Goal: Task Accomplishment & Management: Manage account settings

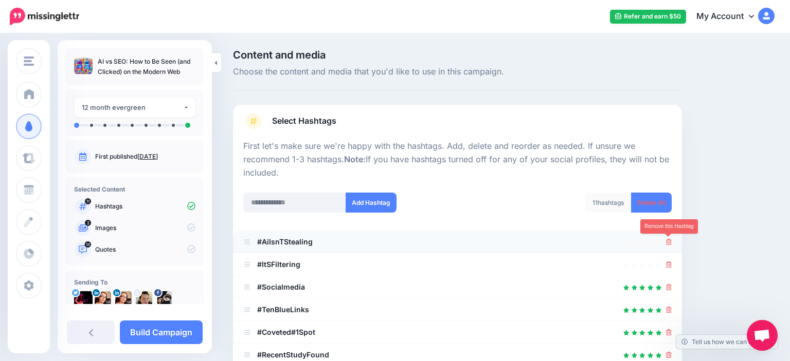
click at [669, 242] on icon at bounding box center [669, 242] width 6 height 6
click at [668, 238] on div at bounding box center [669, 242] width 6 height 12
click at [668, 245] on icon at bounding box center [669, 242] width 6 height 6
click at [667, 245] on icon at bounding box center [669, 242] width 6 height 6
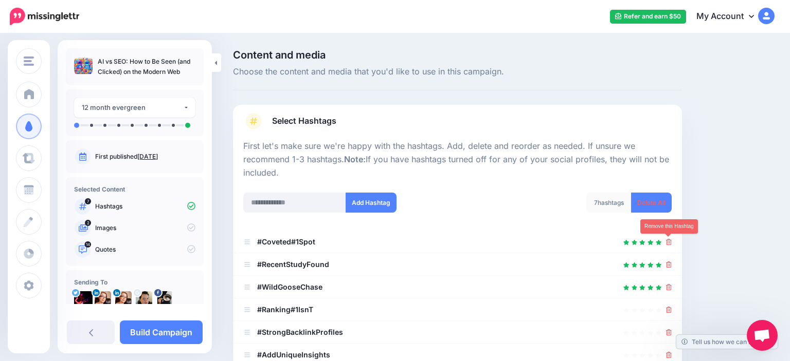
click at [667, 245] on icon at bounding box center [669, 242] width 6 height 6
click at [667, 262] on icon at bounding box center [669, 265] width 6 height 6
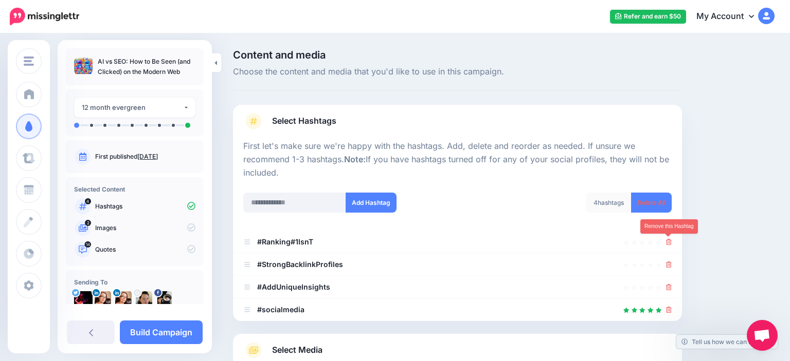
click at [667, 245] on icon at bounding box center [669, 242] width 6 height 6
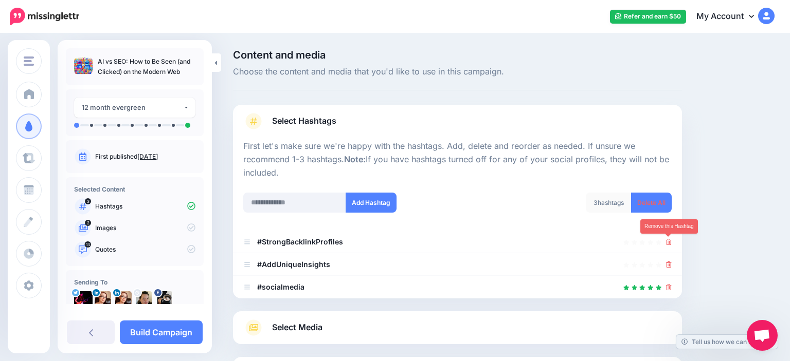
click at [667, 245] on icon at bounding box center [669, 242] width 6 height 6
click at [667, 245] on link at bounding box center [665, 242] width 11 height 9
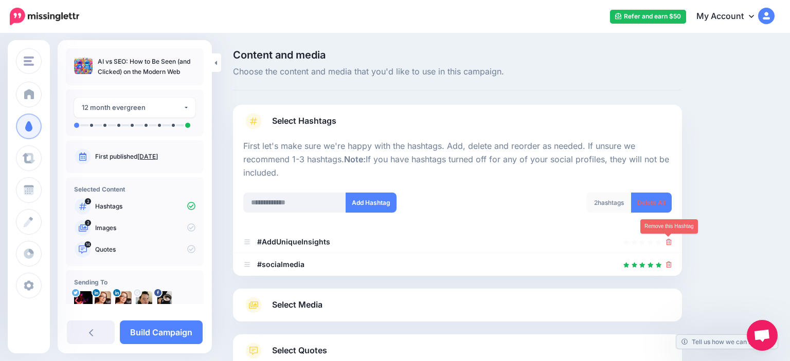
click at [667, 245] on icon at bounding box center [669, 242] width 6 height 6
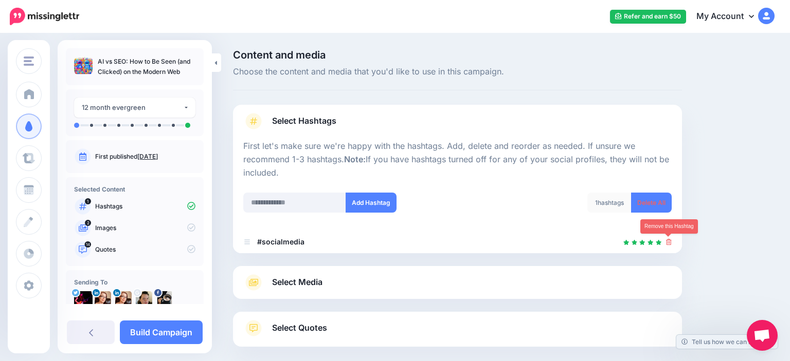
click at [667, 245] on icon at bounding box center [669, 242] width 6 height 6
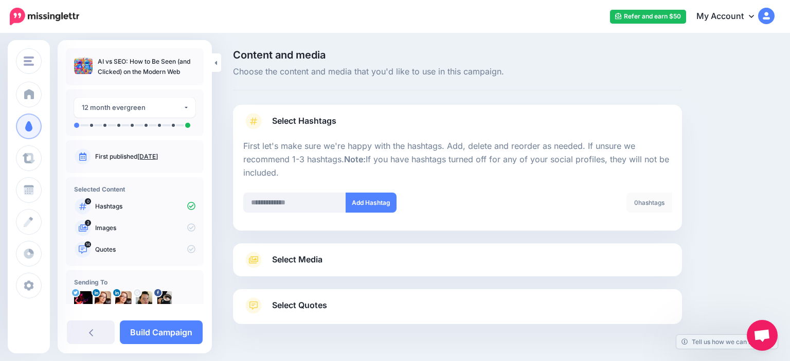
click at [295, 215] on div "Add Hashtag" at bounding box center [346, 209] width 222 height 33
click at [309, 205] on input "text" at bounding box center [294, 203] width 103 height 20
type input "**"
click at [380, 205] on button "Add Hashtag" at bounding box center [371, 203] width 51 height 20
click at [321, 207] on input "**" at bounding box center [294, 203] width 103 height 20
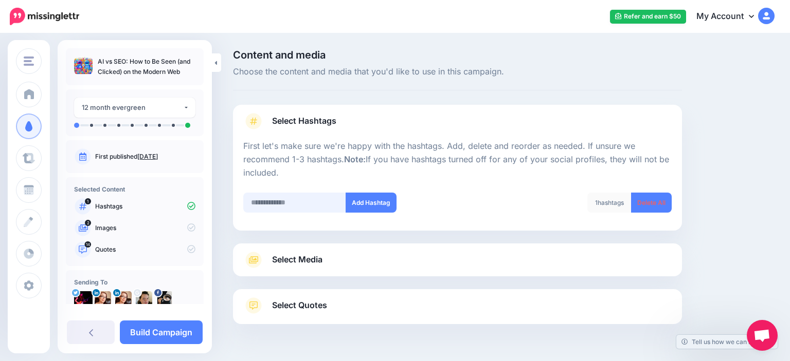
click at [263, 201] on input "text" at bounding box center [294, 203] width 103 height 20
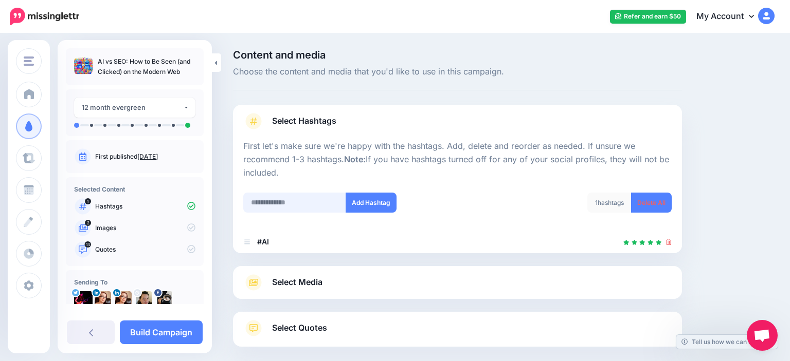
scroll to position [52, 0]
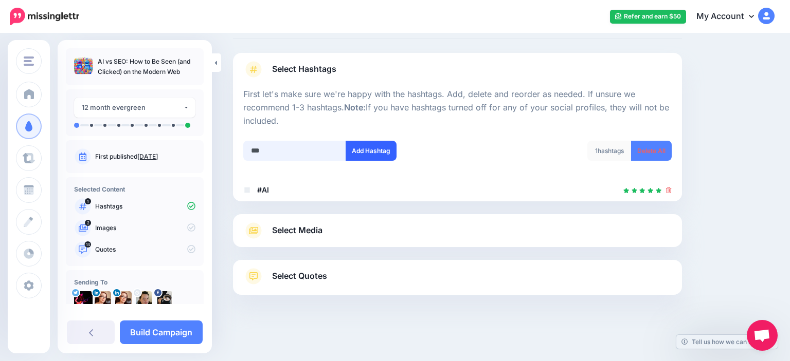
type input "***"
click at [378, 154] on button "Add Hashtag" at bounding box center [371, 151] width 51 height 20
click at [302, 149] on input "text" at bounding box center [294, 151] width 103 height 20
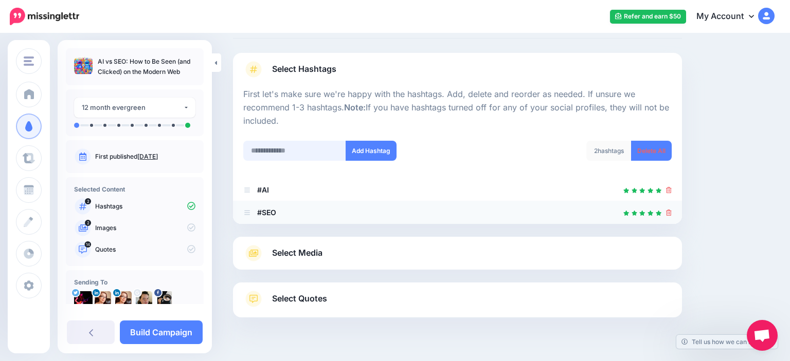
scroll to position [75, 0]
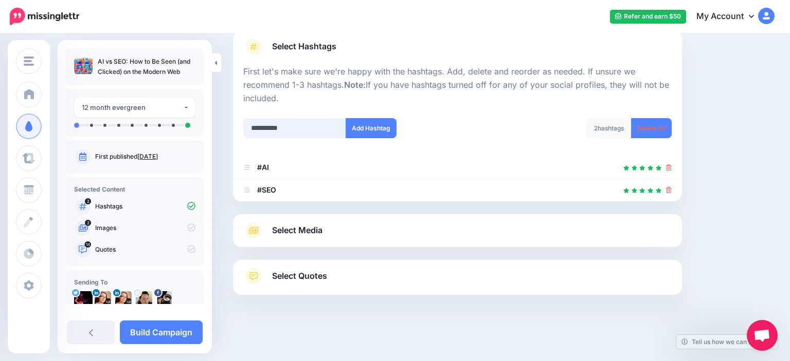
type input "**********"
click at [371, 118] on div at bounding box center [457, 111] width 428 height 13
click at [379, 124] on button "Add Hashtag" at bounding box center [371, 128] width 51 height 20
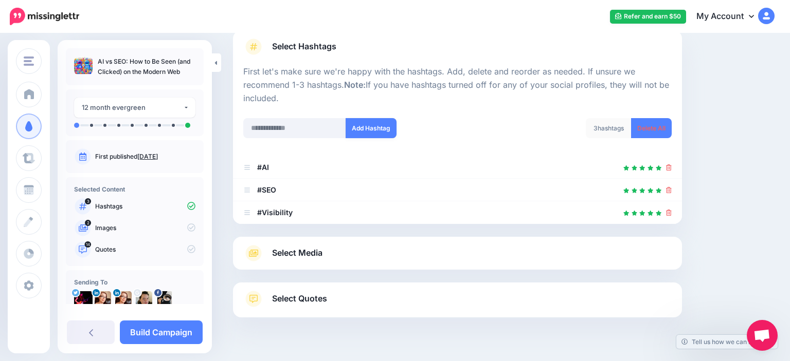
scroll to position [97, 0]
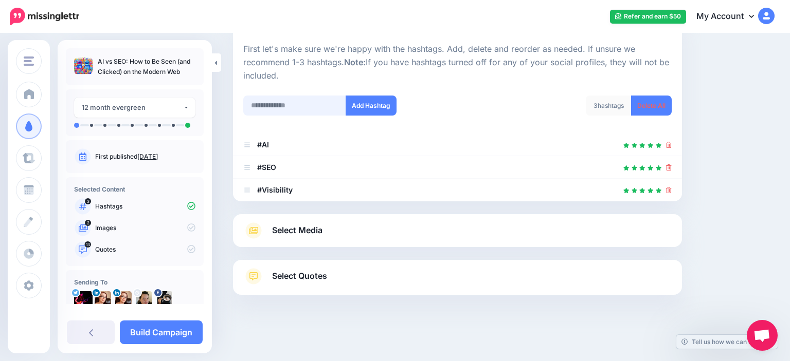
click at [287, 106] on input "text" at bounding box center [294, 106] width 103 height 20
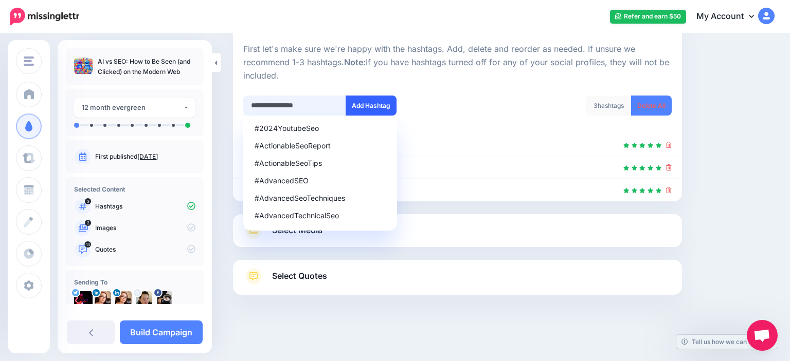
type input "**********"
click at [386, 96] on button "Add Hashtag" at bounding box center [371, 106] width 51 height 20
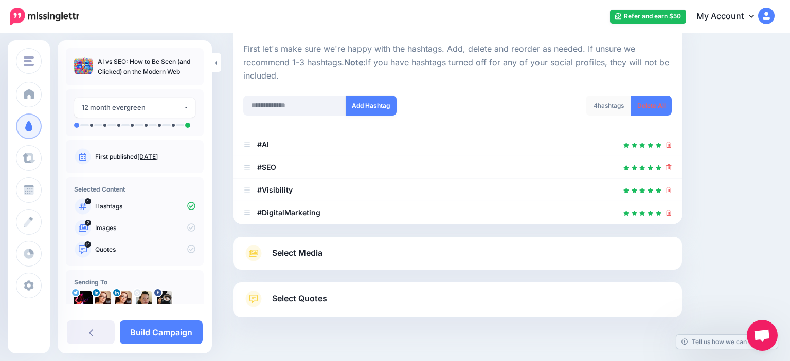
scroll to position [120, 0]
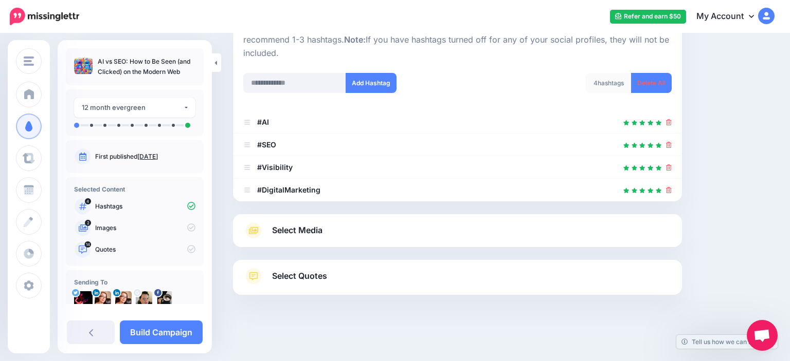
click at [289, 225] on span "Select Media" at bounding box center [297, 231] width 50 height 14
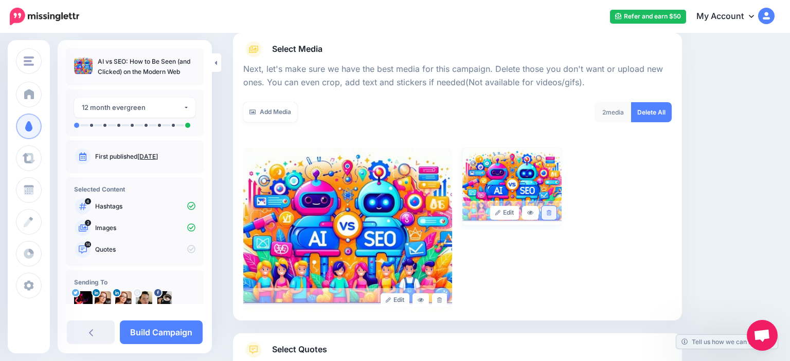
click at [551, 214] on icon at bounding box center [549, 213] width 5 height 6
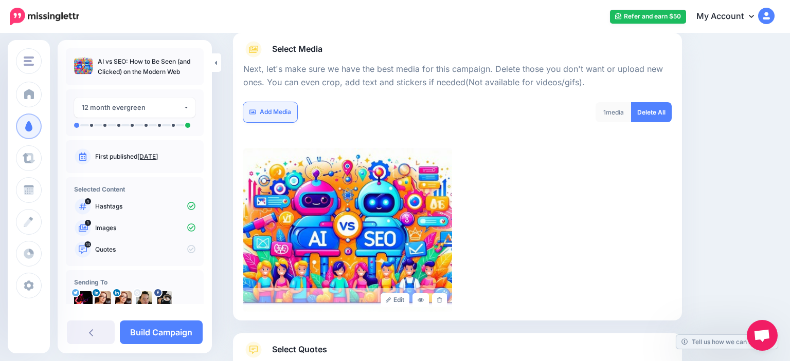
drag, startPoint x: 279, startPoint y: 112, endPoint x: 279, endPoint y: 119, distance: 6.7
click at [278, 113] on link "Add Media" at bounding box center [270, 112] width 54 height 20
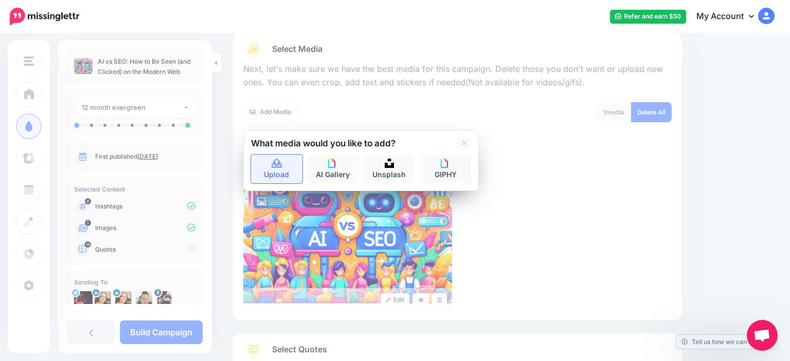
click at [273, 173] on link "Upload" at bounding box center [276, 169] width 51 height 29
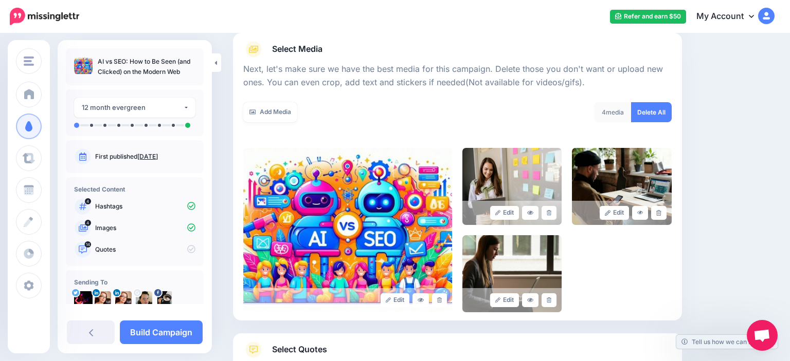
scroll to position [193, 0]
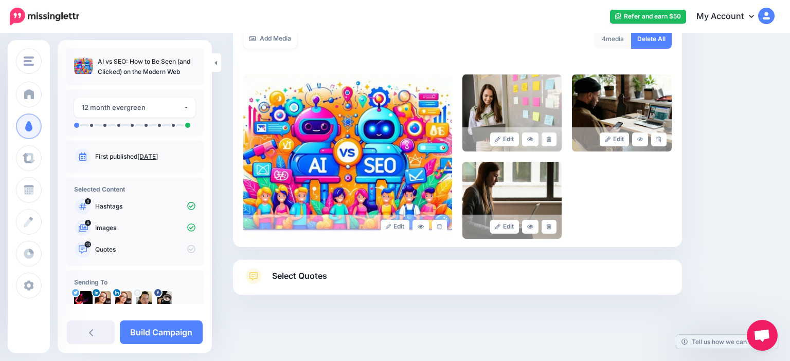
drag, startPoint x: 273, startPoint y: 33, endPoint x: 296, endPoint y: 49, distance: 28.1
click at [274, 38] on link "Add Media" at bounding box center [270, 39] width 54 height 20
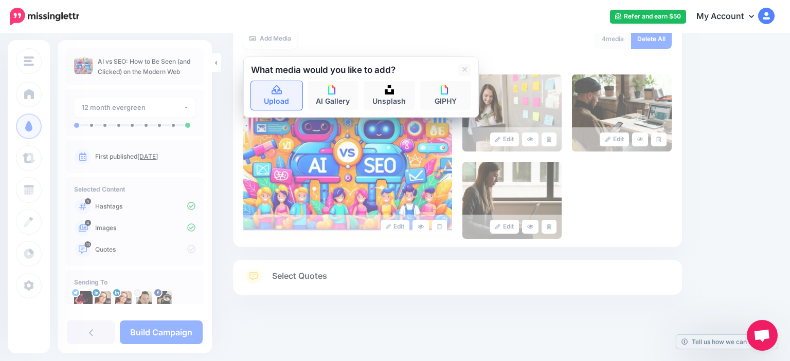
click at [275, 87] on icon at bounding box center [277, 90] width 12 height 9
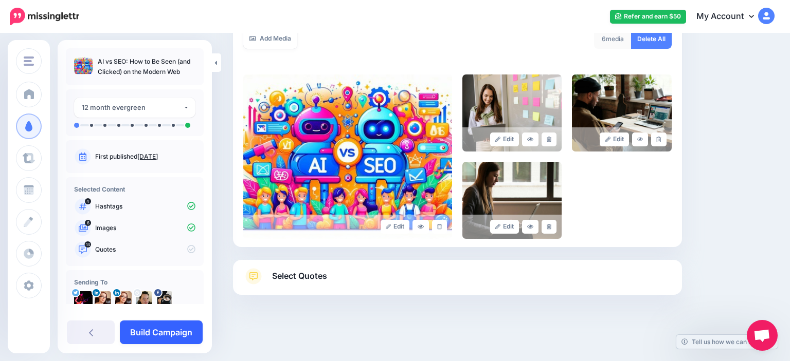
click at [142, 335] on link "Build Campaign" at bounding box center [161, 333] width 83 height 24
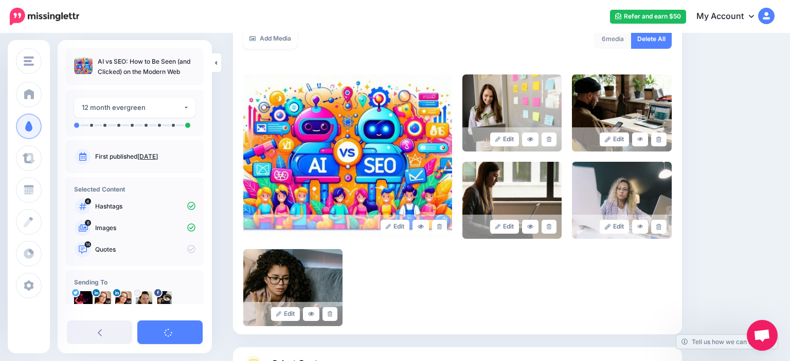
scroll to position [267, 0]
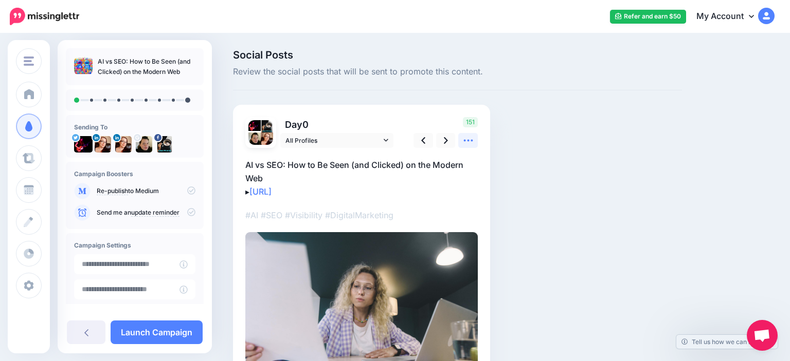
click at [467, 143] on icon at bounding box center [468, 140] width 11 height 11
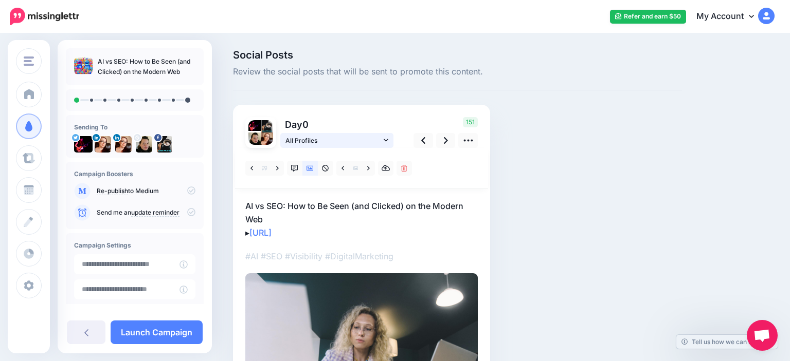
click at [367, 144] on span "All Profiles" at bounding box center [333, 140] width 96 height 11
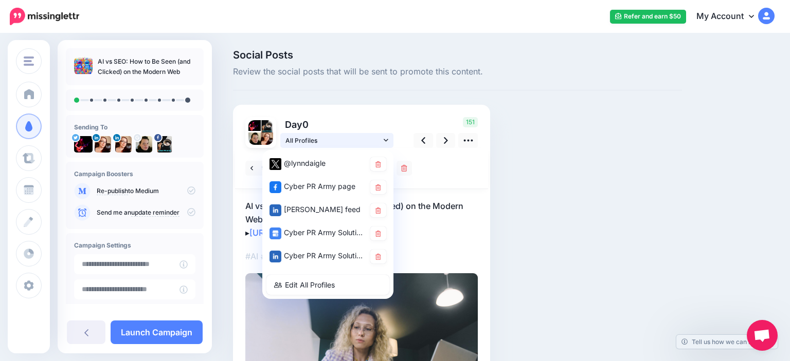
click at [368, 144] on span "All Profiles" at bounding box center [333, 140] width 96 height 11
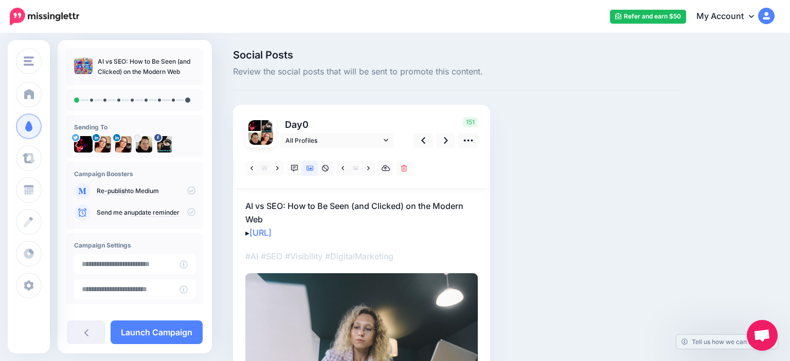
click at [652, 159] on div "Social Posts Review the social posts that will be sent to promote this content.…" at bounding box center [457, 261] width 464 height 422
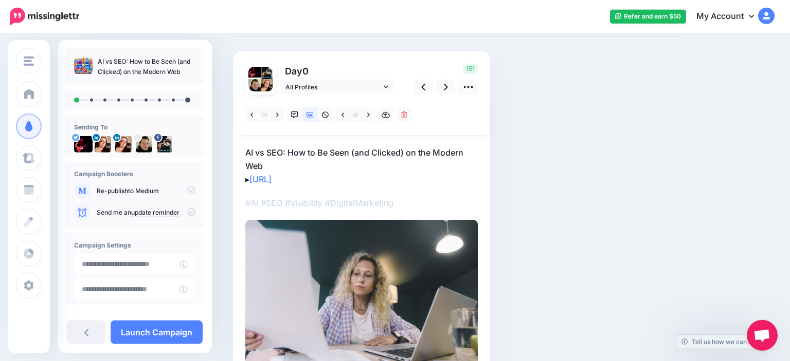
scroll to position [54, 0]
click at [451, 90] on link at bounding box center [446, 86] width 20 height 15
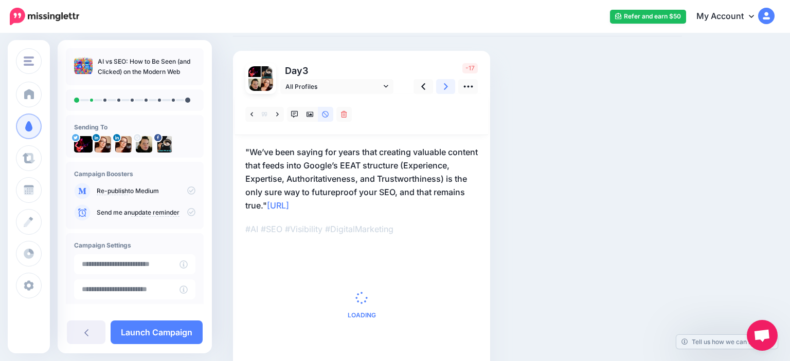
scroll to position [27, 0]
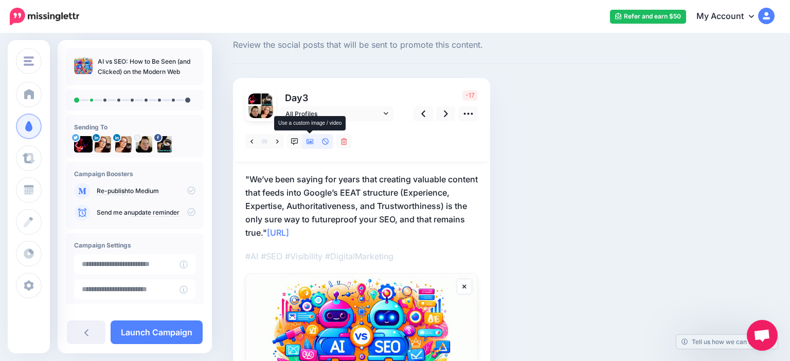
click at [305, 138] on link at bounding box center [309, 141] width 15 height 15
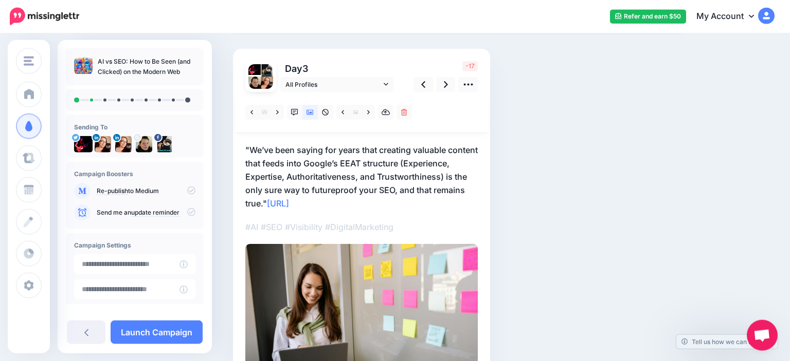
scroll to position [43, 0]
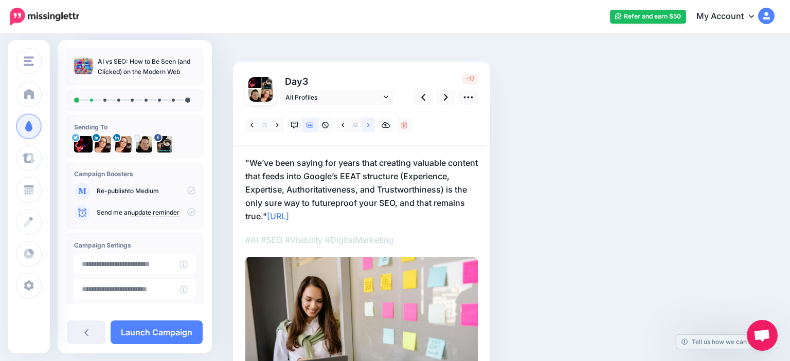
click at [370, 128] on link at bounding box center [368, 125] width 13 height 15
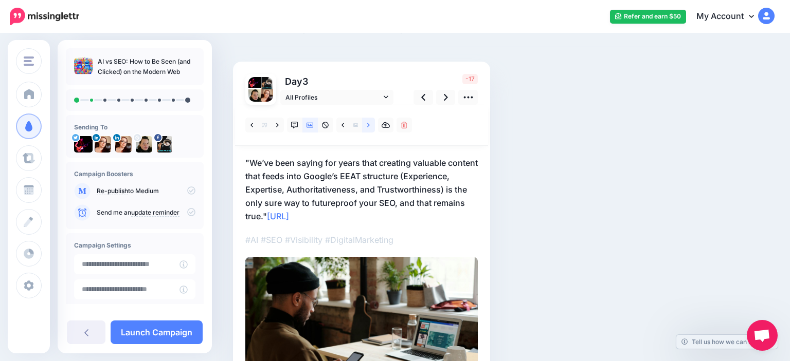
click at [370, 128] on link at bounding box center [368, 125] width 13 height 15
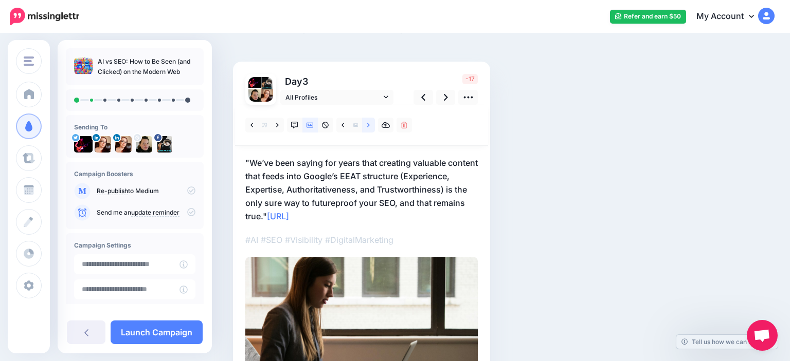
click at [370, 128] on link at bounding box center [368, 125] width 13 height 15
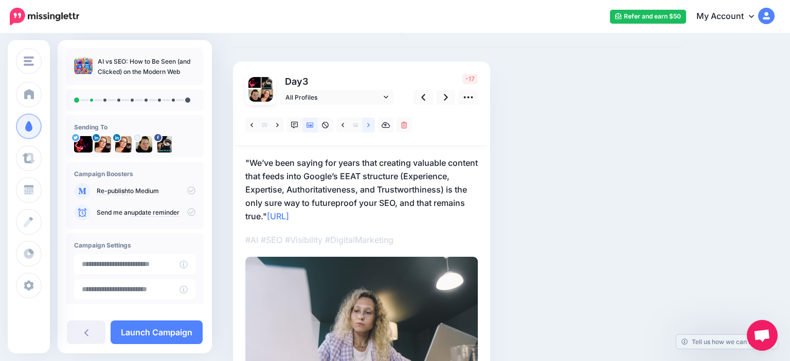
click at [370, 128] on link at bounding box center [368, 125] width 13 height 15
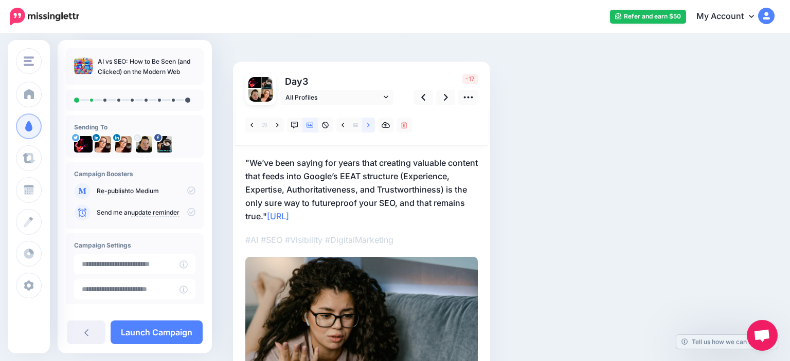
click at [370, 128] on link at bounding box center [368, 125] width 13 height 15
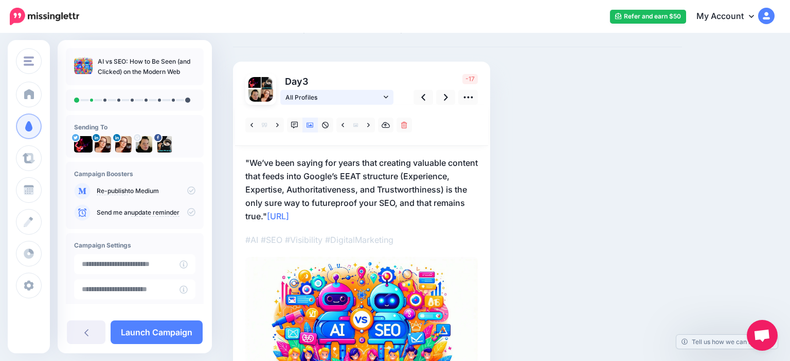
click at [373, 102] on link "All Profiles" at bounding box center [336, 97] width 113 height 15
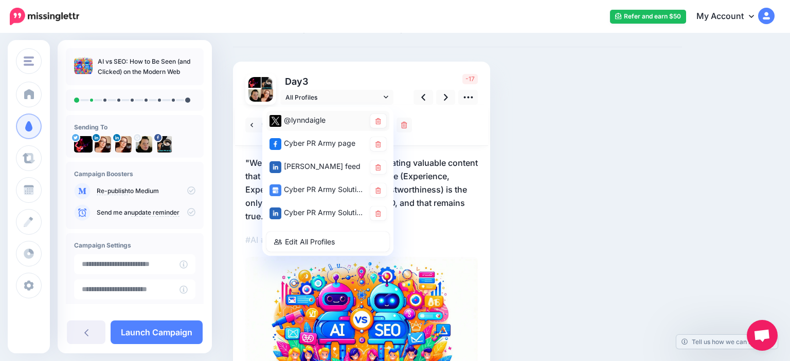
click at [335, 122] on div "@lynndaigle" at bounding box center [317, 120] width 96 height 13
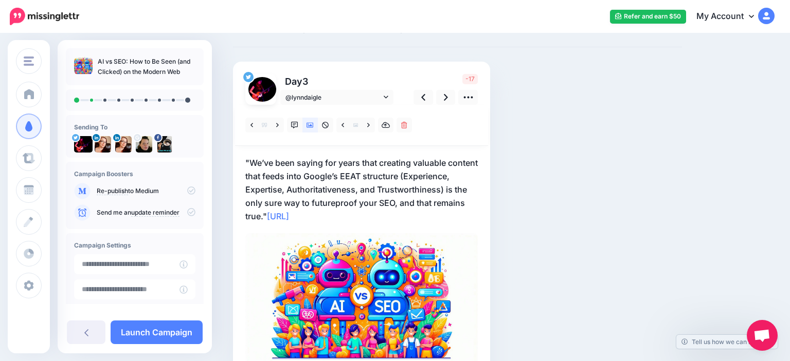
click at [443, 167] on p ""We’ve been saying for years that creating valuable content that feeds into Goo…" at bounding box center [361, 189] width 232 height 67
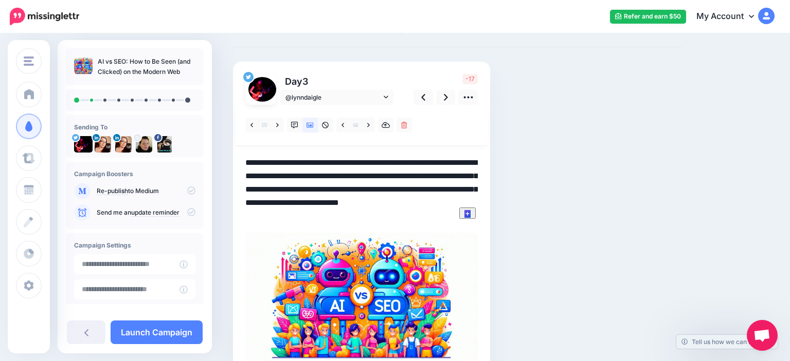
click at [281, 176] on textarea "**********" at bounding box center [361, 189] width 232 height 66
drag, startPoint x: 246, startPoint y: 189, endPoint x: 313, endPoint y: 201, distance: 68.3
click at [313, 201] on textarea "**********" at bounding box center [361, 189] width 232 height 66
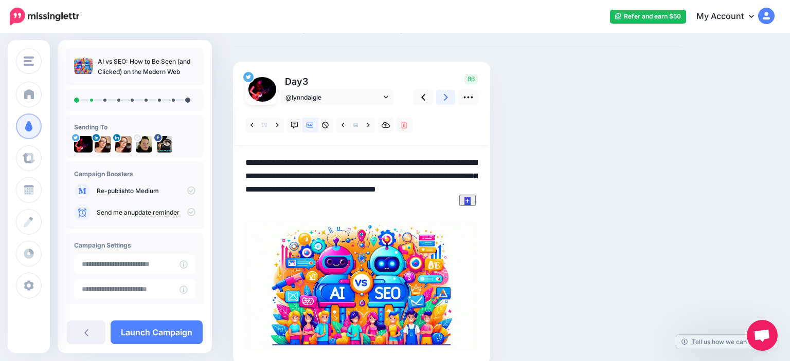
click at [445, 95] on icon at bounding box center [446, 97] width 4 height 7
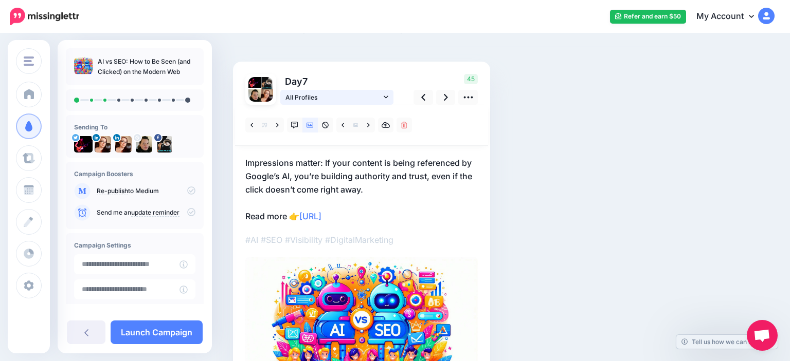
click at [359, 102] on span "All Profiles" at bounding box center [333, 97] width 96 height 11
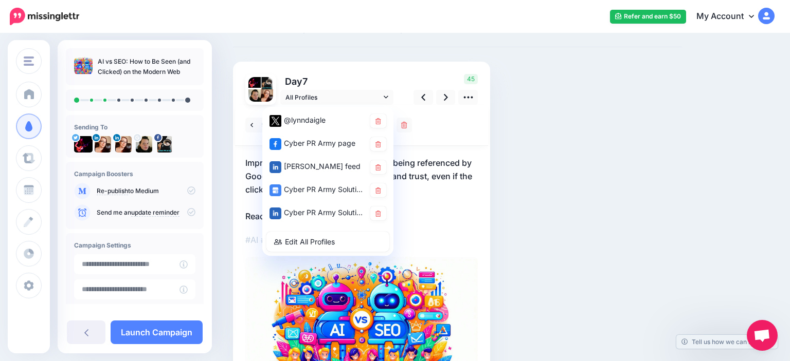
click at [552, 146] on div "Social Posts Review the social posts that will be sent to promote this content.…" at bounding box center [457, 220] width 464 height 426
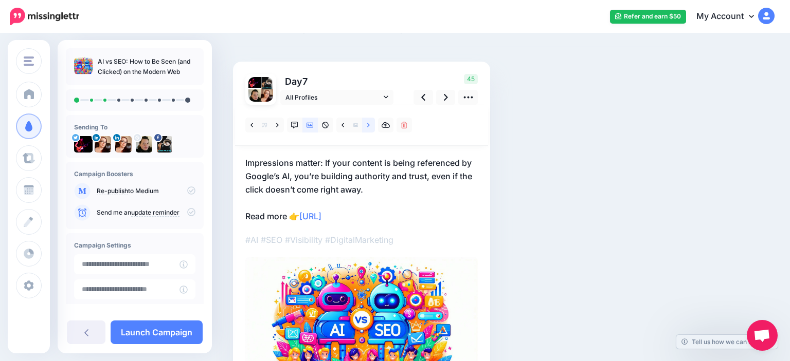
click at [373, 125] on link at bounding box center [368, 125] width 13 height 15
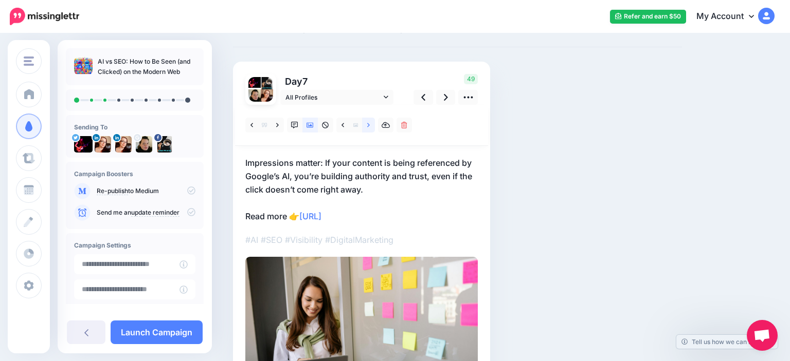
click at [371, 130] on link at bounding box center [368, 125] width 13 height 15
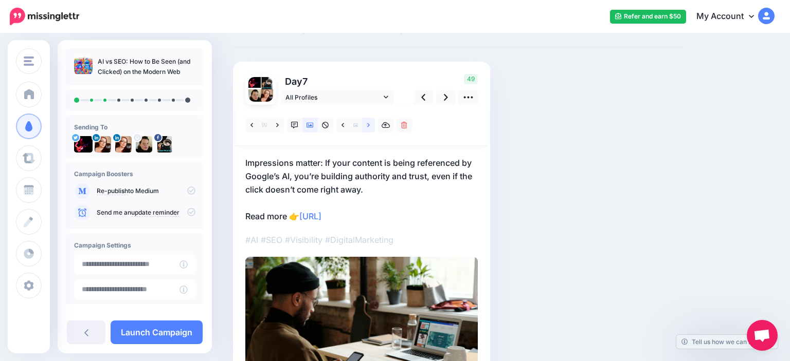
click at [371, 130] on link at bounding box center [368, 125] width 13 height 15
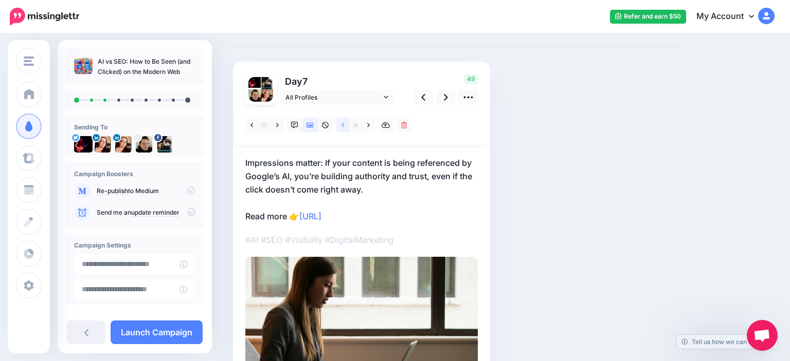
click at [343, 123] on icon at bounding box center [342, 125] width 3 height 7
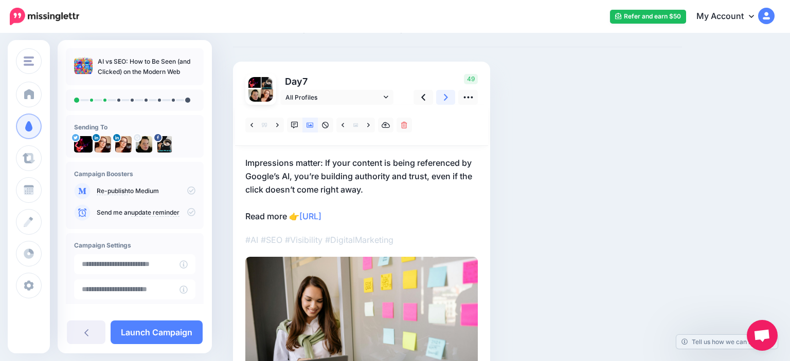
click at [455, 100] on link at bounding box center [446, 97] width 20 height 15
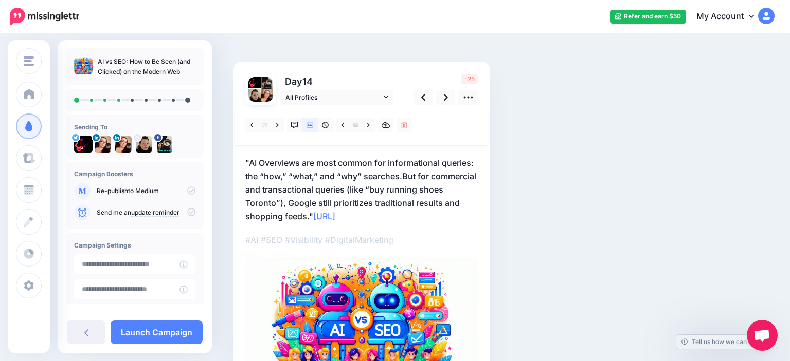
click at [399, 174] on p ""AI Overviews are most common for informational queries: the “how,” “what,” and…" at bounding box center [361, 189] width 232 height 67
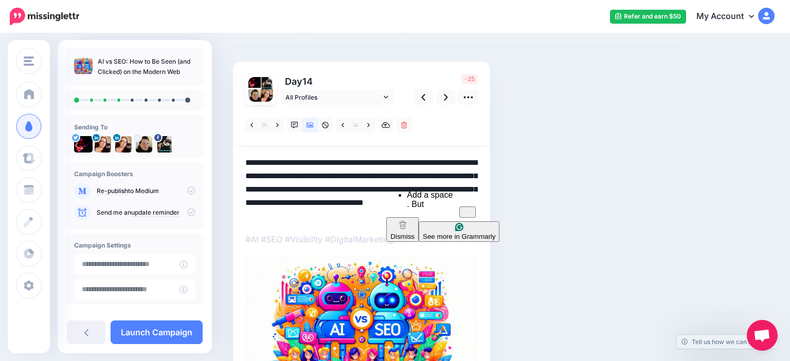
click at [397, 177] on textarea "**********" at bounding box center [361, 189] width 232 height 66
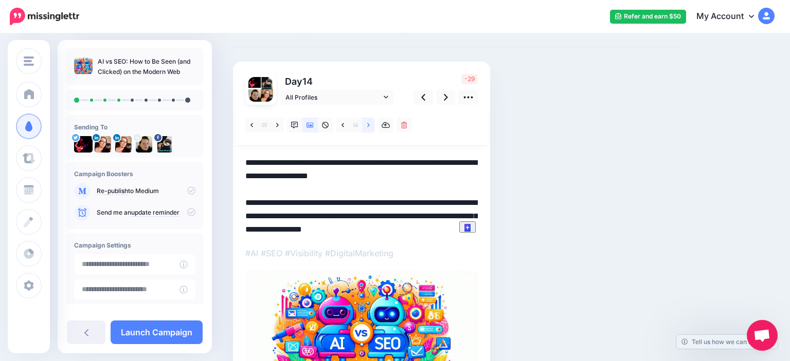
click at [373, 124] on link at bounding box center [368, 125] width 13 height 15
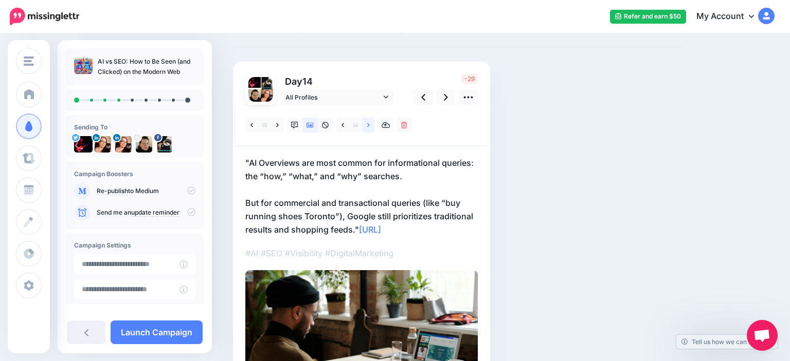
click at [372, 124] on link at bounding box center [368, 125] width 13 height 15
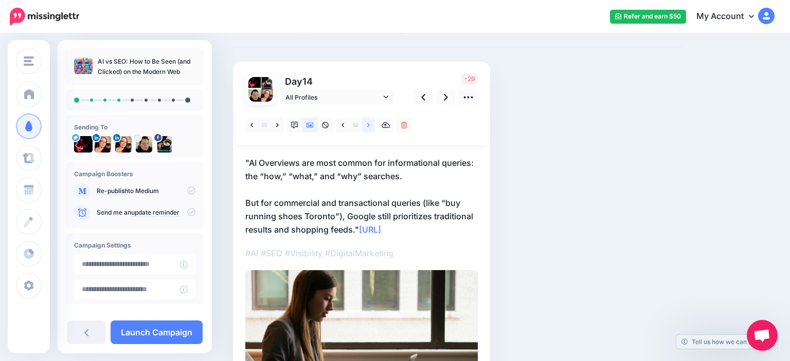
click at [372, 124] on link at bounding box center [368, 125] width 13 height 15
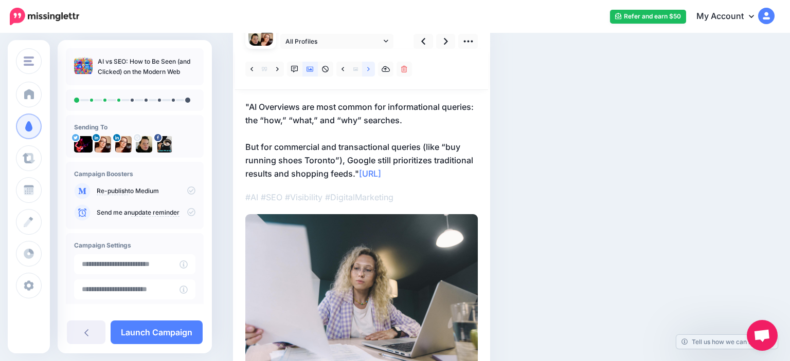
scroll to position [98, 0]
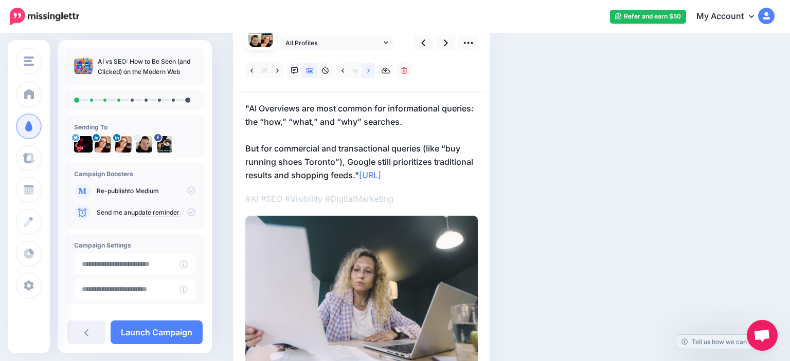
click at [365, 70] on link at bounding box center [368, 70] width 13 height 15
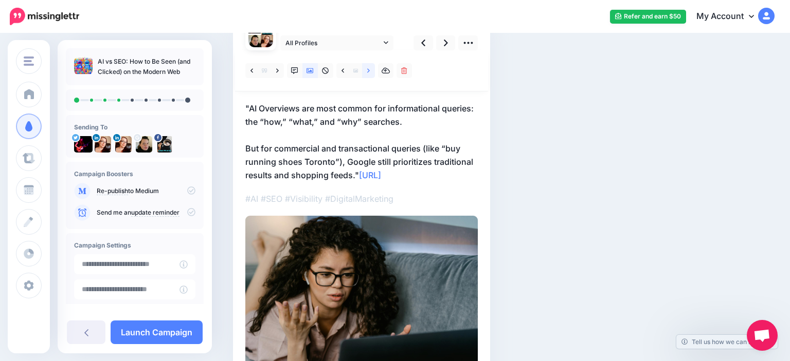
click at [365, 70] on link at bounding box center [368, 70] width 13 height 15
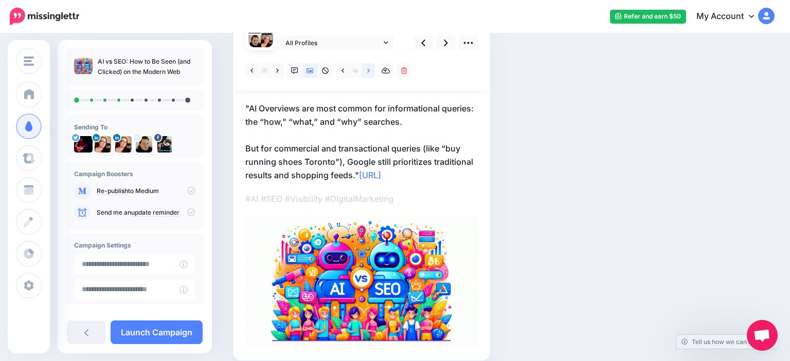
click at [365, 70] on link at bounding box center [368, 70] width 13 height 15
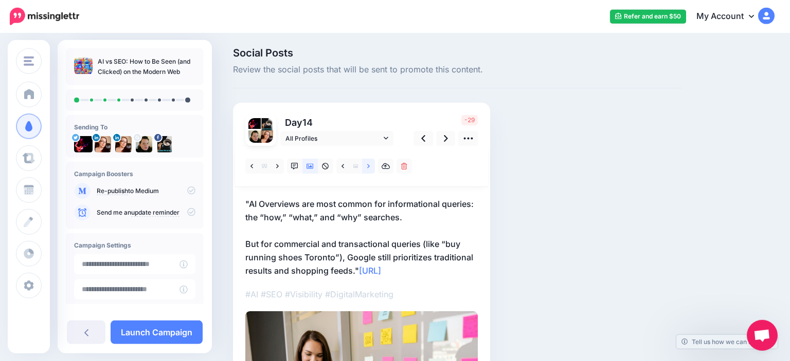
scroll to position [0, 0]
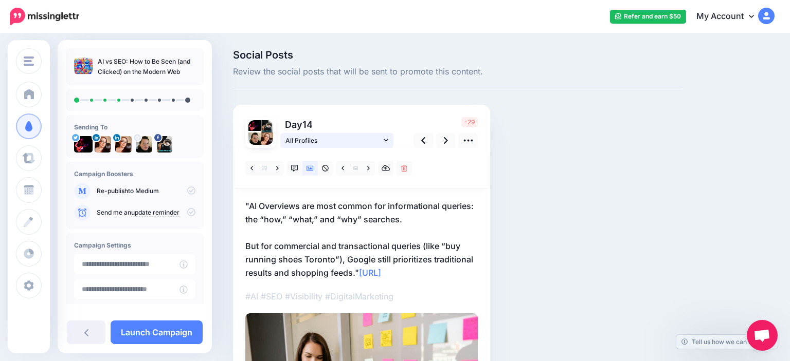
click at [297, 137] on span "All Profiles" at bounding box center [333, 140] width 96 height 11
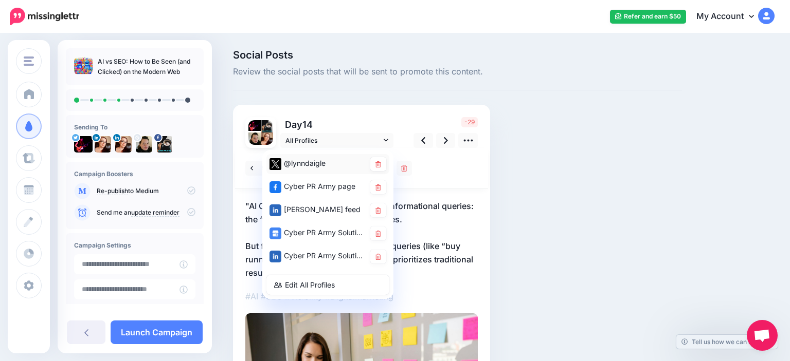
click at [332, 164] on div "@lynndaigle" at bounding box center [317, 163] width 96 height 13
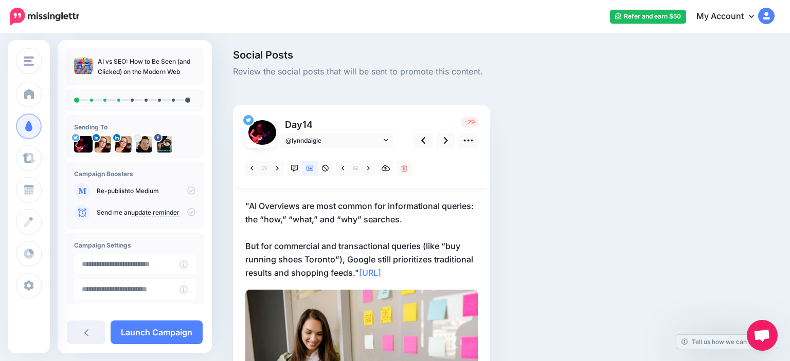
click at [385, 243] on p ""AI Overviews are most common for informational queries: the “how,” “what,” and…" at bounding box center [361, 239] width 232 height 80
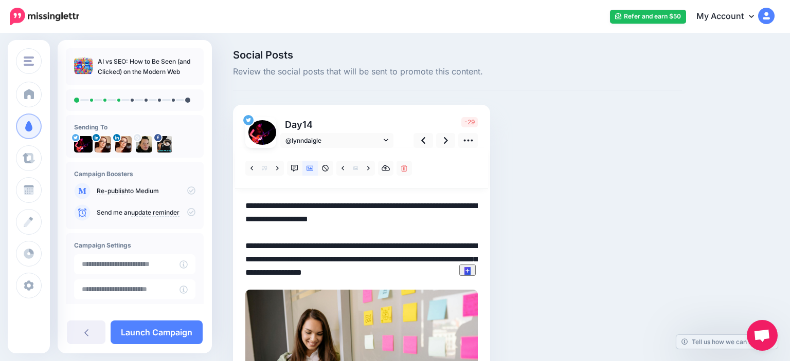
drag, startPoint x: 421, startPoint y: 249, endPoint x: 339, endPoint y: 260, distance: 82.0
click at [339, 260] on textarea "**********" at bounding box center [361, 239] width 232 height 80
drag, startPoint x: 457, startPoint y: 244, endPoint x: 472, endPoint y: 242, distance: 15.5
click at [472, 242] on textarea "**********" at bounding box center [361, 239] width 232 height 80
click at [620, 198] on div "Social Posts Review the social posts that will be sent to promote this content.…" at bounding box center [457, 269] width 464 height 438
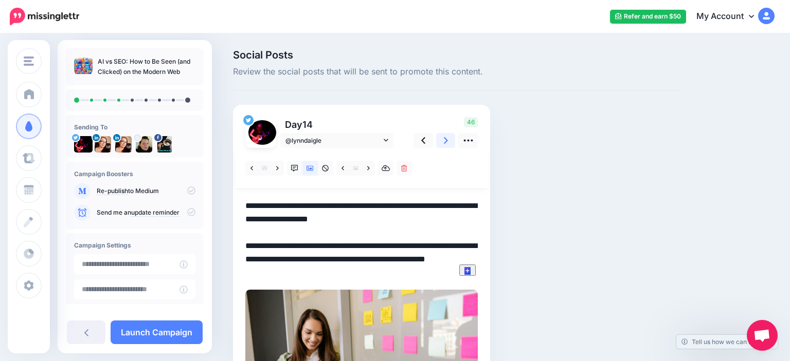
click at [447, 139] on icon at bounding box center [446, 140] width 4 height 11
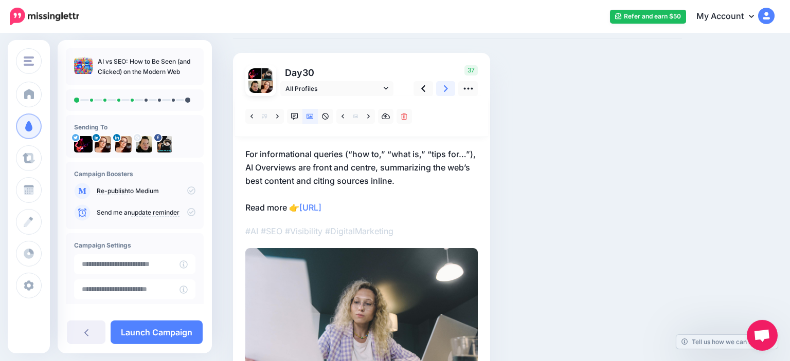
scroll to position [54, 0]
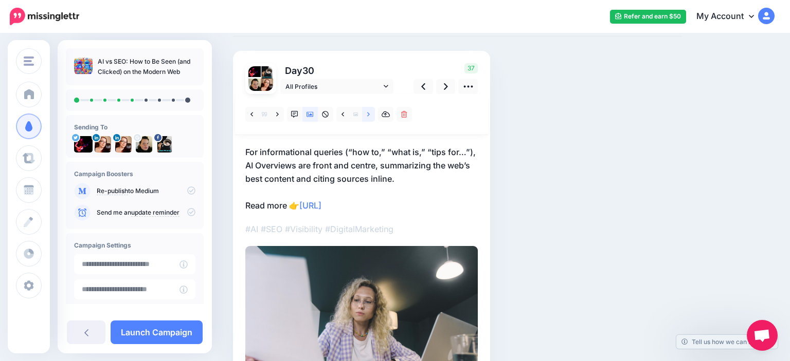
click at [372, 117] on link at bounding box center [368, 114] width 13 height 15
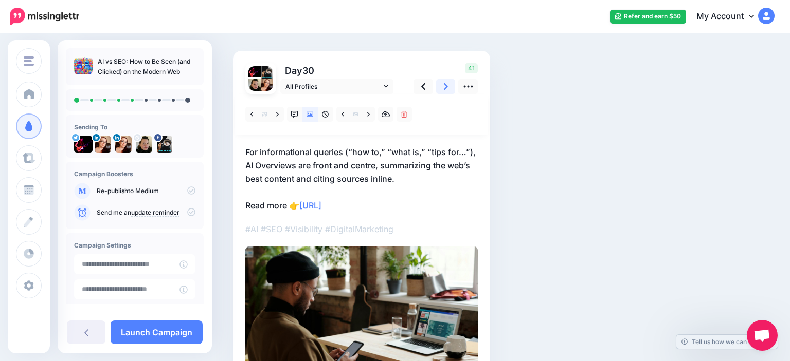
click at [445, 91] on icon at bounding box center [446, 86] width 4 height 11
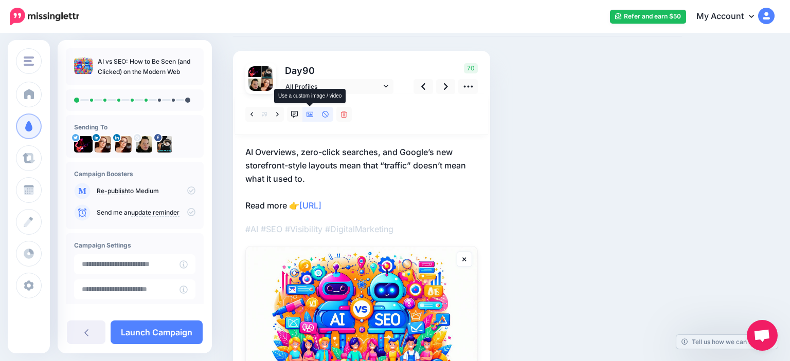
click at [310, 115] on icon at bounding box center [309, 114] width 7 height 5
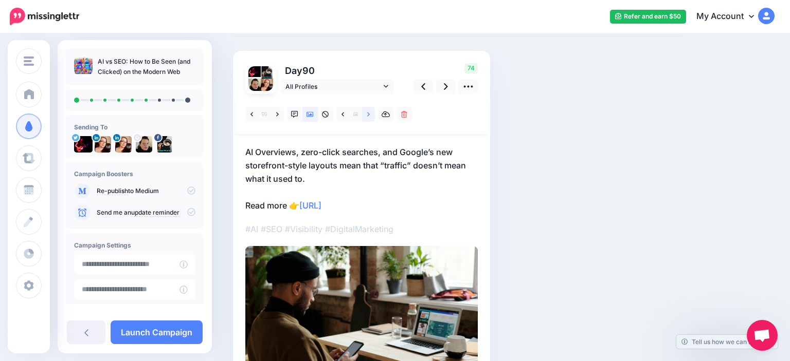
click at [371, 117] on link at bounding box center [368, 114] width 13 height 15
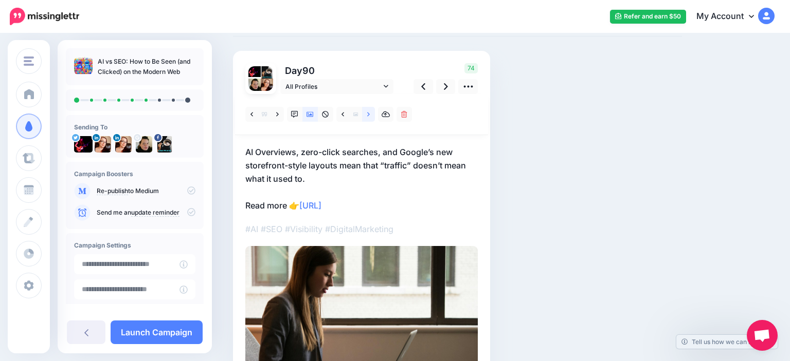
click at [371, 117] on link at bounding box center [368, 114] width 13 height 15
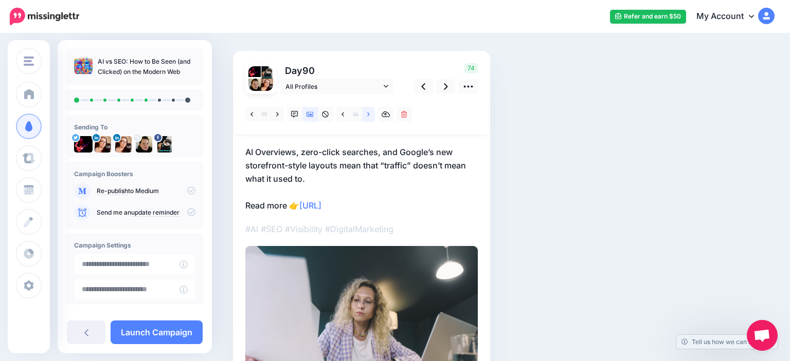
click at [371, 117] on link at bounding box center [368, 114] width 13 height 15
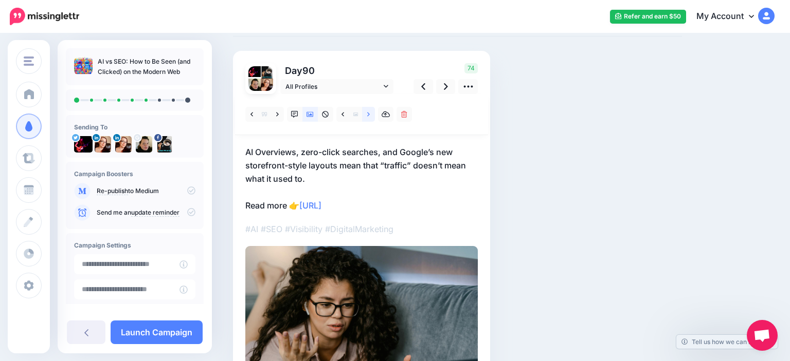
click at [371, 117] on link at bounding box center [368, 114] width 13 height 15
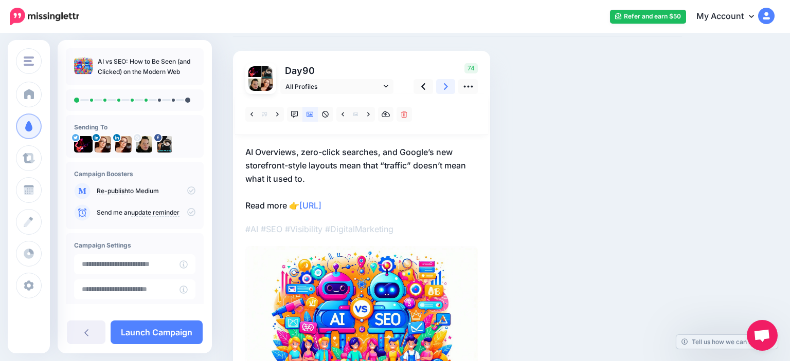
click at [447, 83] on icon at bounding box center [446, 86] width 4 height 11
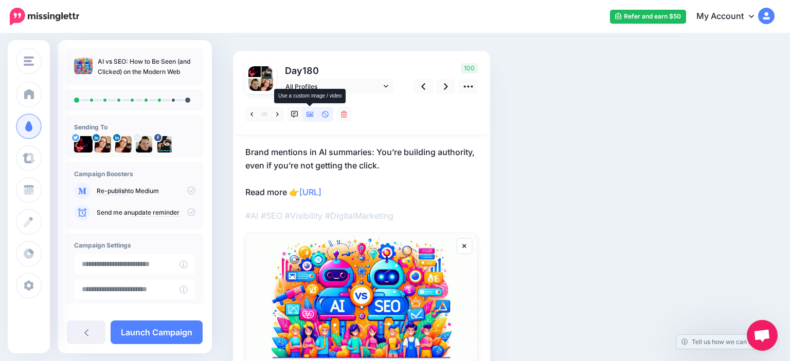
click at [314, 114] on link at bounding box center [309, 114] width 15 height 15
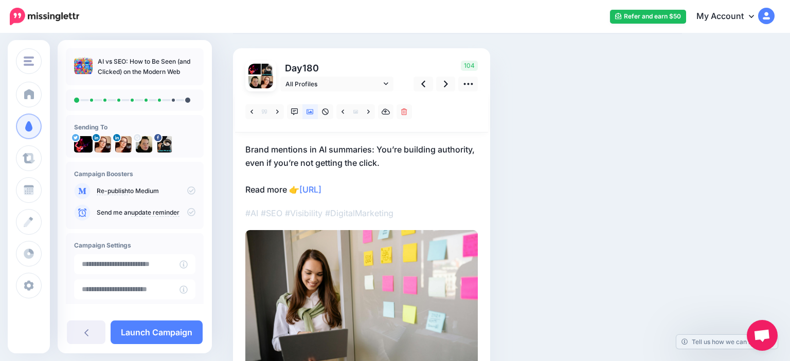
scroll to position [0, 0]
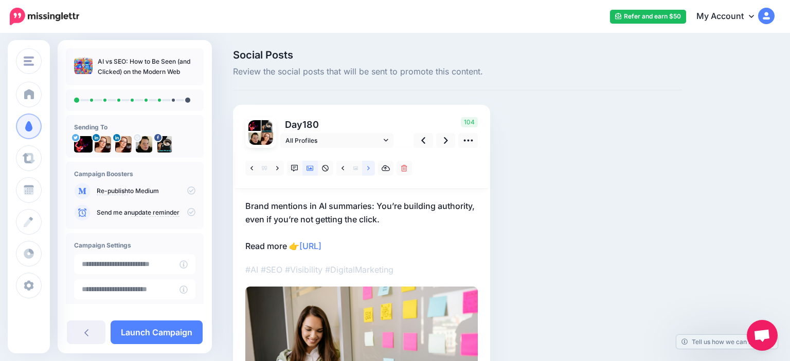
click at [368, 173] on link at bounding box center [368, 168] width 13 height 15
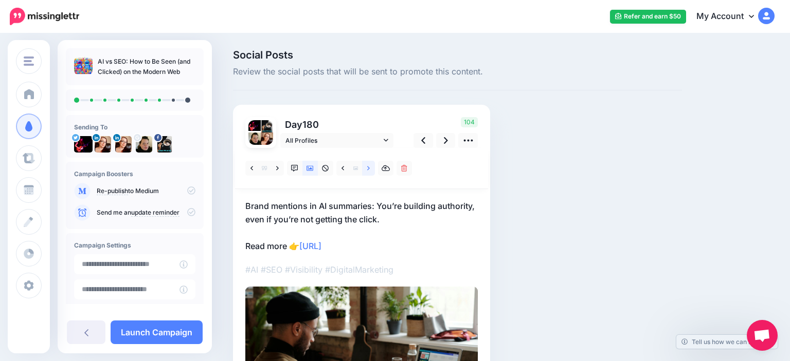
click at [368, 173] on link at bounding box center [368, 168] width 13 height 15
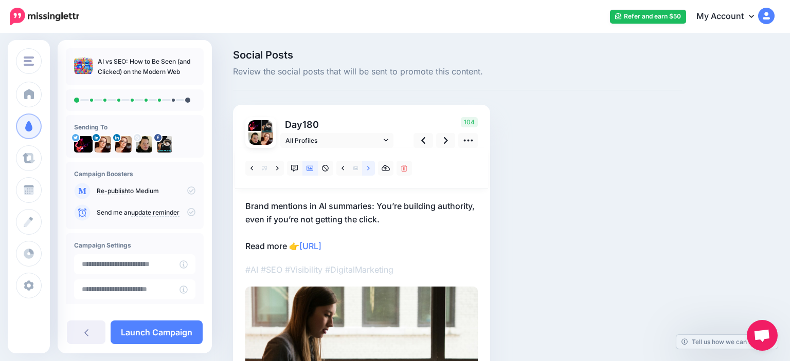
click at [368, 173] on link at bounding box center [368, 168] width 13 height 15
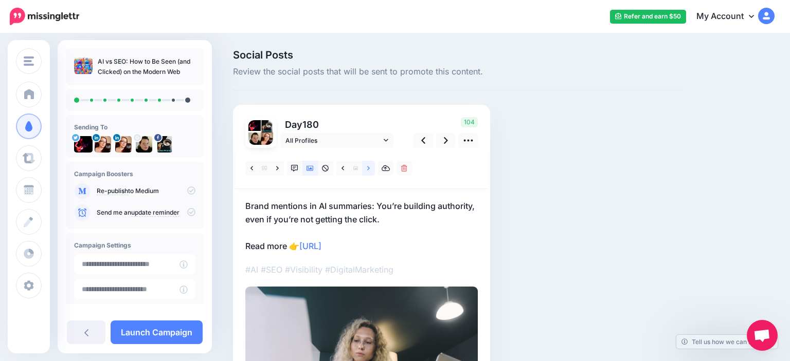
click at [368, 173] on link at bounding box center [368, 168] width 13 height 15
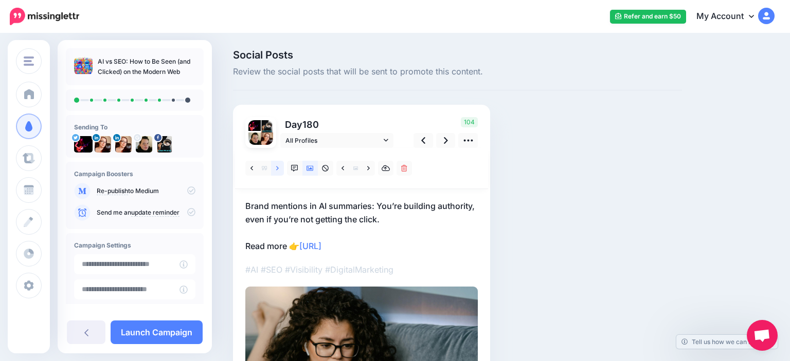
click at [276, 170] on link at bounding box center [277, 168] width 13 height 15
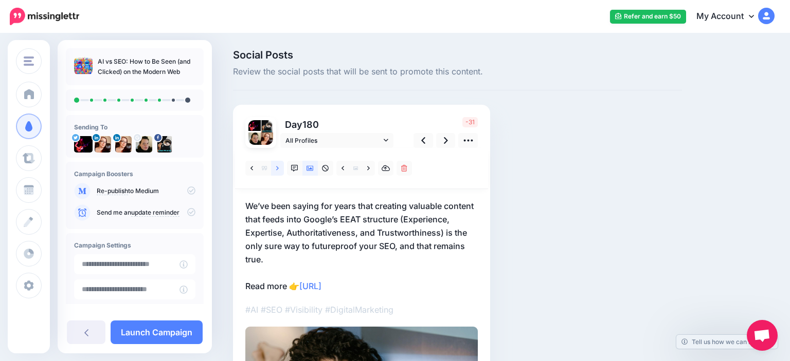
click at [275, 170] on link at bounding box center [277, 168] width 13 height 15
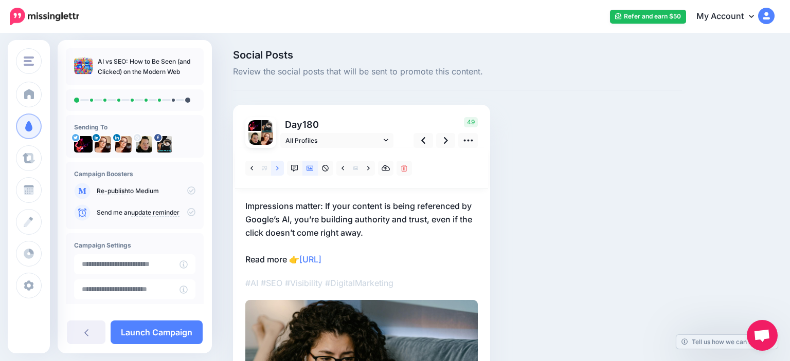
click at [275, 170] on link at bounding box center [277, 168] width 13 height 15
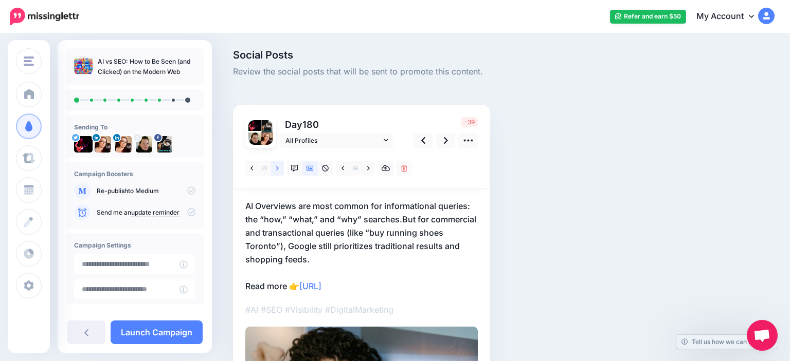
click at [275, 170] on link at bounding box center [277, 168] width 13 height 15
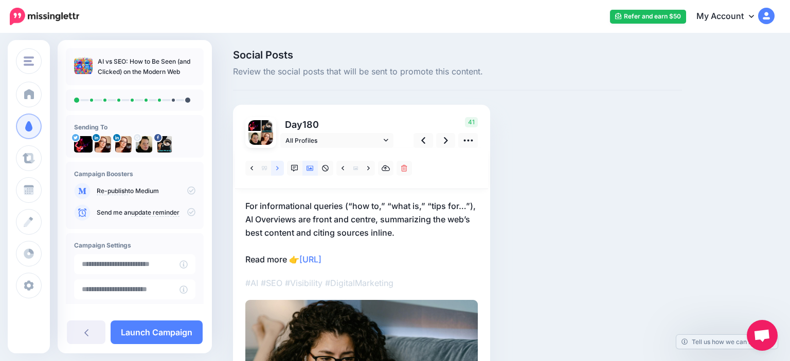
click at [275, 170] on link at bounding box center [277, 168] width 13 height 15
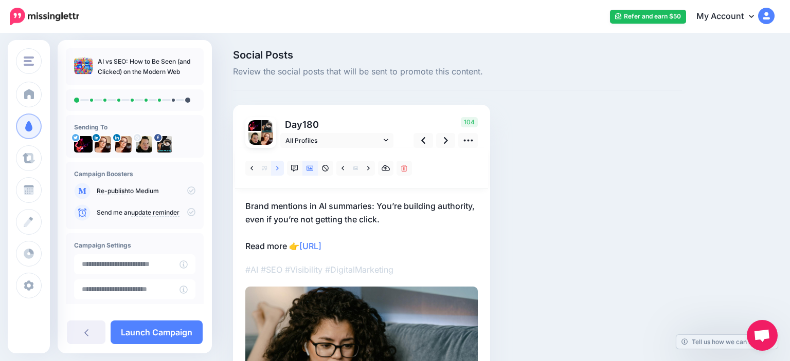
click at [275, 170] on link at bounding box center [277, 168] width 13 height 15
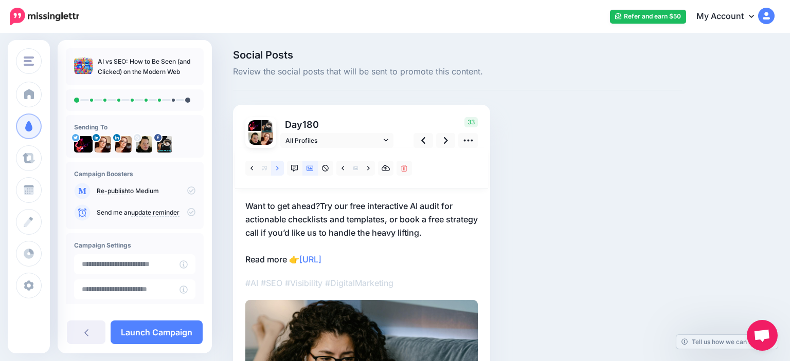
click at [276, 170] on link at bounding box center [277, 168] width 13 height 15
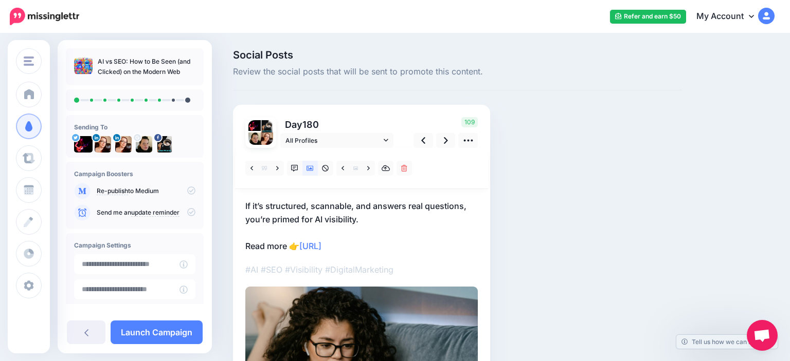
click at [246, 202] on p "If it’s structured, scannable, and answers real questions, you’re primed for AI…" at bounding box center [361, 225] width 232 height 53
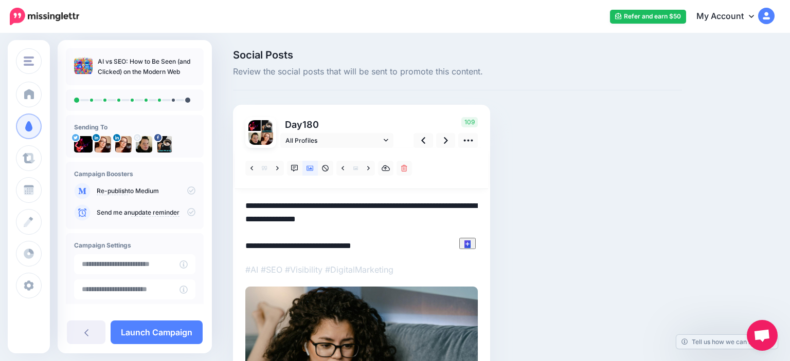
click at [246, 205] on textarea "**********" at bounding box center [361, 225] width 232 height 53
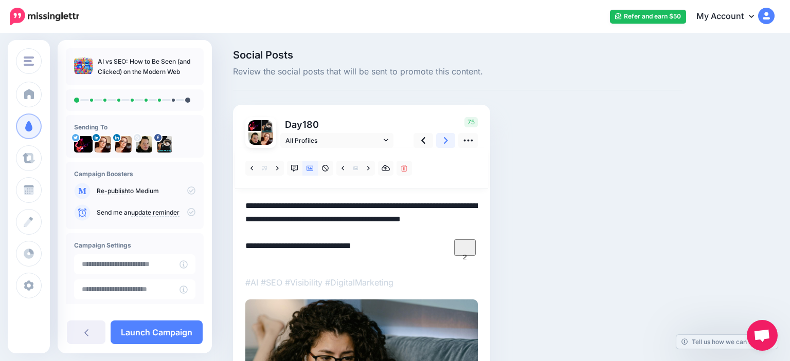
click at [445, 140] on icon at bounding box center [446, 140] width 4 height 11
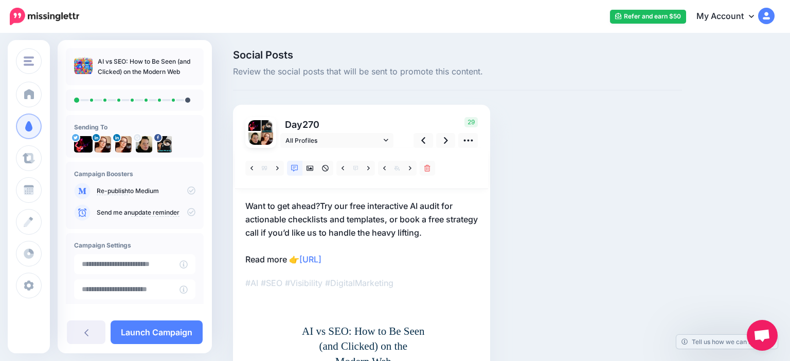
click at [307, 201] on p "Want to get ahead?Try our free interactive AI audit for actionable checklists a…" at bounding box center [361, 232] width 232 height 67
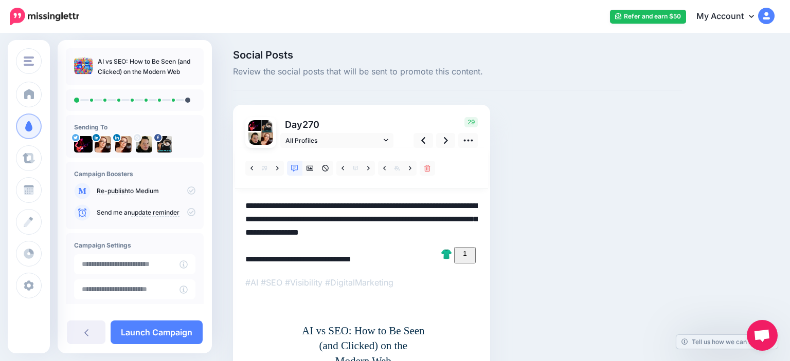
drag, startPoint x: 371, startPoint y: 225, endPoint x: 386, endPoint y: 220, distance: 16.1
click at [371, 224] on textarea "**********" at bounding box center [361, 232] width 232 height 66
drag, startPoint x: 465, startPoint y: 232, endPoint x: 223, endPoint y: 211, distance: 243.6
click at [245, 211] on textarea "**********" at bounding box center [361, 232] width 232 height 66
paste textarea "To enrich screen reader interactions, please activate Accessibility in Grammarl…"
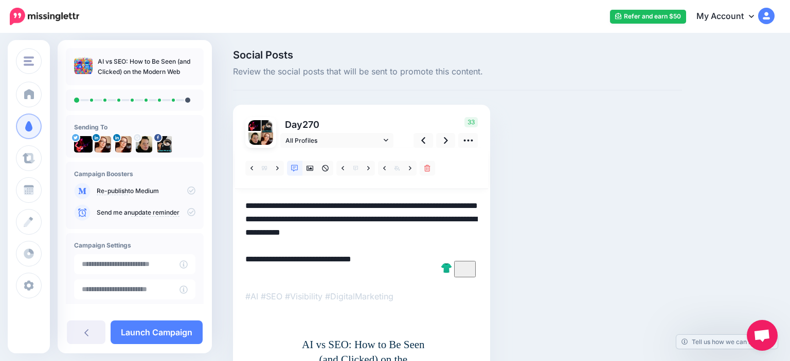
click at [368, 214] on textarea "**********" at bounding box center [361, 239] width 232 height 80
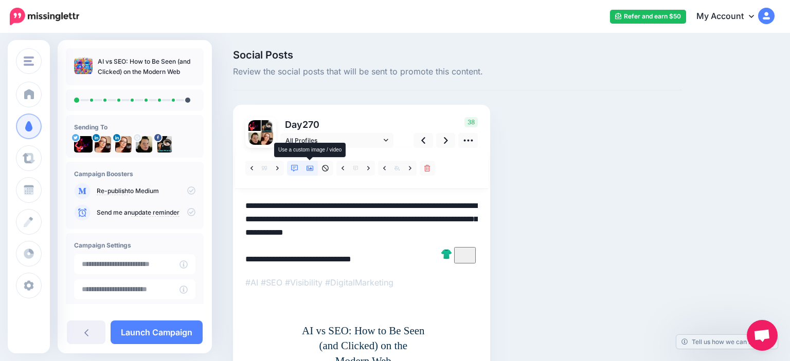
click at [312, 169] on icon at bounding box center [309, 168] width 7 height 7
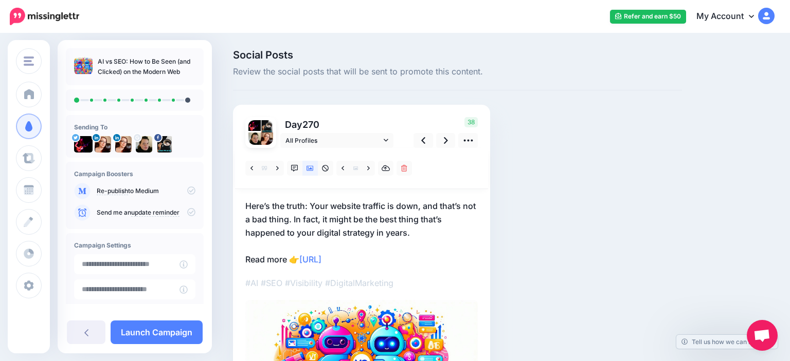
click at [414, 229] on p "Here’s the truth: Your website traffic is down, and that’s not a bad thing. In …" at bounding box center [361, 232] width 232 height 67
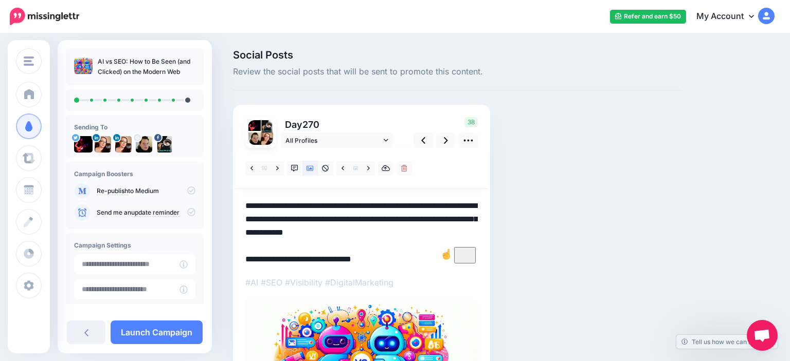
click at [412, 232] on textarea "**********" at bounding box center [361, 232] width 232 height 66
click at [369, 170] on icon at bounding box center [368, 168] width 3 height 7
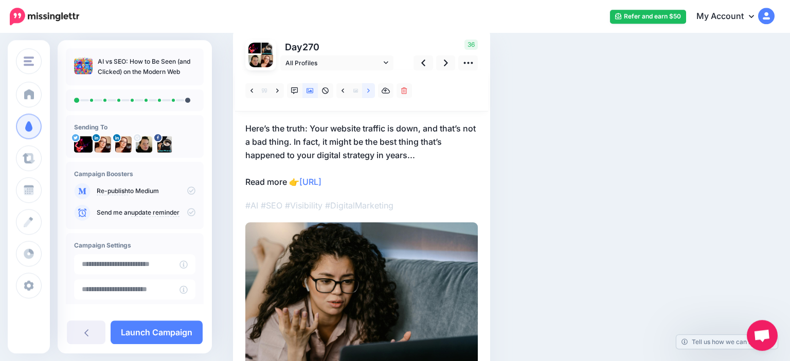
scroll to position [76, 0]
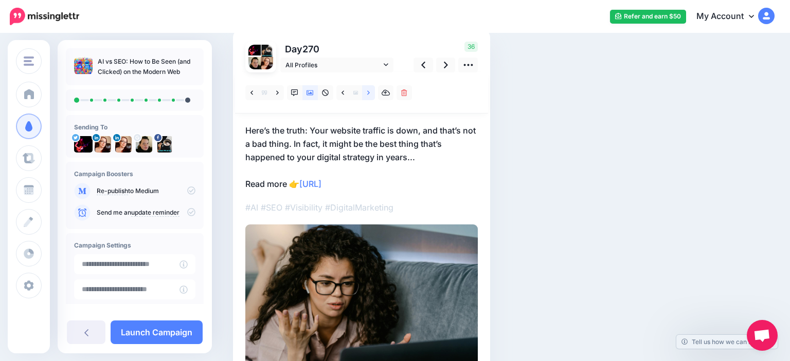
click at [369, 95] on icon at bounding box center [368, 92] width 3 height 7
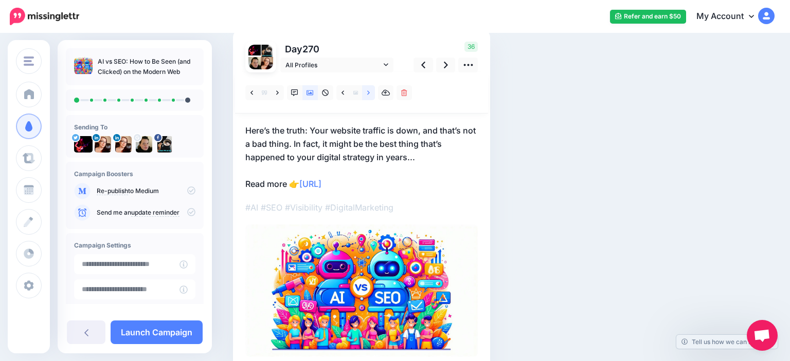
click at [369, 96] on icon at bounding box center [368, 92] width 3 height 7
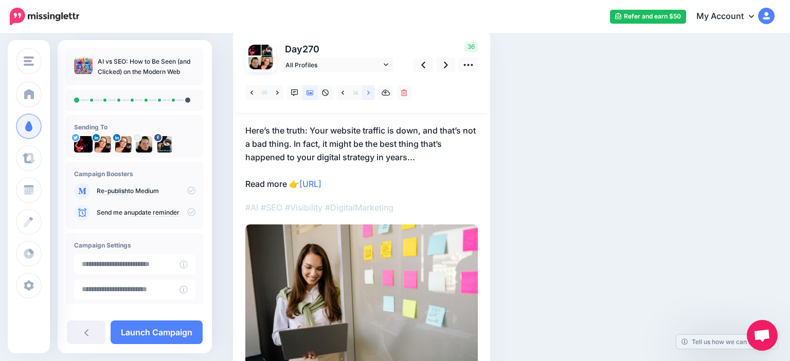
click at [369, 96] on icon at bounding box center [368, 92] width 3 height 7
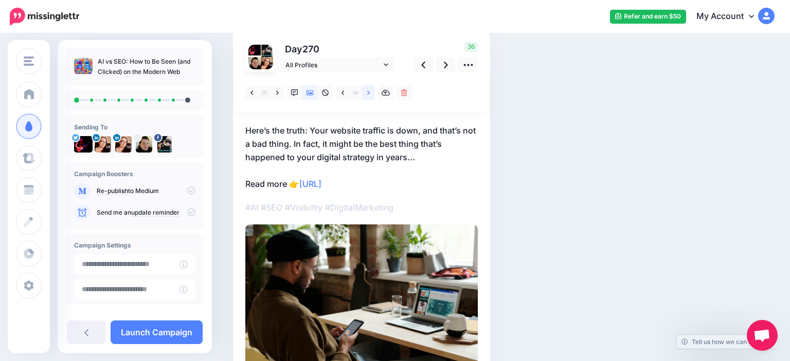
click at [369, 96] on icon at bounding box center [368, 92] width 3 height 7
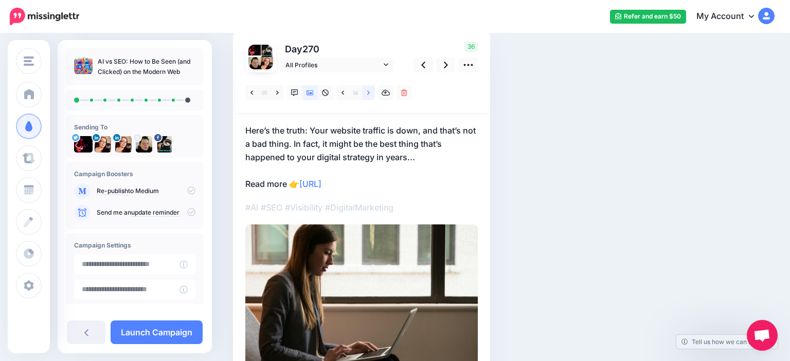
click at [369, 96] on icon at bounding box center [368, 92] width 3 height 7
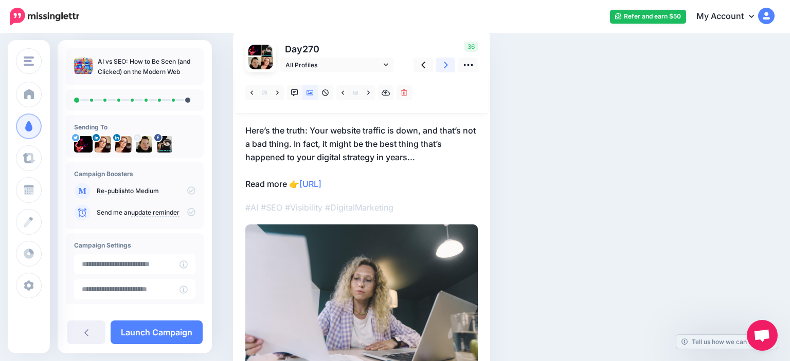
click at [445, 65] on icon at bounding box center [446, 65] width 4 height 11
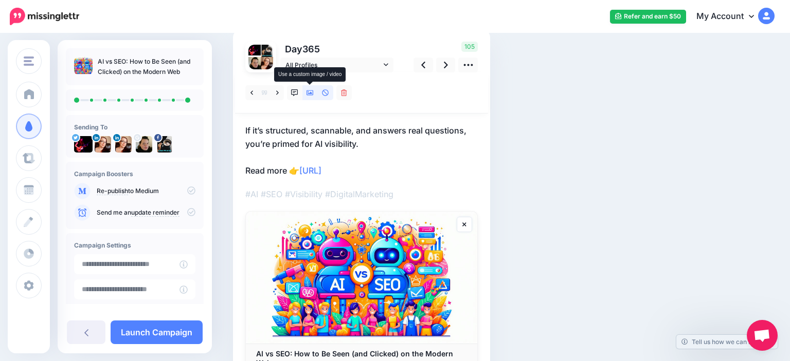
click at [311, 96] on link at bounding box center [309, 92] width 15 height 15
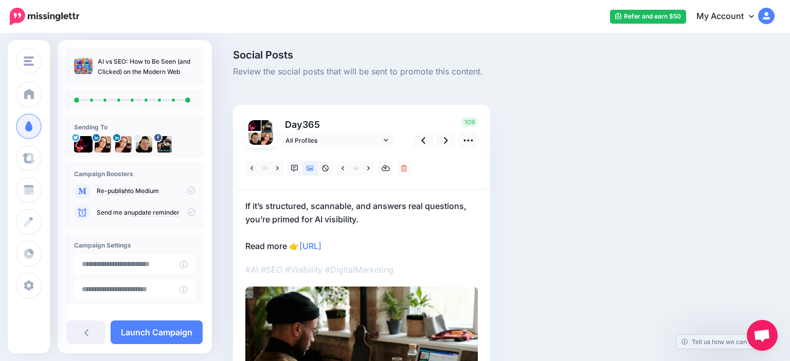
click at [310, 205] on p "If it’s structured, scannable, and answers real questions, you’re primed for AI…" at bounding box center [361, 225] width 232 height 53
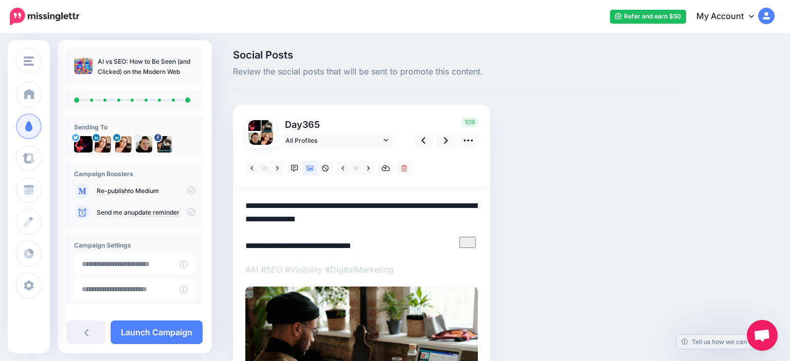
drag, startPoint x: 366, startPoint y: 216, endPoint x: 196, endPoint y: 177, distance: 173.5
click at [245, 199] on textarea "**********" at bounding box center [361, 225] width 232 height 53
paste textarea "To enrich screen reader interactions, please activate Accessibility in Grammarl…"
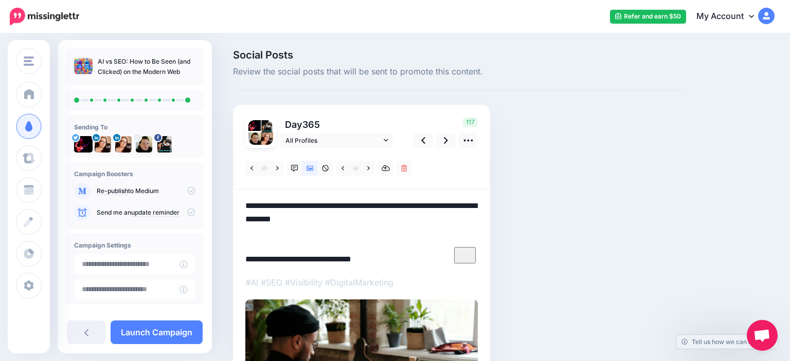
paste textarea "**********"
type textarea "**********"
click at [552, 168] on div "Social Posts Review the social posts that will be sent to promote this content.…" at bounding box center [457, 274] width 464 height 448
click at [447, 139] on icon at bounding box center [446, 140] width 4 height 11
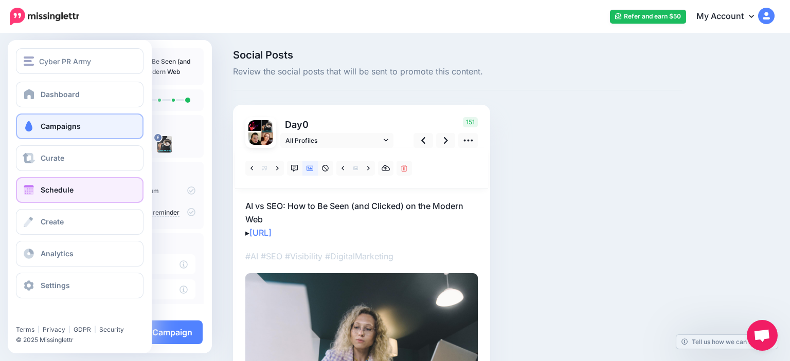
drag, startPoint x: 57, startPoint y: 188, endPoint x: 62, endPoint y: 188, distance: 5.7
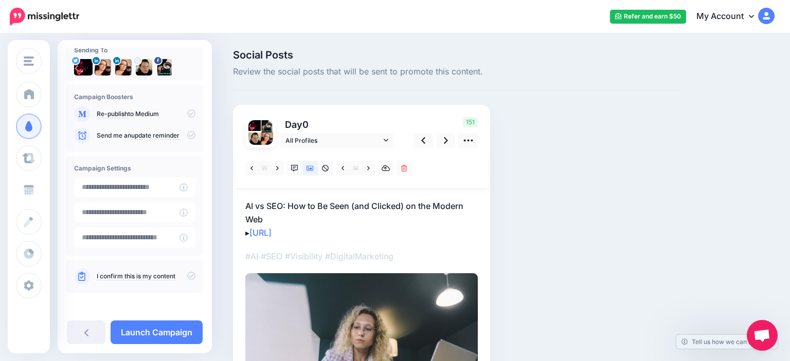
scroll to position [78, 0]
click at [143, 242] on input "text" at bounding box center [126, 237] width 105 height 20
type input "**********"
click at [188, 273] on icon at bounding box center [191, 275] width 8 height 8
click at [160, 183] on input "text" at bounding box center [126, 186] width 105 height 20
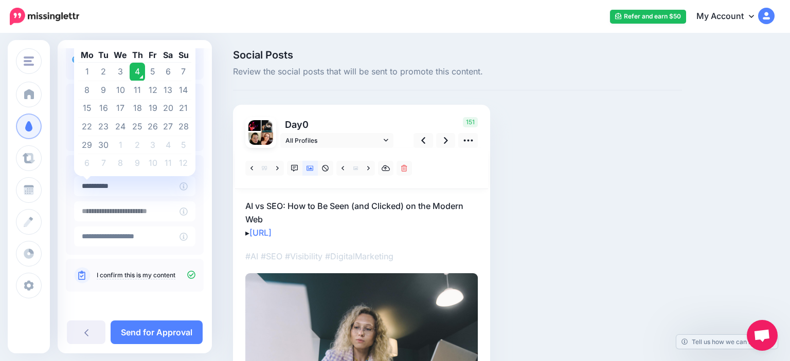
click at [154, 161] on td "10" at bounding box center [152, 163] width 15 height 18
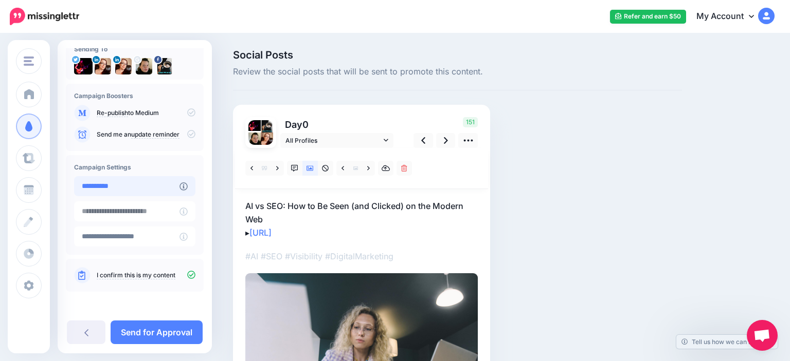
click at [149, 190] on input "**********" at bounding box center [126, 186] width 105 height 20
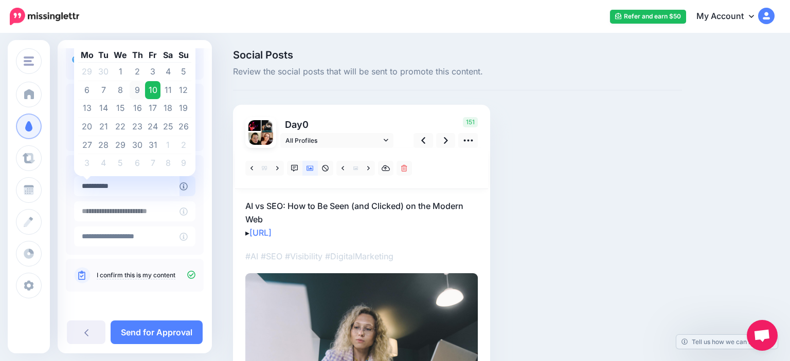
click at [139, 87] on td "9" at bounding box center [138, 90] width 16 height 19
type input "**********"
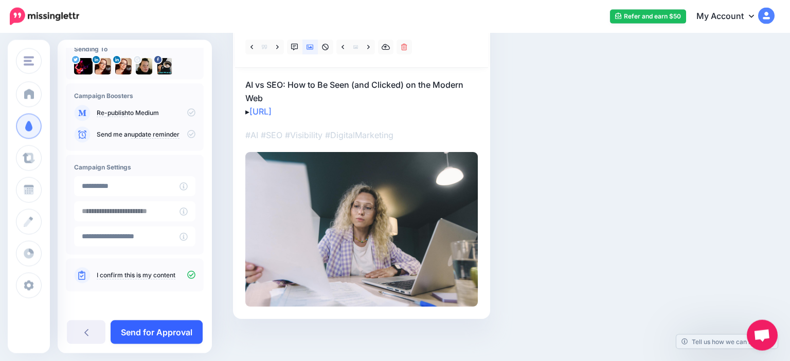
scroll to position [125, 0]
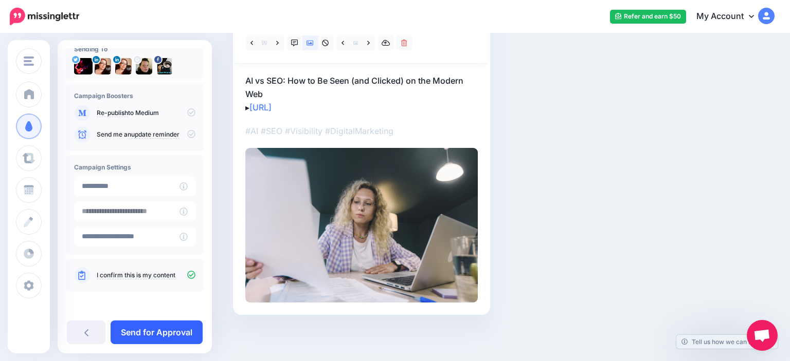
click at [142, 336] on link "Send for Approval" at bounding box center [157, 333] width 92 height 24
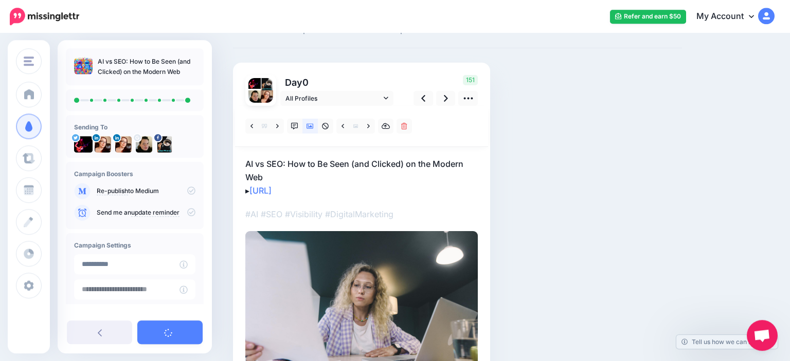
scroll to position [16, 0]
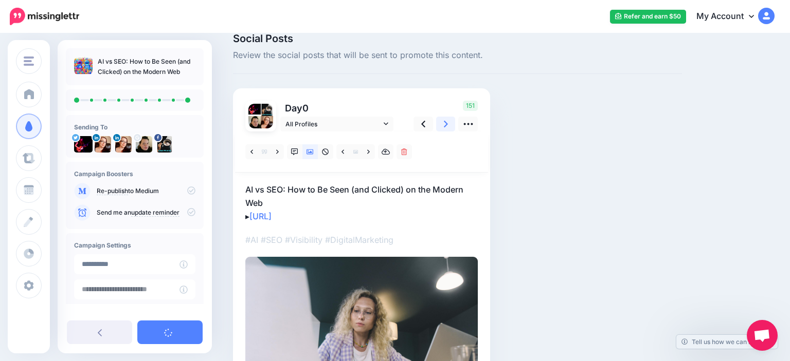
click at [447, 123] on icon at bounding box center [446, 124] width 4 height 11
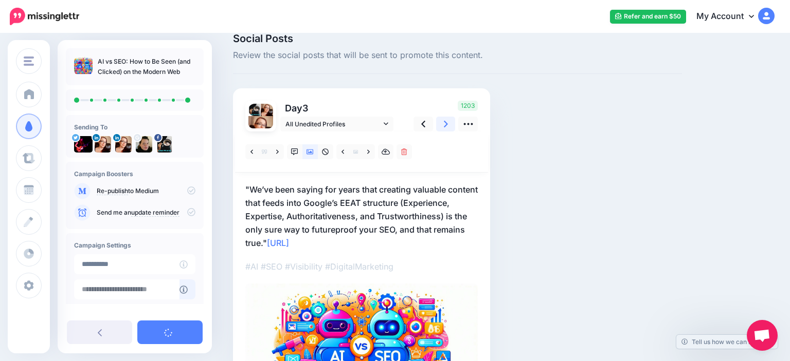
scroll to position [78, 0]
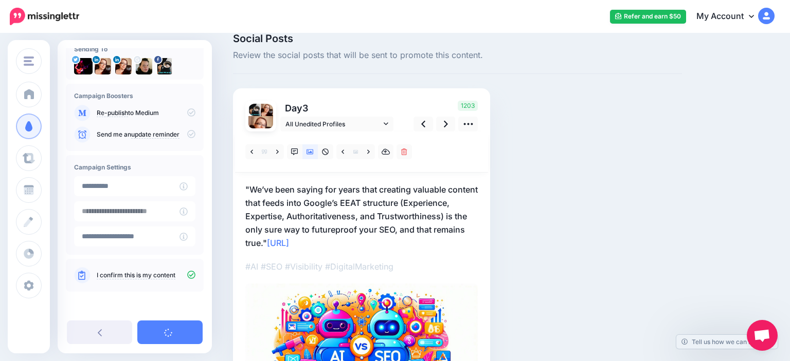
click at [653, 128] on div "Social Posts Review the social posts that will be sent to promote this content.…" at bounding box center [457, 246] width 464 height 426
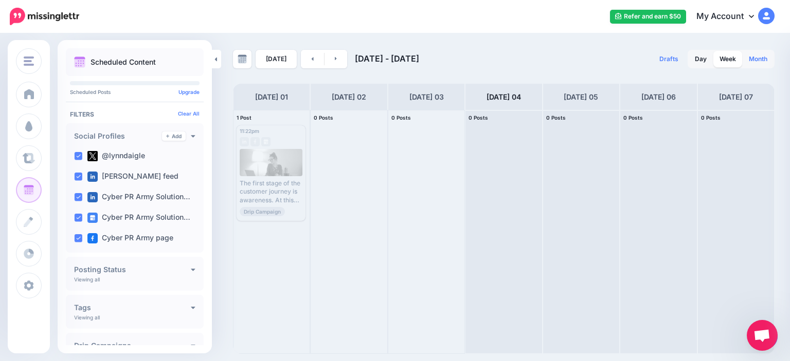
click at [754, 65] on link "Month" at bounding box center [757, 59] width 31 height 16
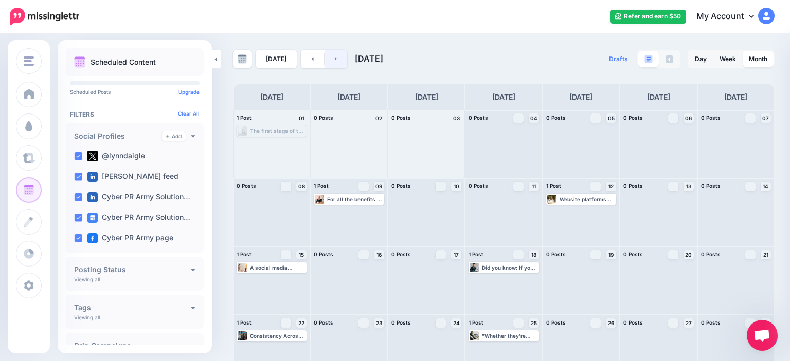
click at [340, 57] on link at bounding box center [335, 59] width 23 height 19
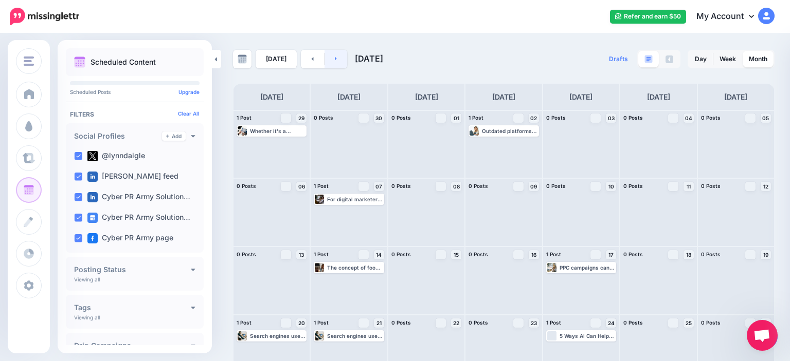
click at [335, 59] on icon at bounding box center [336, 59] width 2 height 4
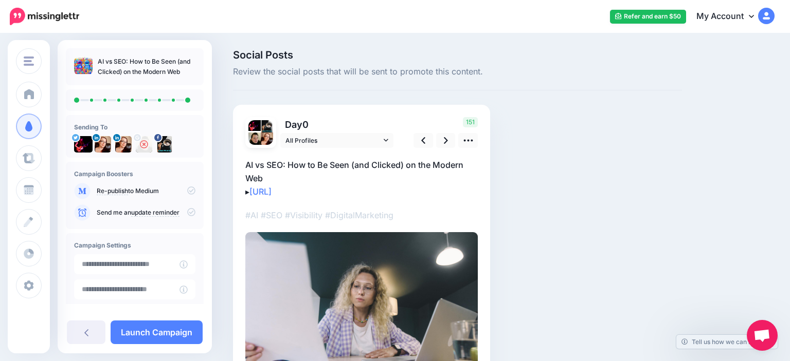
type input "**********"
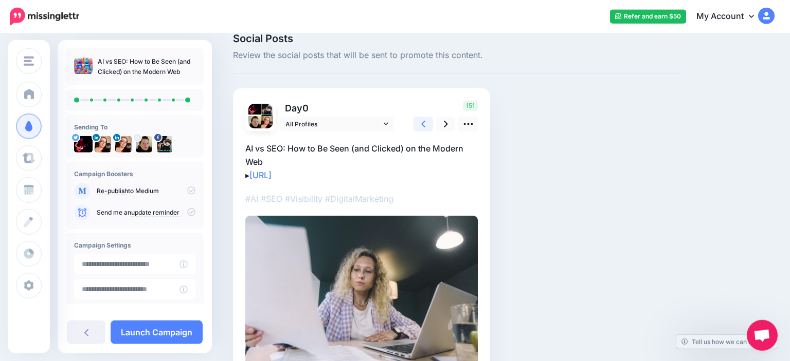
click at [423, 120] on icon at bounding box center [423, 124] width 4 height 11
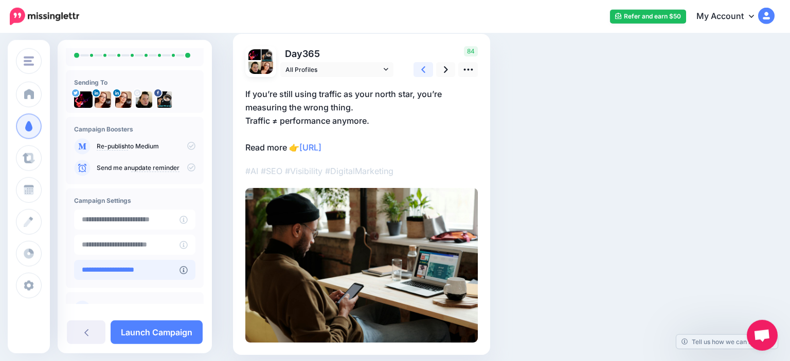
scroll to position [78, 0]
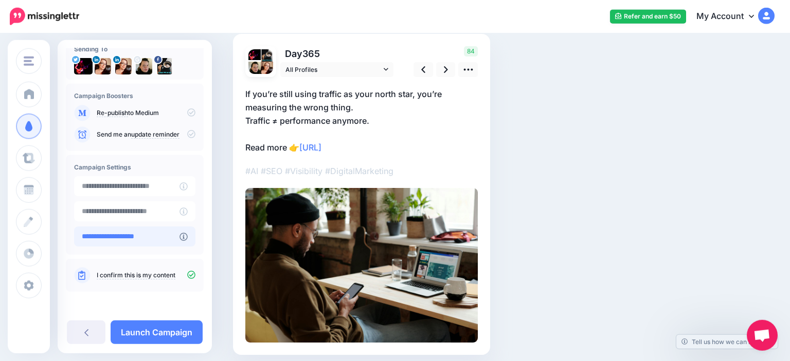
click at [155, 239] on input "**********" at bounding box center [126, 237] width 105 height 20
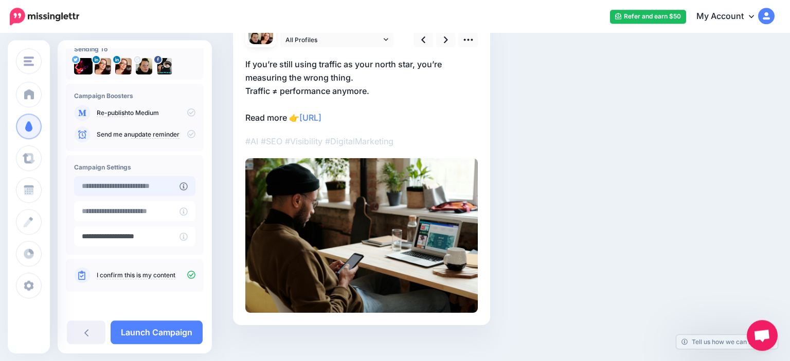
scroll to position [111, 0]
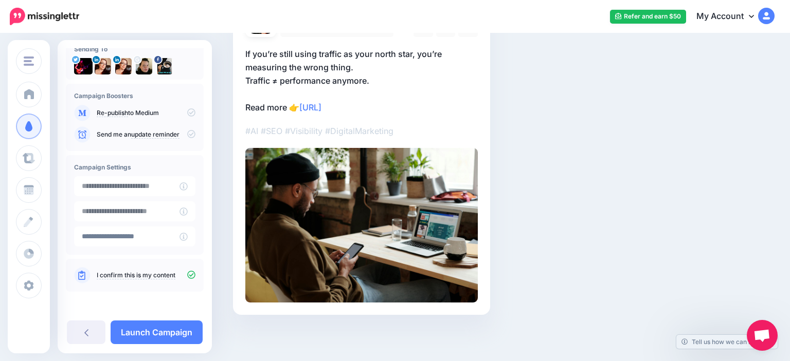
click at [160, 176] on div "**********" at bounding box center [135, 205] width 138 height 100
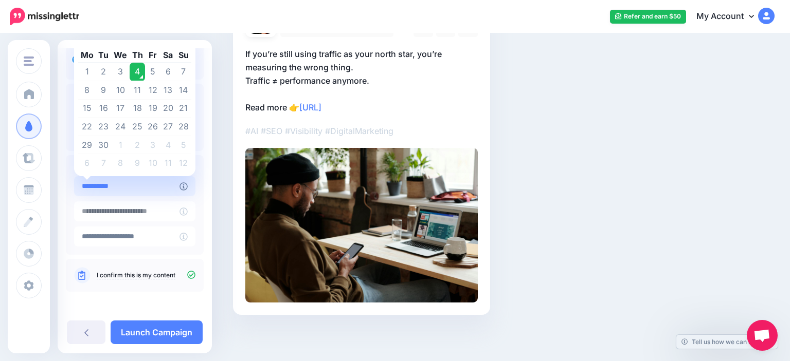
click at [167, 186] on input "**********" at bounding box center [126, 186] width 105 height 20
click at [139, 164] on td "9" at bounding box center [138, 163] width 16 height 18
type input "**********"
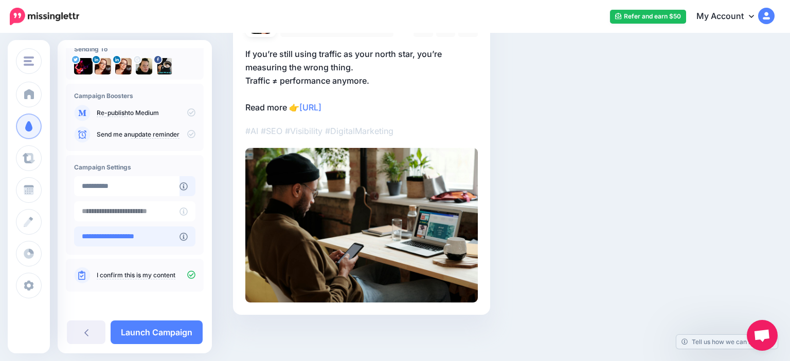
click at [111, 238] on input "**********" at bounding box center [126, 237] width 105 height 20
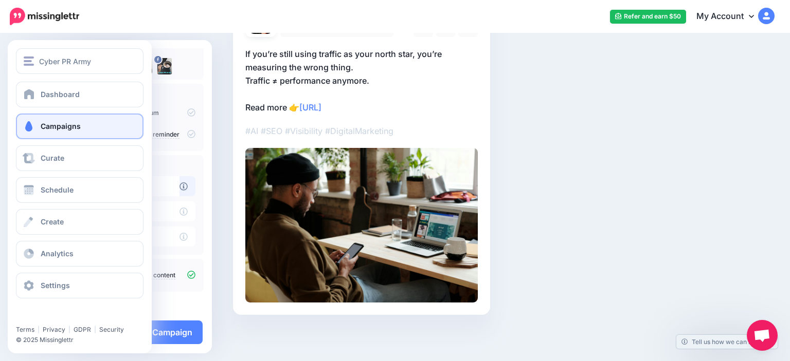
drag, startPoint x: 174, startPoint y: 235, endPoint x: 37, endPoint y: 237, distance: 137.8
click at [74, 237] on input "**********" at bounding box center [126, 237] width 105 height 20
type input "**********"
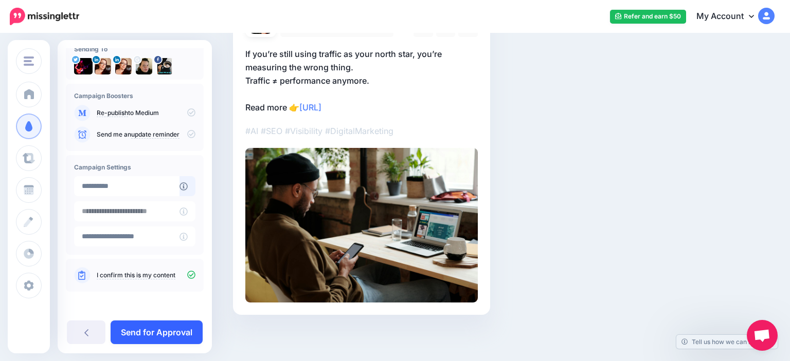
click at [189, 336] on link "Send for Approval" at bounding box center [157, 333] width 92 height 24
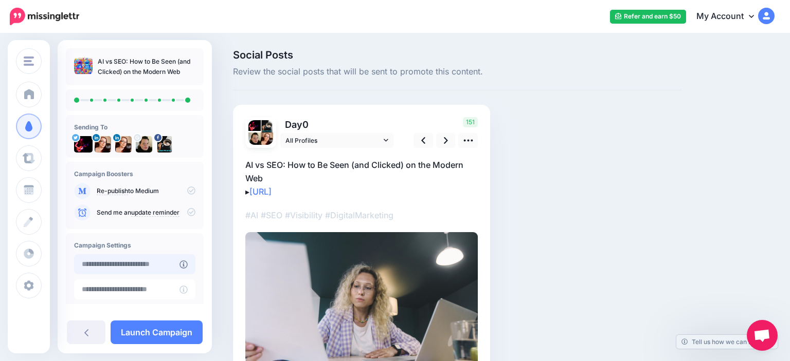
type input "**********"
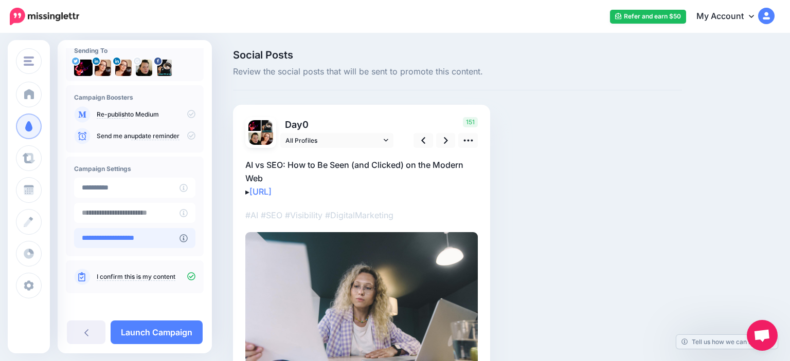
scroll to position [78, 0]
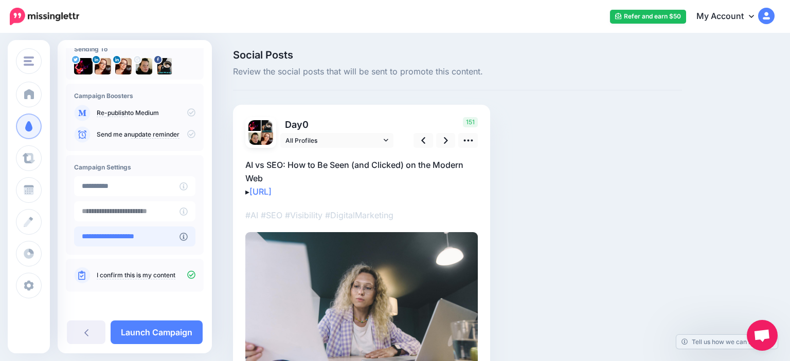
click at [148, 237] on input "**********" at bounding box center [126, 237] width 105 height 20
drag, startPoint x: 167, startPoint y: 235, endPoint x: 74, endPoint y: 239, distance: 93.1
click at [74, 239] on input "**********" at bounding box center [126, 237] width 105 height 20
paste input "text"
type input "**********"
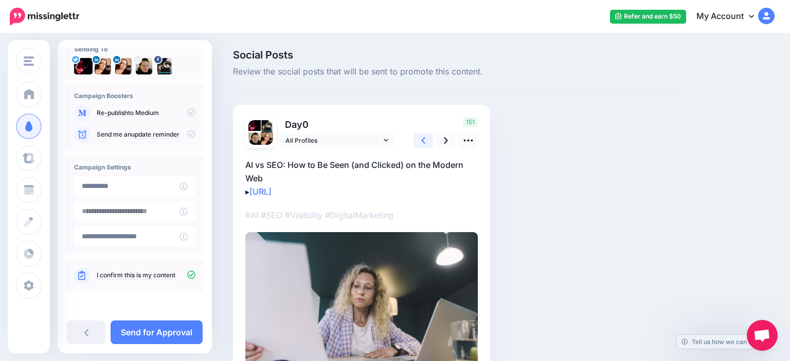
click at [423, 139] on icon at bounding box center [423, 140] width 4 height 7
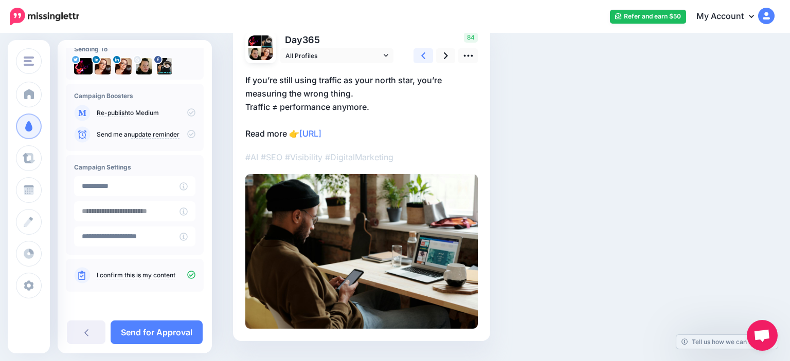
scroll to position [108, 0]
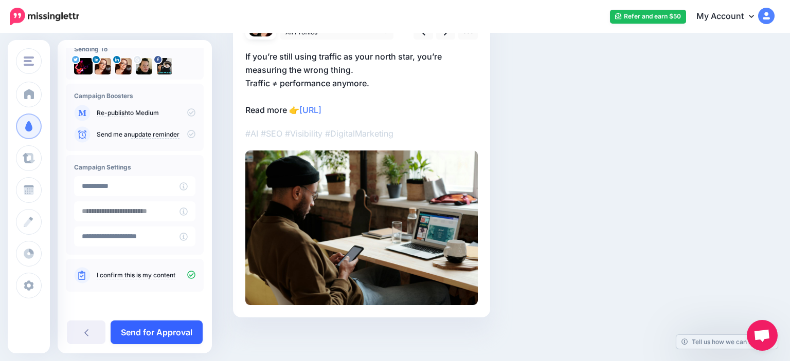
click at [160, 325] on link "Send for Approval" at bounding box center [157, 333] width 92 height 24
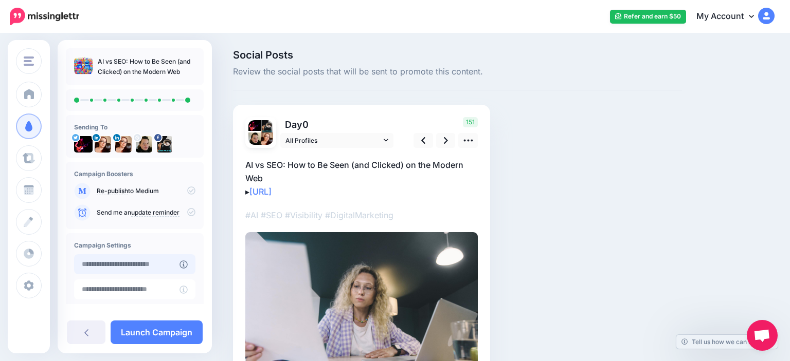
type input "**********"
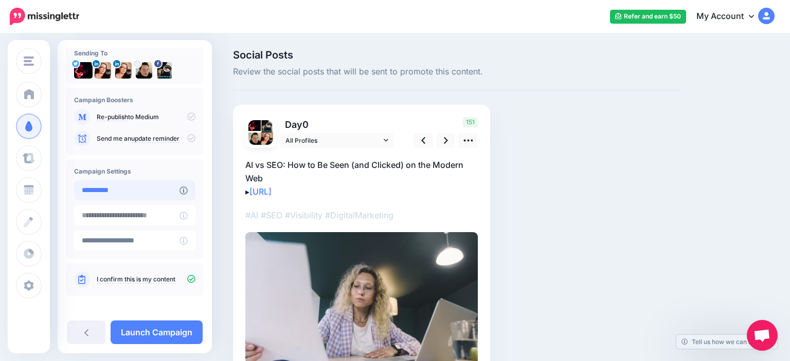
scroll to position [78, 0]
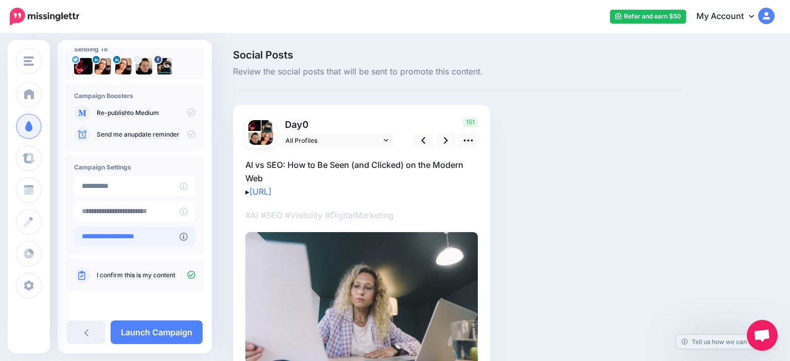
drag, startPoint x: 174, startPoint y: 242, endPoint x: 126, endPoint y: 244, distance: 47.3
click at [126, 244] on input "**********" at bounding box center [126, 237] width 105 height 20
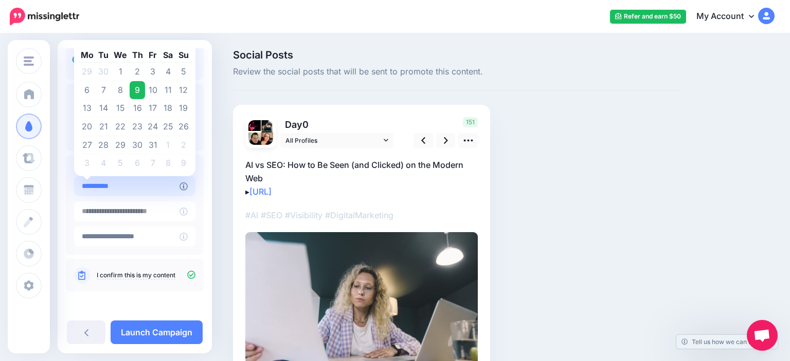
drag, startPoint x: 130, startPoint y: 191, endPoint x: 42, endPoint y: 198, distance: 87.7
click at [74, 196] on input "**********" at bounding box center [126, 186] width 105 height 20
click at [135, 90] on td "9" at bounding box center [138, 90] width 16 height 19
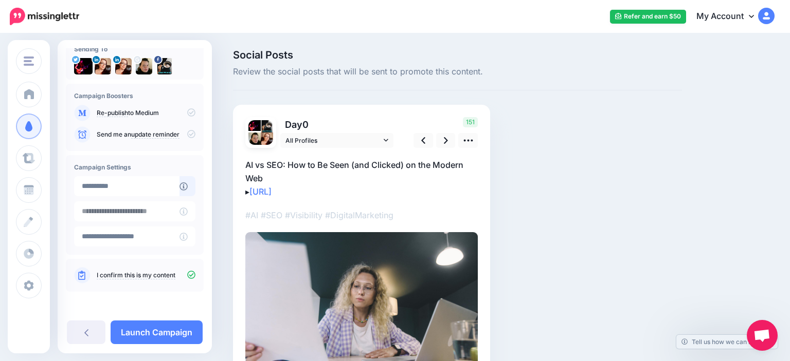
click at [151, 166] on h4 "Campaign Settings" at bounding box center [134, 168] width 121 height 8
click at [429, 136] on link at bounding box center [423, 140] width 20 height 15
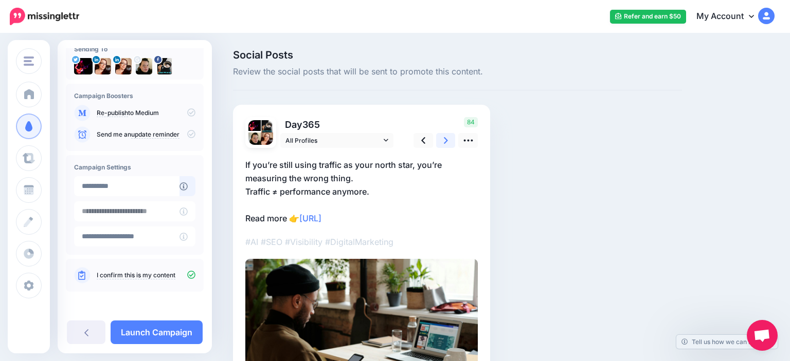
click at [449, 141] on link at bounding box center [446, 140] width 20 height 15
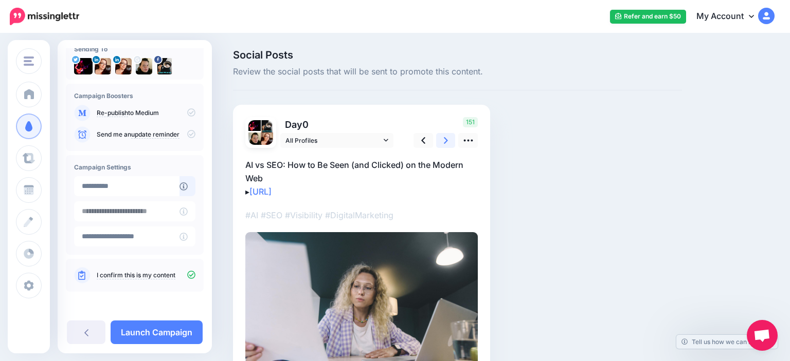
click at [449, 141] on link at bounding box center [446, 140] width 20 height 15
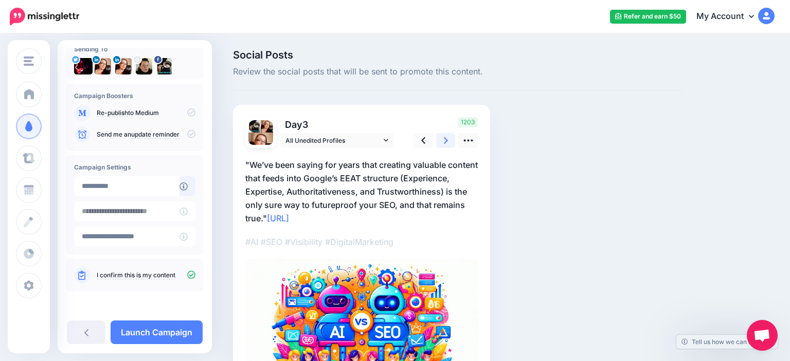
click at [449, 141] on link at bounding box center [446, 140] width 20 height 15
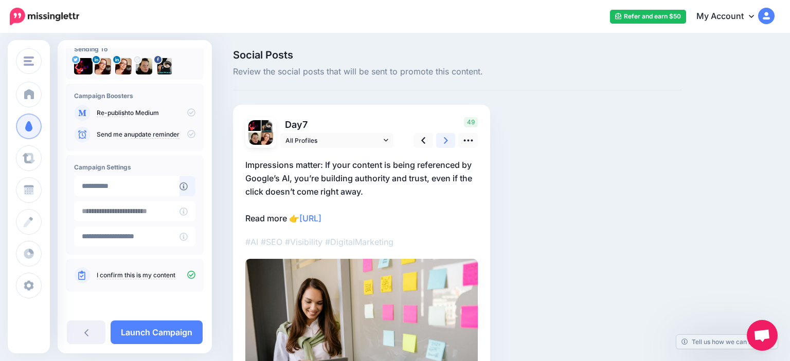
click at [449, 141] on link at bounding box center [446, 140] width 20 height 15
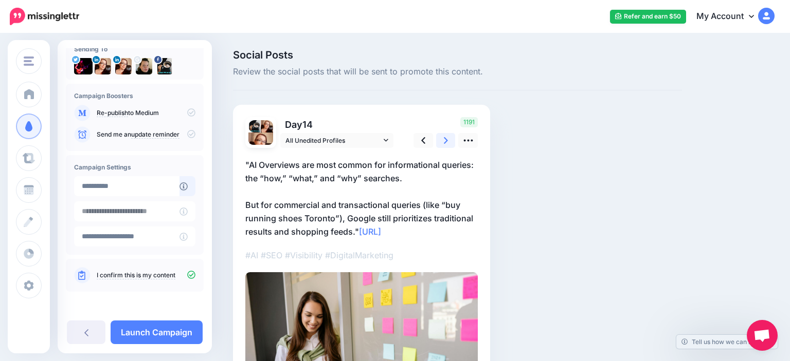
click at [449, 141] on link at bounding box center [446, 140] width 20 height 15
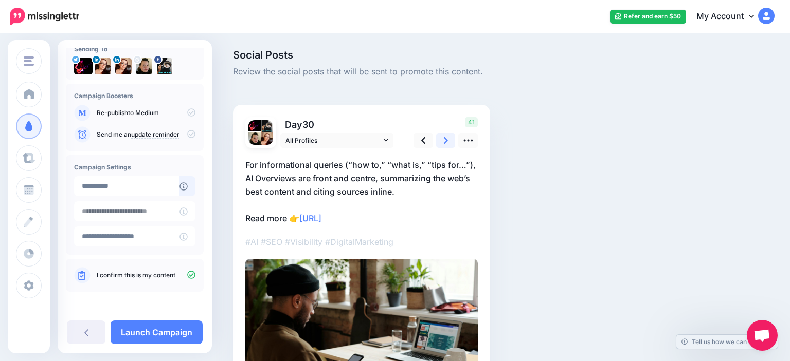
click at [449, 141] on link at bounding box center [446, 140] width 20 height 15
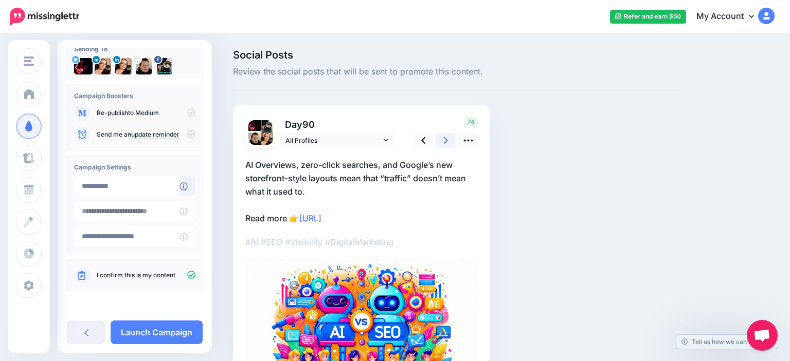
click at [449, 141] on link at bounding box center [446, 140] width 20 height 15
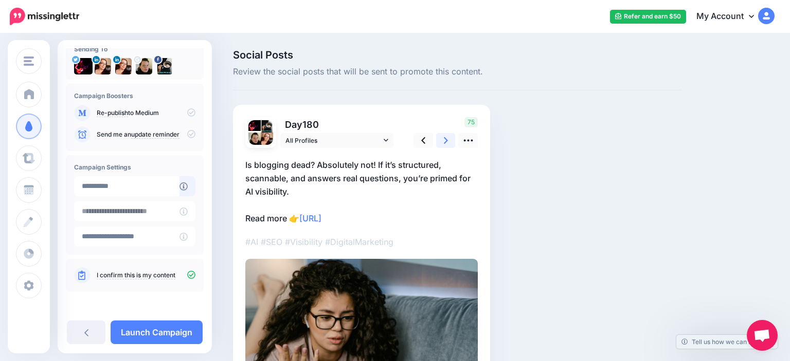
click at [449, 141] on link at bounding box center [446, 140] width 20 height 15
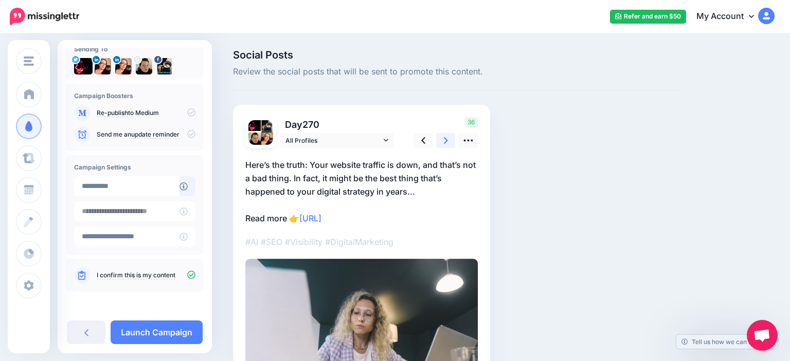
click at [449, 141] on link at bounding box center [446, 140] width 20 height 15
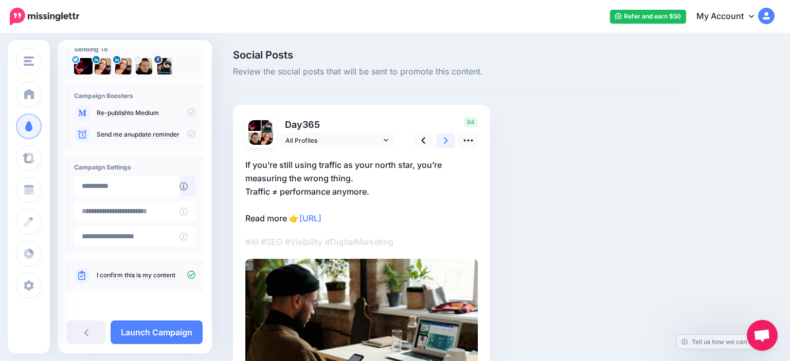
click at [449, 141] on link at bounding box center [446, 140] width 20 height 15
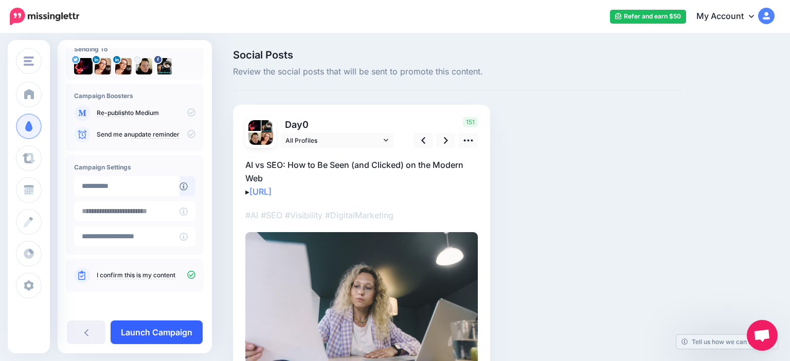
click at [169, 326] on link "Launch Campaign" at bounding box center [157, 333] width 92 height 24
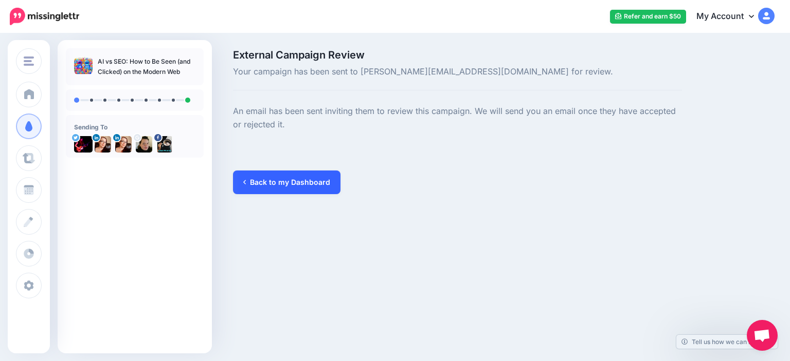
click at [289, 185] on link "Back to my Dashboard" at bounding box center [286, 183] width 107 height 24
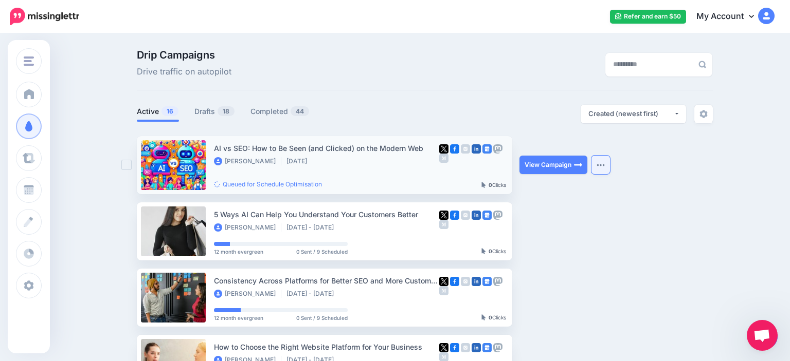
click at [597, 165] on img "button" at bounding box center [600, 165] width 8 height 3
click at [397, 71] on div "Drip Campaigns Drive traffic on autopilot" at bounding box center [326, 64] width 394 height 29
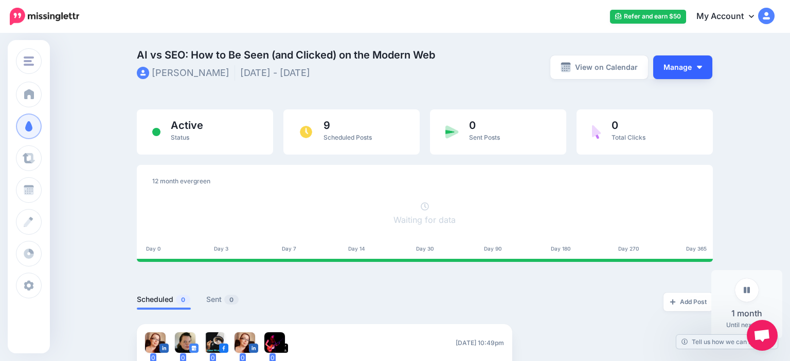
click at [684, 68] on button "Manage" at bounding box center [682, 68] width 59 height 24
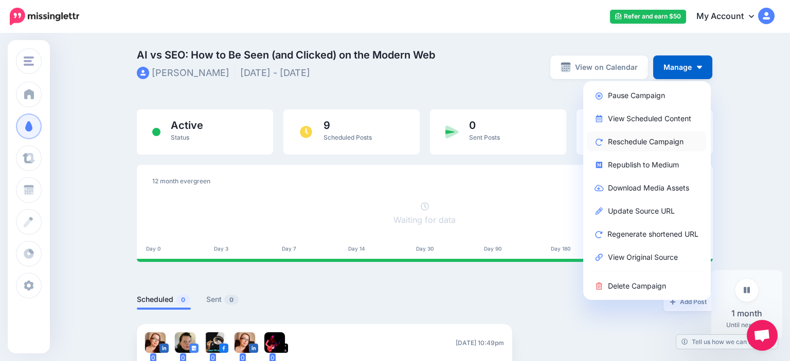
click at [643, 149] on link "Reschedule Campaign" at bounding box center [646, 142] width 119 height 20
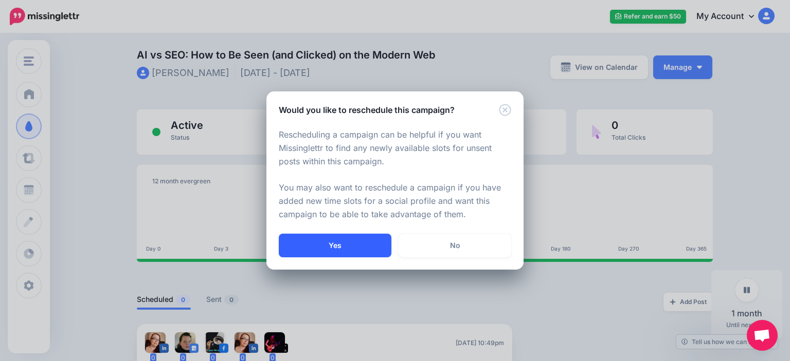
click at [338, 243] on button "Yes" at bounding box center [335, 246] width 113 height 24
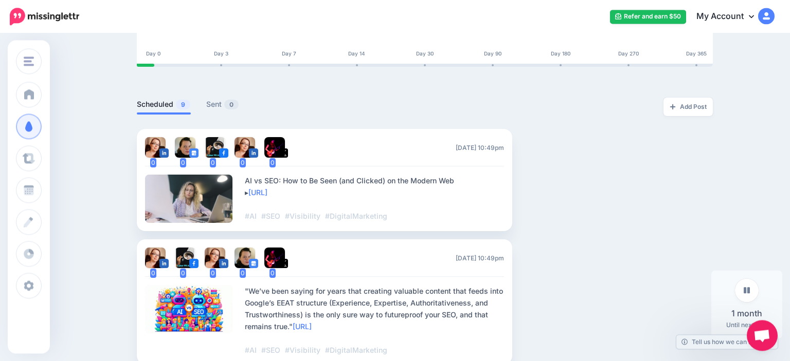
scroll to position [162, 0]
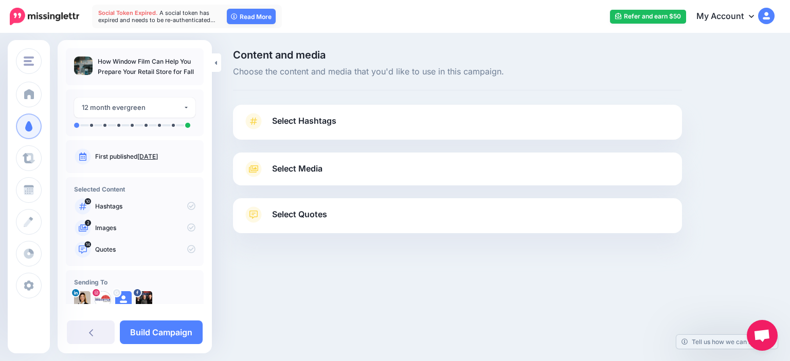
click at [712, 52] on div "Content and media Choose the content and media that you'd like to use in this c…" at bounding box center [503, 167] width 557 height 235
drag, startPoint x: 295, startPoint y: 117, endPoint x: 432, endPoint y: 174, distance: 148.9
click at [295, 117] on span "Select Hashtags" at bounding box center [304, 121] width 64 height 14
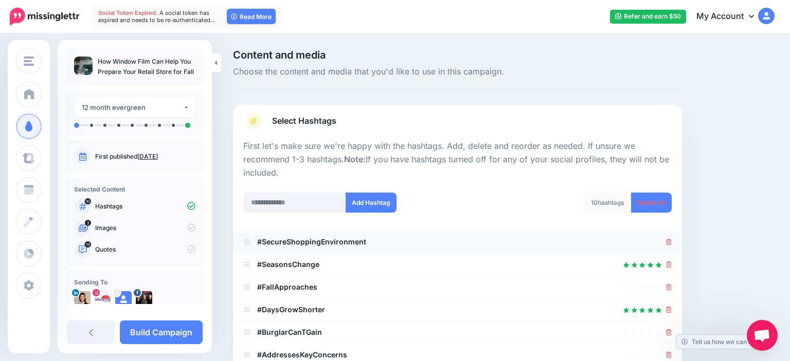
click at [666, 246] on link at bounding box center [669, 242] width 6 height 9
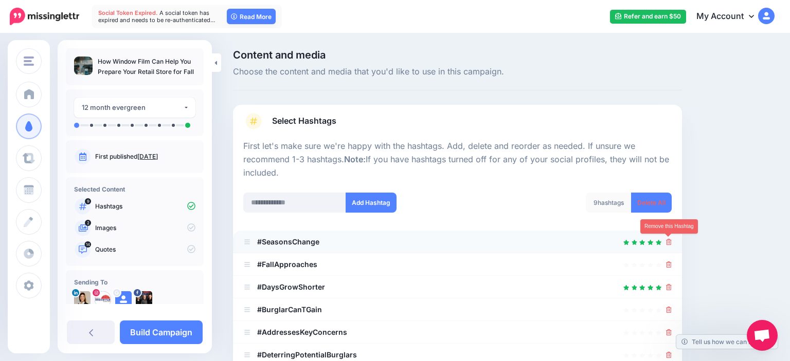
click at [667, 245] on icon at bounding box center [669, 242] width 6 height 6
click at [667, 262] on icon at bounding box center [669, 265] width 6 height 6
click at [667, 245] on icon at bounding box center [669, 242] width 6 height 6
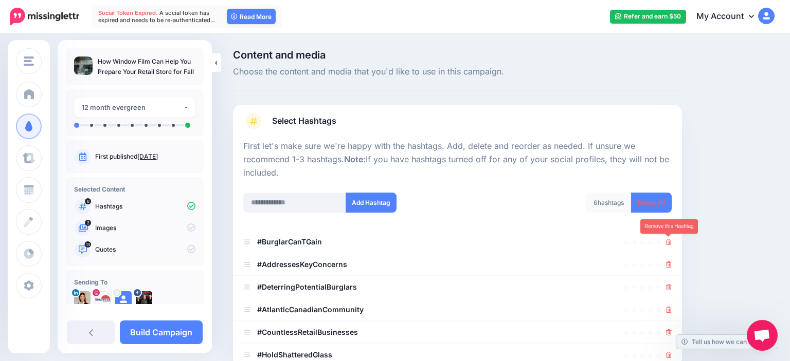
click at [667, 245] on icon at bounding box center [669, 242] width 6 height 6
click at [667, 245] on icon at bounding box center [663, 242] width 9 height 9
click at [667, 244] on link at bounding box center [665, 242] width 11 height 9
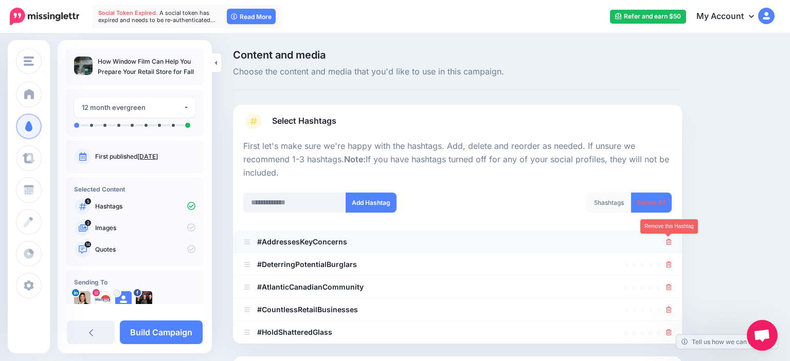
click at [669, 240] on icon at bounding box center [669, 242] width 6 height 6
click at [669, 262] on icon at bounding box center [669, 265] width 6 height 6
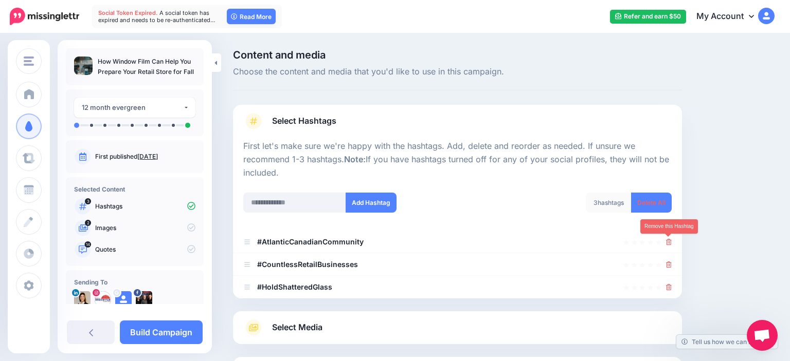
click at [669, 241] on icon at bounding box center [669, 242] width 6 height 6
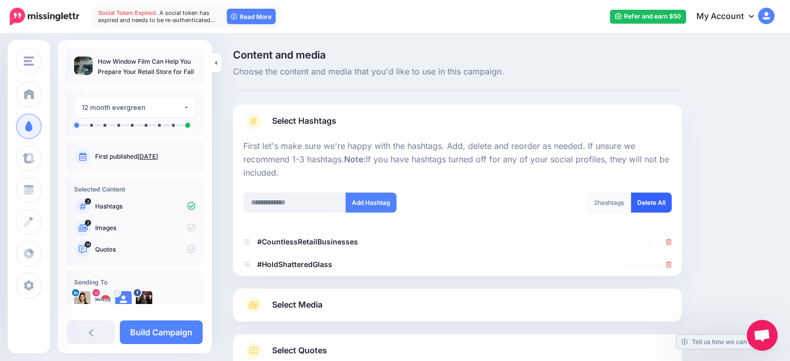
click at [658, 205] on link "Delete All" at bounding box center [651, 203] width 41 height 20
click at [276, 203] on input "text" at bounding box center [294, 203] width 103 height 20
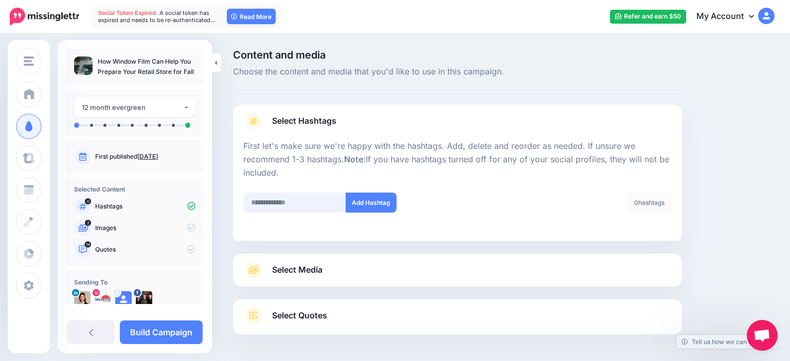
scroll to position [40, 0]
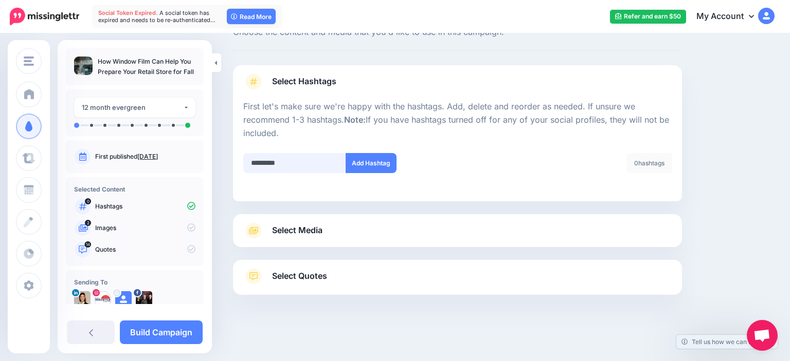
click at [255, 160] on input "*********" at bounding box center [294, 163] width 103 height 20
type input "********"
click at [361, 156] on button "Add Hashtag" at bounding box center [371, 163] width 51 height 20
click at [304, 168] on input "text" at bounding box center [294, 163] width 103 height 20
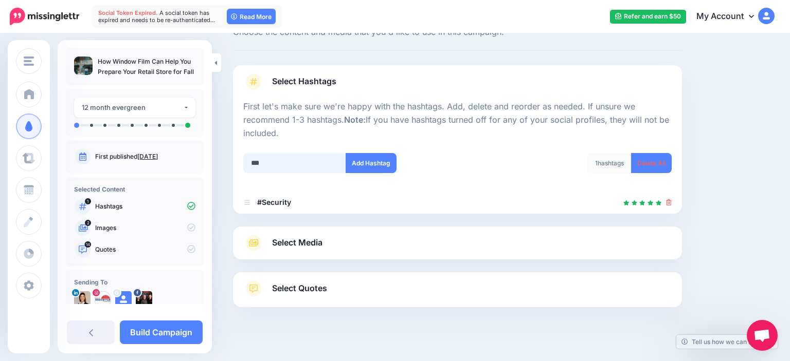
scroll to position [52, 0]
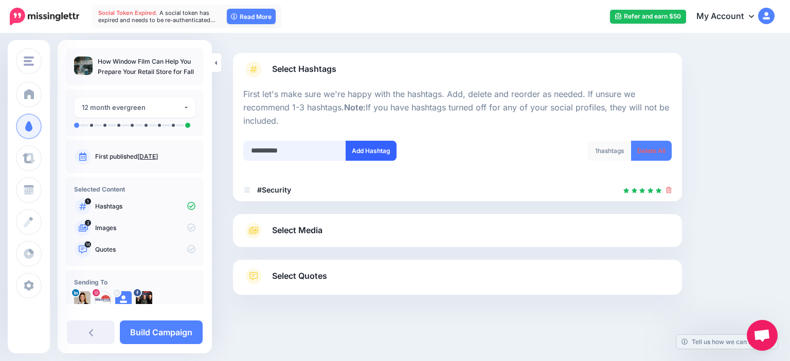
type input "**********"
click at [381, 154] on button "Add Hashtag" at bounding box center [371, 151] width 51 height 20
click at [296, 155] on input "text" at bounding box center [294, 151] width 103 height 20
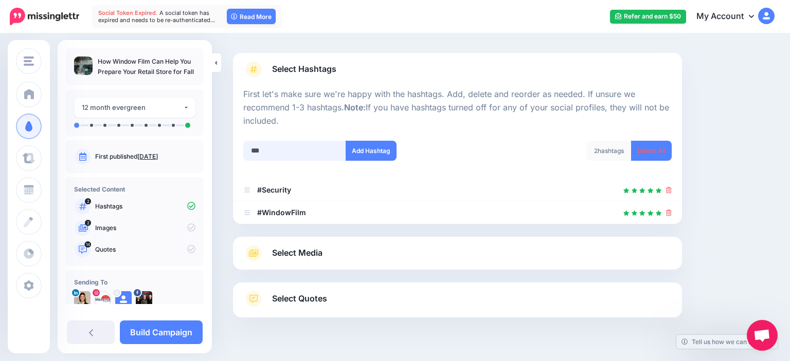
scroll to position [75, 0]
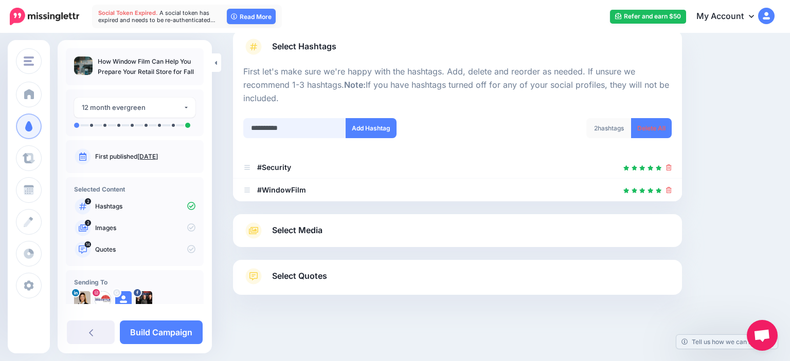
type input "**********"
click at [385, 129] on button "Add Hashtag" at bounding box center [371, 128] width 51 height 20
click at [294, 131] on input "text" at bounding box center [294, 128] width 103 height 20
type input "*"
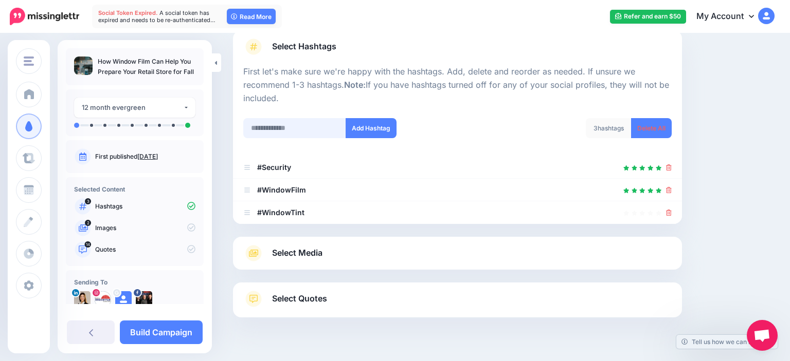
scroll to position [97, 0]
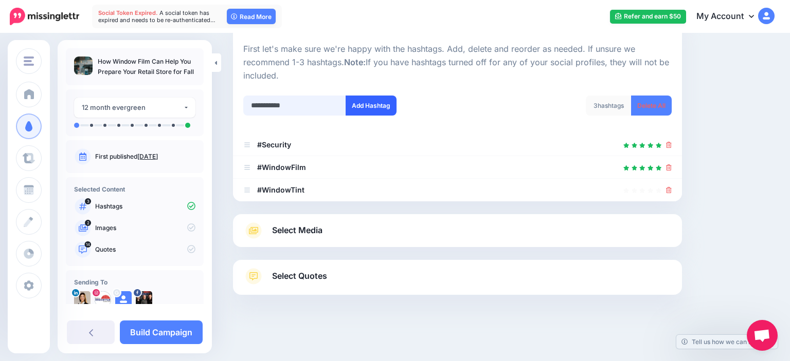
type input "**********"
click at [382, 105] on button "Add Hashtag" at bounding box center [371, 106] width 51 height 20
click at [287, 106] on input "text" at bounding box center [294, 106] width 103 height 20
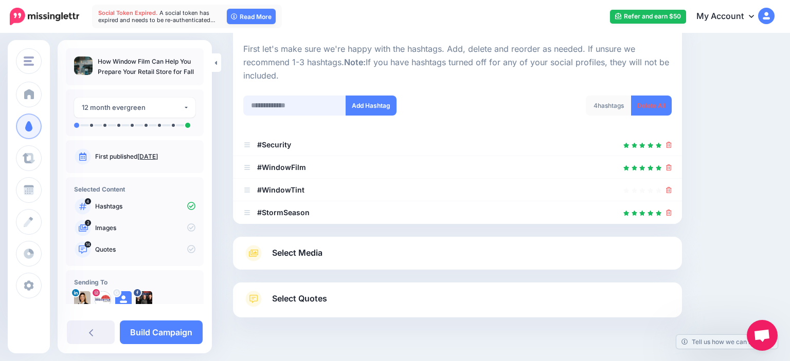
scroll to position [120, 0]
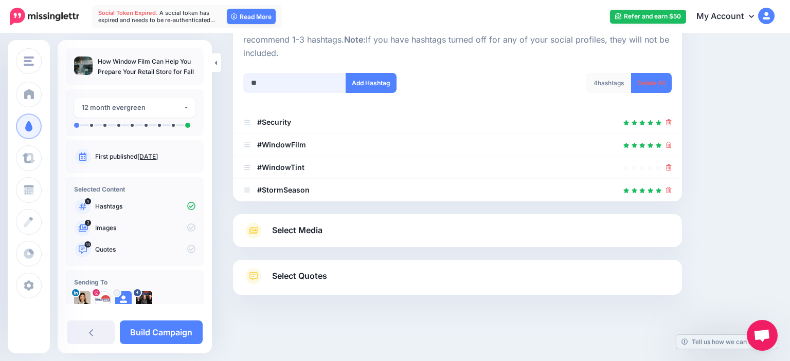
type input "*"
type input "**********"
click at [363, 93] on div "**********" at bounding box center [346, 89] width 222 height 33
click at [370, 83] on button "Add Hashtag" at bounding box center [371, 83] width 51 height 20
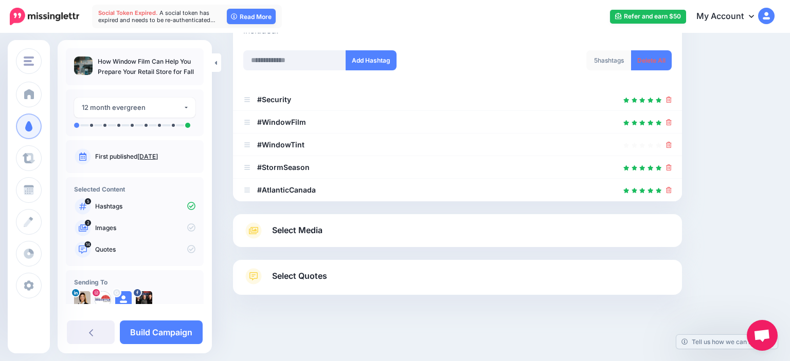
click at [330, 232] on link "Select Media" at bounding box center [457, 231] width 428 height 16
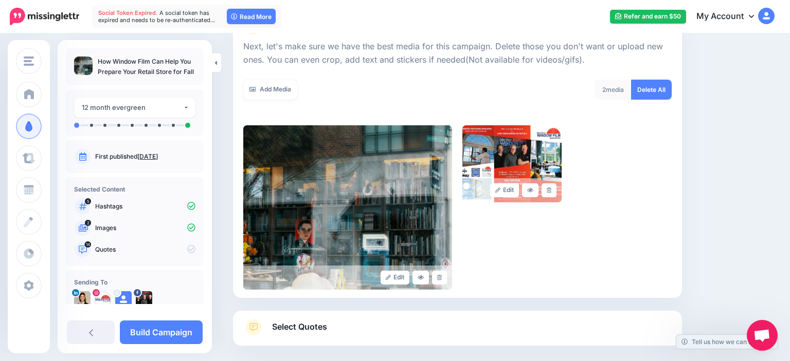
scroll to position [142, 0]
click at [551, 188] on icon at bounding box center [549, 191] width 5 height 6
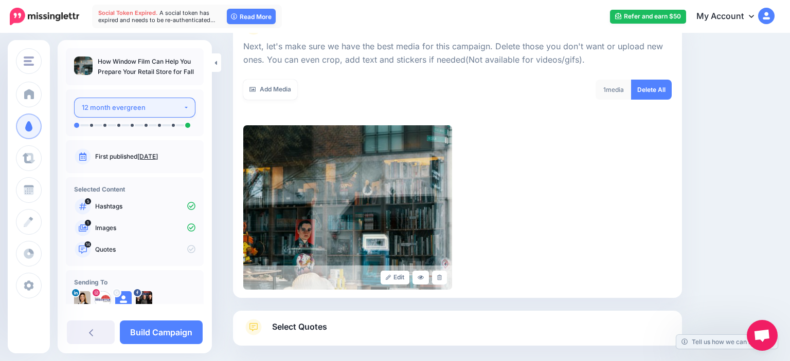
click at [162, 105] on div "12 month evergreen" at bounding box center [132, 108] width 101 height 12
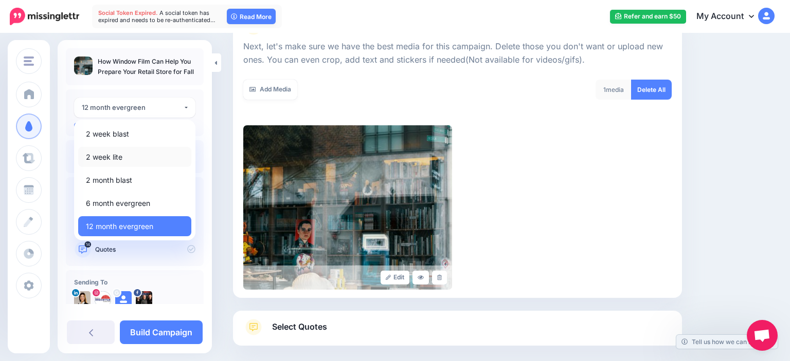
click at [120, 159] on span "2 week lite" at bounding box center [104, 157] width 37 height 12
select select "******"
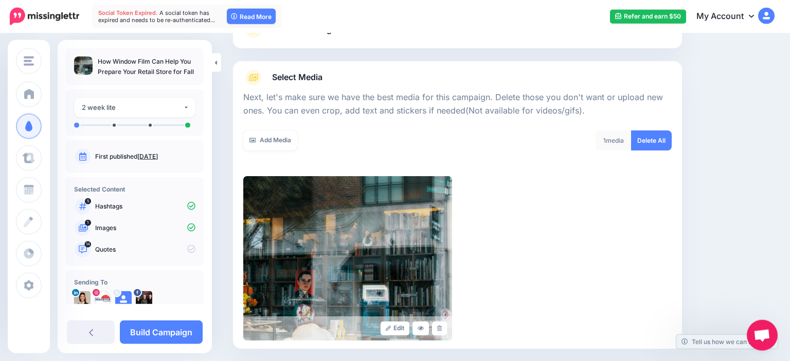
scroll to position [84, 0]
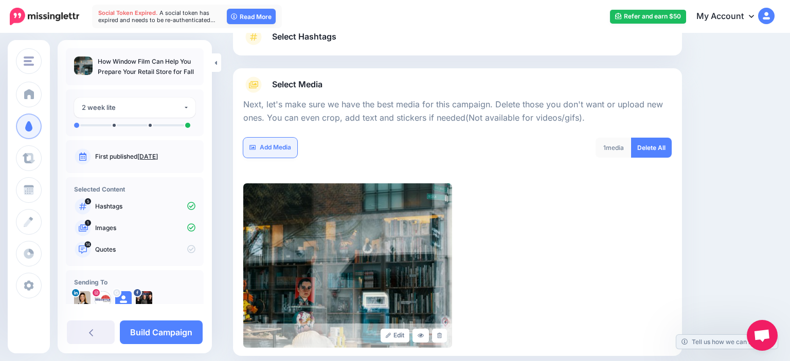
click at [266, 147] on link "Add Media" at bounding box center [270, 148] width 54 height 20
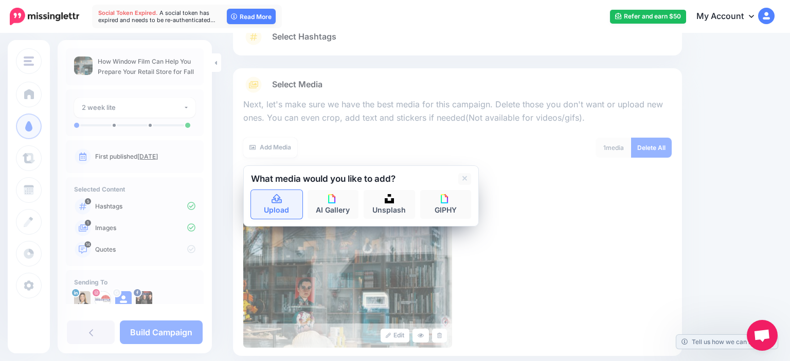
click at [286, 205] on link "Upload" at bounding box center [276, 204] width 51 height 29
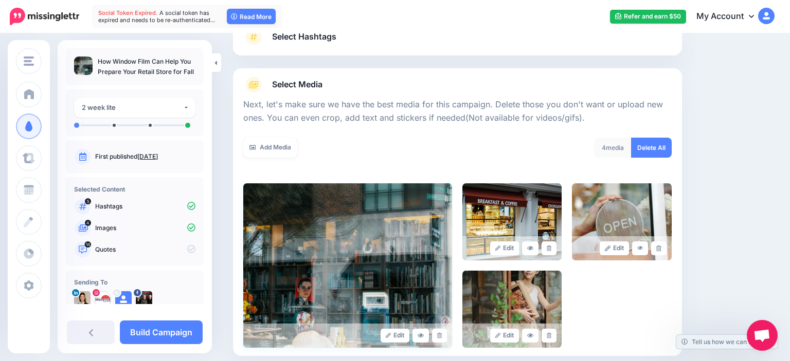
scroll to position [193, 0]
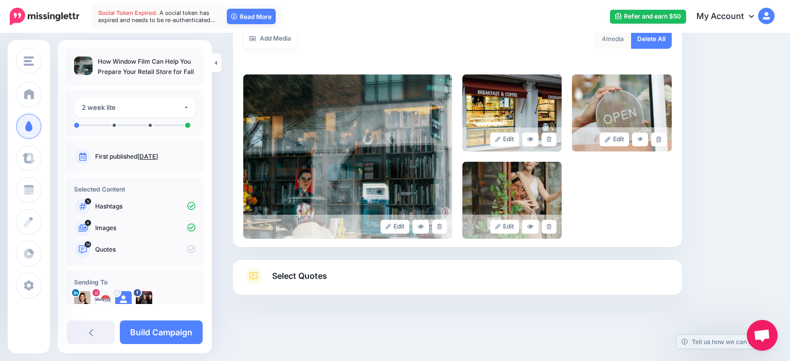
click at [362, 269] on link "Select Quotes" at bounding box center [457, 281] width 428 height 27
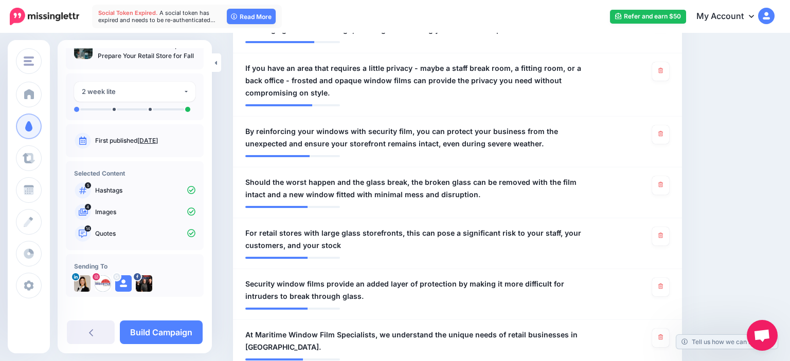
scroll to position [21, 0]
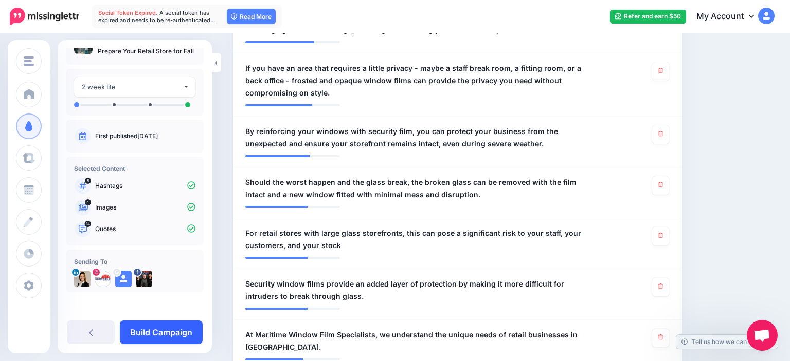
click at [177, 329] on link "Build Campaign" at bounding box center [161, 333] width 83 height 24
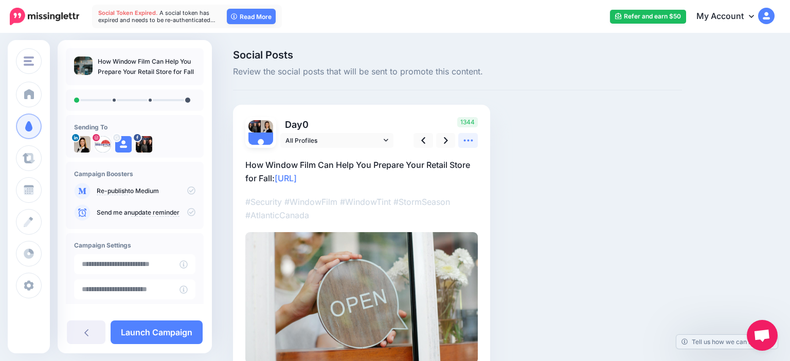
click at [471, 141] on icon at bounding box center [467, 141] width 9 height 2
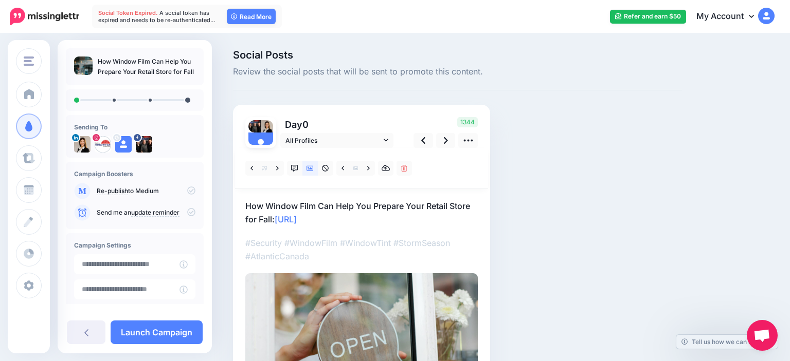
drag, startPoint x: 679, startPoint y: 192, endPoint x: 658, endPoint y: 185, distance: 22.4
click at [677, 192] on div "Social Posts Review the social posts that will be sent to promote this content.…" at bounding box center [457, 249] width 464 height 398
click at [317, 143] on span "All Profiles" at bounding box center [333, 140] width 96 height 11
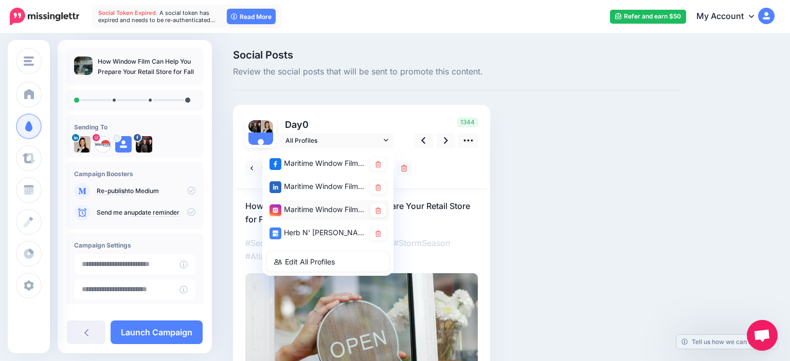
click at [307, 203] on div "Maritime Window Films account" at bounding box center [327, 211] width 123 height 20
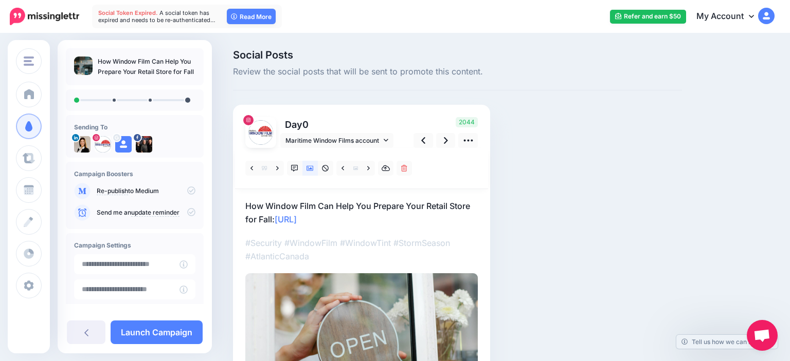
click at [389, 226] on div at bounding box center [361, 276] width 232 height 257
click at [363, 217] on p "How Window Film Can Help You Prepare Your Retail Store for Fall: https://lttr.a…" at bounding box center [361, 212] width 232 height 27
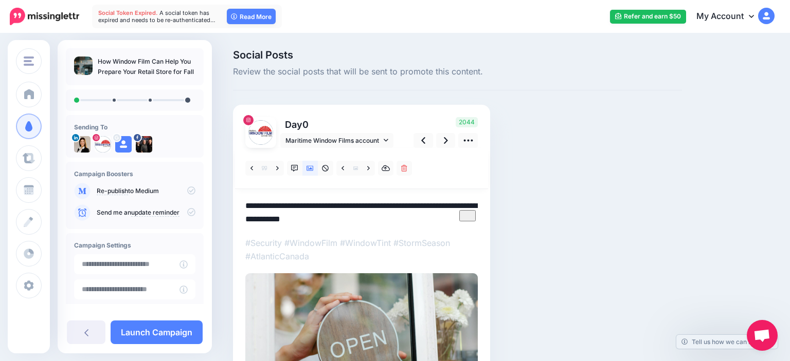
drag, startPoint x: 362, startPoint y: 216, endPoint x: 276, endPoint y: 221, distance: 86.0
click at [276, 221] on textarea "**********" at bounding box center [361, 212] width 232 height 27
type textarea "**********"
click at [129, 263] on input "**********" at bounding box center [126, 265] width 105 height 20
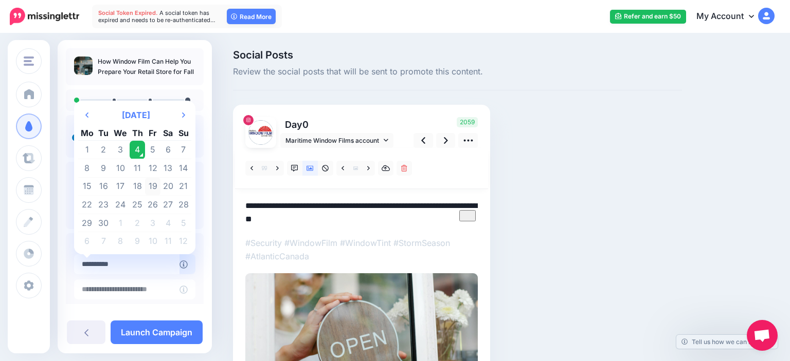
click at [156, 183] on td "19" at bounding box center [152, 186] width 15 height 19
type input "**********"
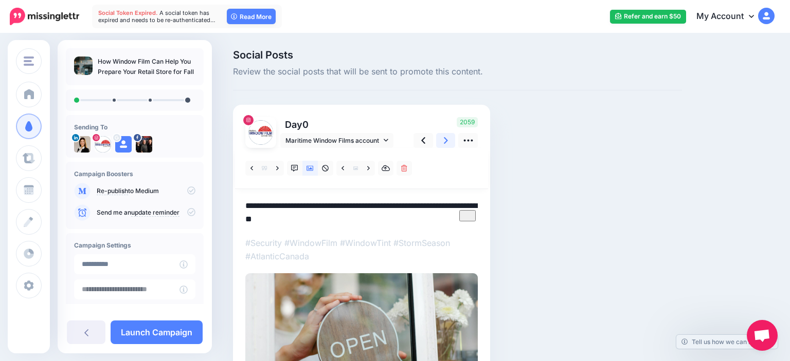
click at [452, 143] on link at bounding box center [446, 140] width 20 height 15
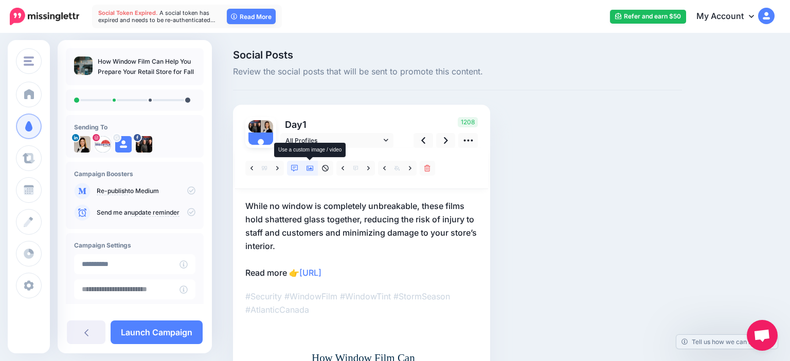
click at [308, 166] on icon at bounding box center [309, 168] width 7 height 7
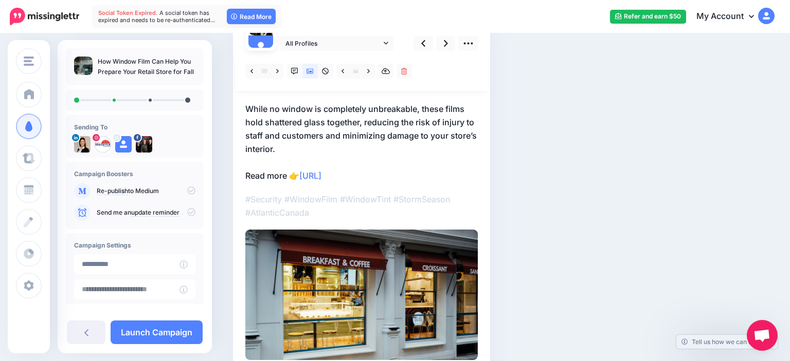
scroll to position [108, 0]
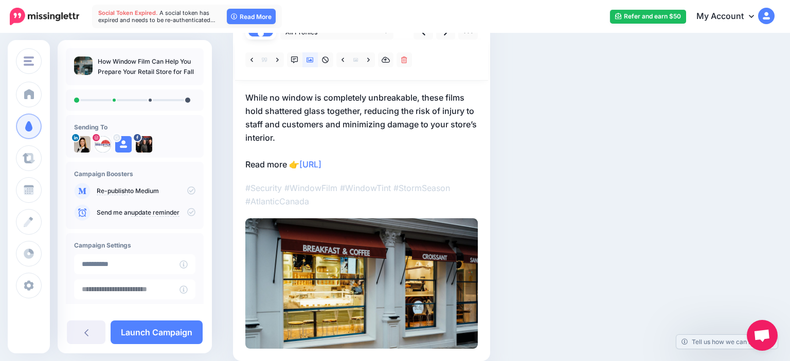
click at [421, 106] on p "While no window is completely unbreakable, these films hold shattered glass tog…" at bounding box center [361, 131] width 232 height 80
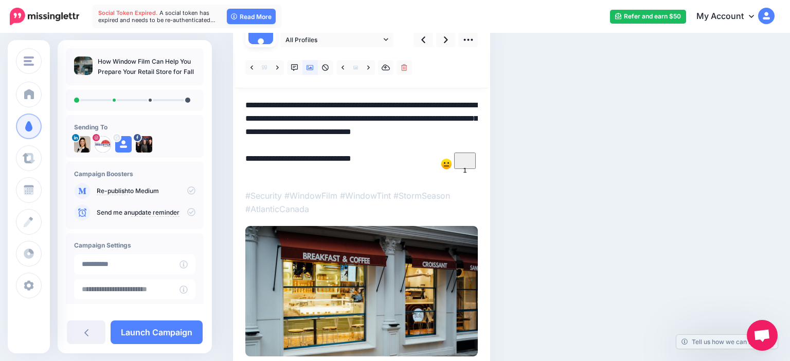
drag, startPoint x: 423, startPoint y: 105, endPoint x: 441, endPoint y: 102, distance: 18.7
click at [441, 103] on textarea "**********" at bounding box center [361, 139] width 232 height 80
drag, startPoint x: 308, startPoint y: 139, endPoint x: 302, endPoint y: 152, distance: 14.0
click at [308, 139] on textarea "**********" at bounding box center [361, 139] width 232 height 80
click at [573, 128] on div "Social Posts Review the social posts that will be sent to promote this content.…" at bounding box center [457, 174] width 464 height 451
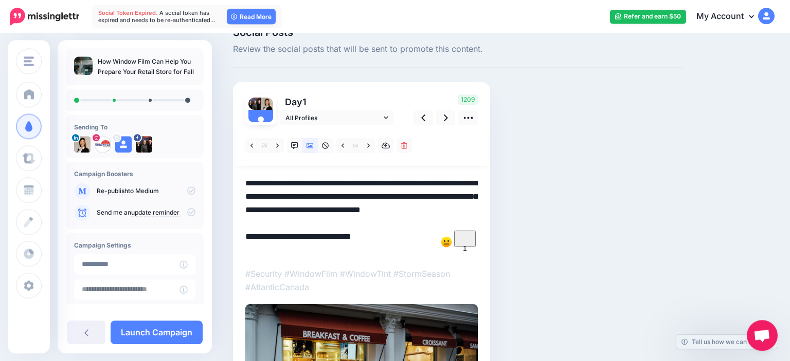
scroll to position [0, 0]
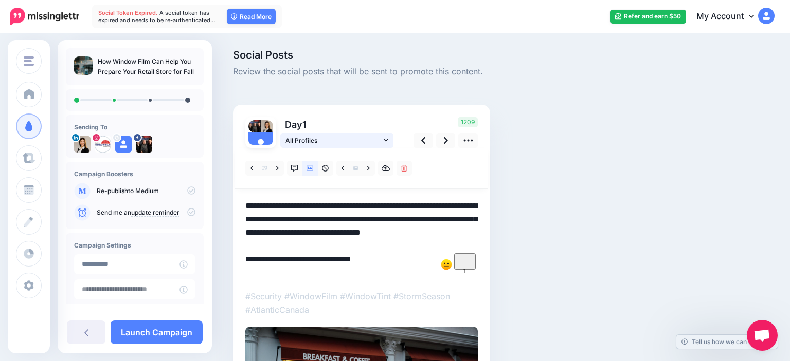
drag, startPoint x: 382, startPoint y: 144, endPoint x: 344, endPoint y: 164, distance: 41.9
click at [382, 144] on link "All Profiles" at bounding box center [336, 140] width 113 height 15
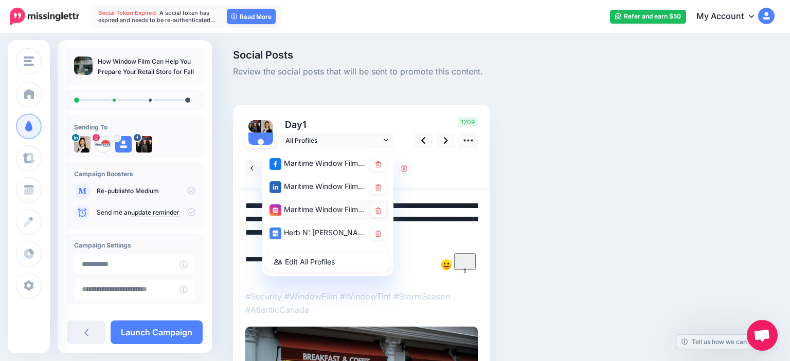
click at [308, 213] on div "Maritime Window Films account" at bounding box center [317, 210] width 96 height 13
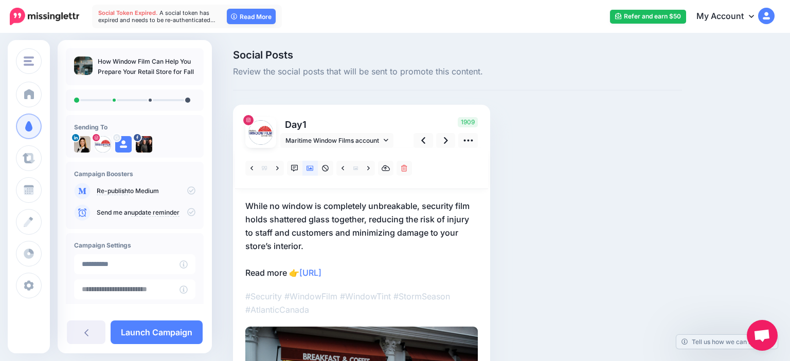
click at [365, 259] on p "While no window is completely unbreakable, security film holds shattered glass …" at bounding box center [361, 239] width 232 height 80
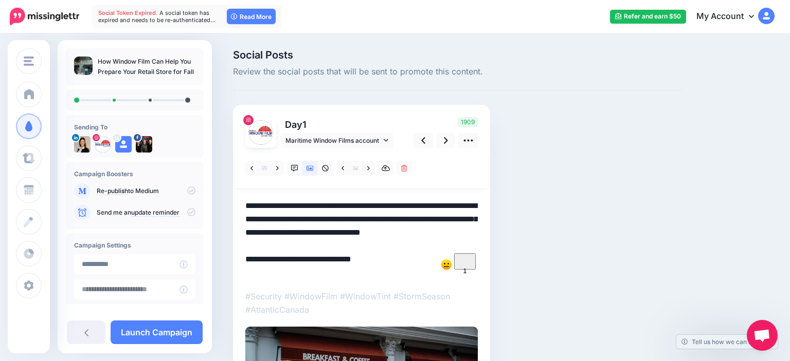
drag, startPoint x: 400, startPoint y: 277, endPoint x: 303, endPoint y: 278, distance: 97.2
click at [303, 278] on textarea "**********" at bounding box center [361, 239] width 232 height 80
click at [447, 134] on link at bounding box center [446, 140] width 20 height 15
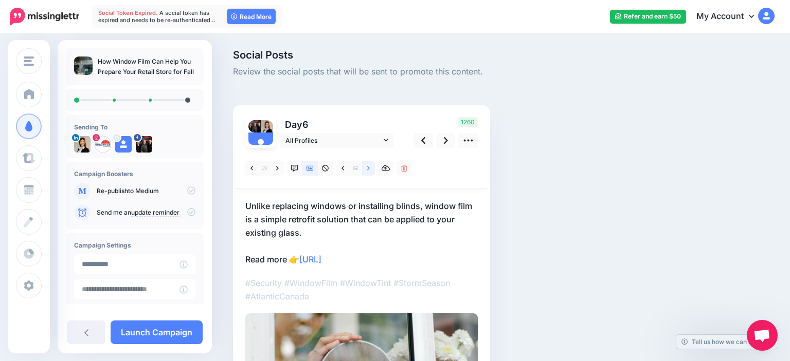
click at [366, 169] on link at bounding box center [368, 168] width 13 height 15
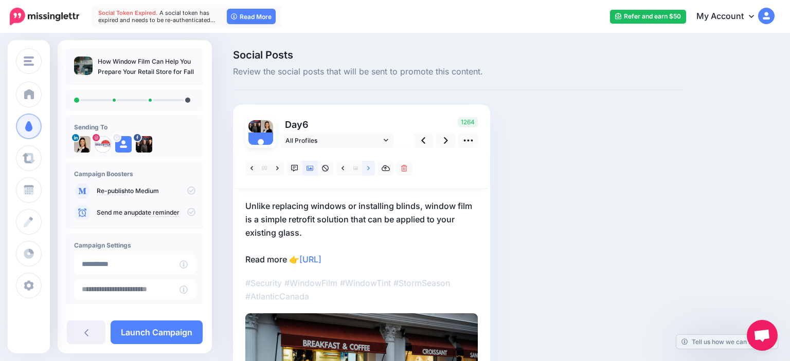
click at [366, 169] on link at bounding box center [368, 168] width 13 height 15
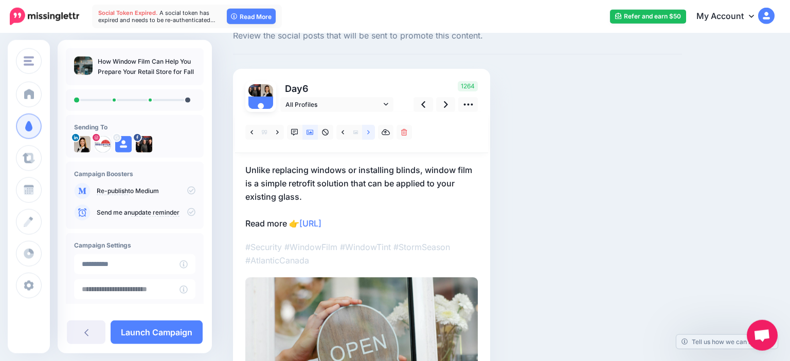
scroll to position [33, 0]
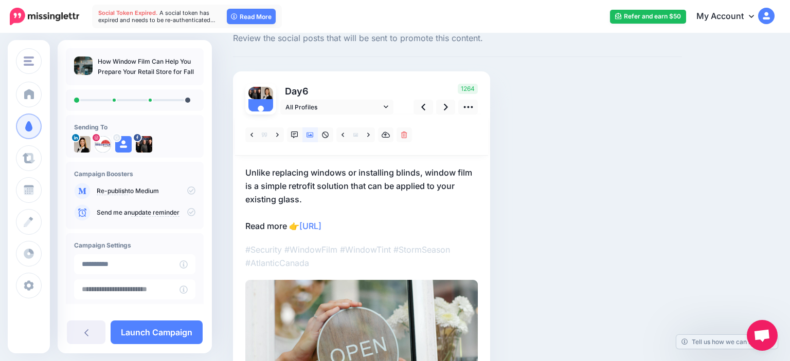
click at [361, 135] on span at bounding box center [355, 135] width 13 height 15
click at [369, 139] on link at bounding box center [368, 135] width 13 height 15
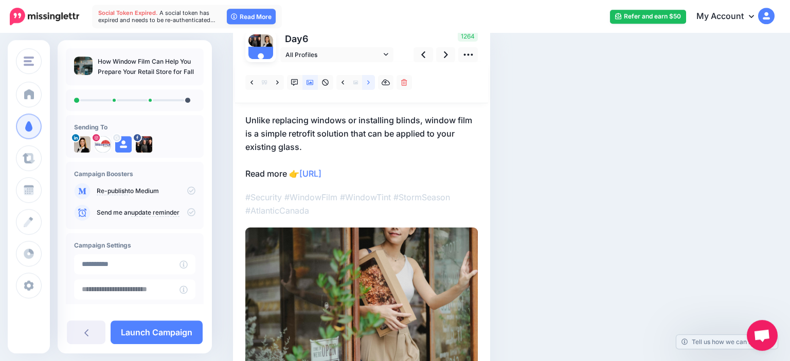
scroll to position [88, 0]
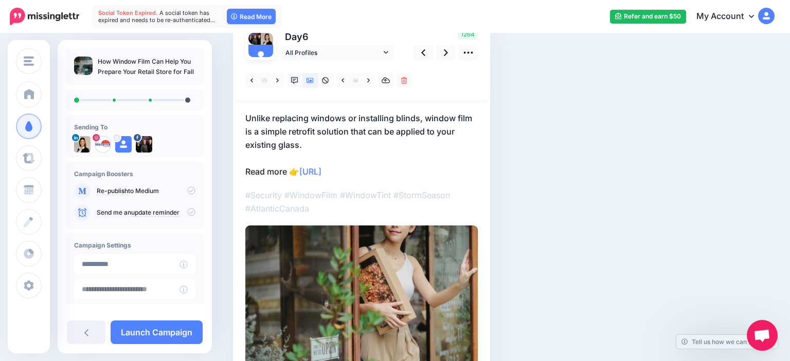
click at [326, 133] on p "Unlike replacing windows or installing blinds, window film is a simple retrofit…" at bounding box center [361, 145] width 232 height 67
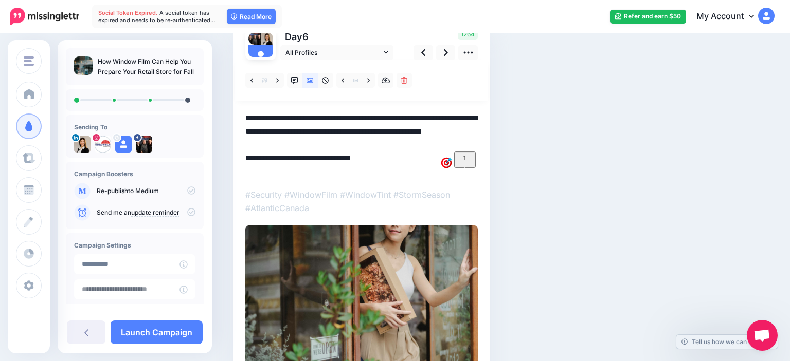
click at [303, 147] on textarea "**********" at bounding box center [361, 145] width 232 height 66
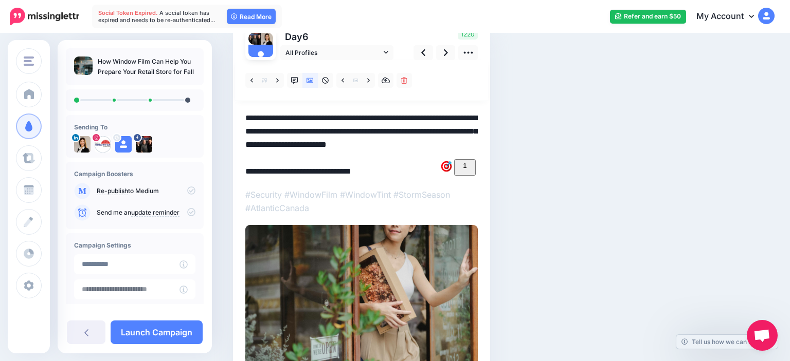
click at [340, 61] on div at bounding box center [361, 80] width 253 height 41
drag, startPoint x: 344, startPoint y: 48, endPoint x: 327, endPoint y: 81, distance: 37.3
click at [344, 49] on span "All Profiles" at bounding box center [333, 52] width 96 height 11
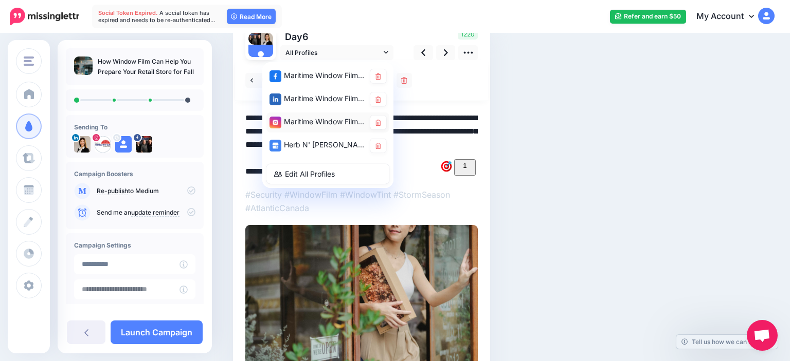
click at [306, 123] on div "Maritime Window Films account" at bounding box center [317, 122] width 96 height 13
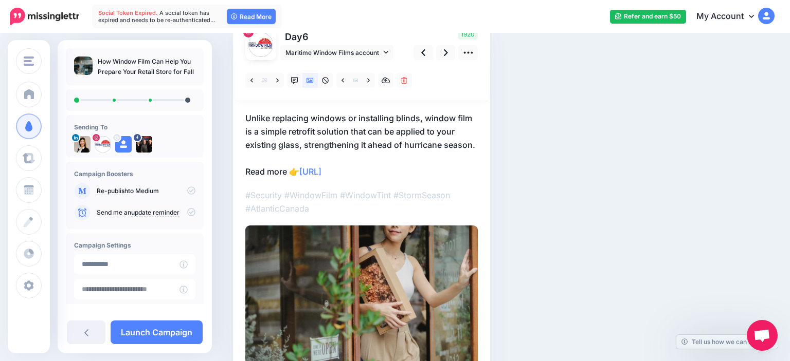
click at [425, 173] on p "Unlike replacing windows or installing blinds, window film is a simple retrofit…" at bounding box center [361, 145] width 232 height 67
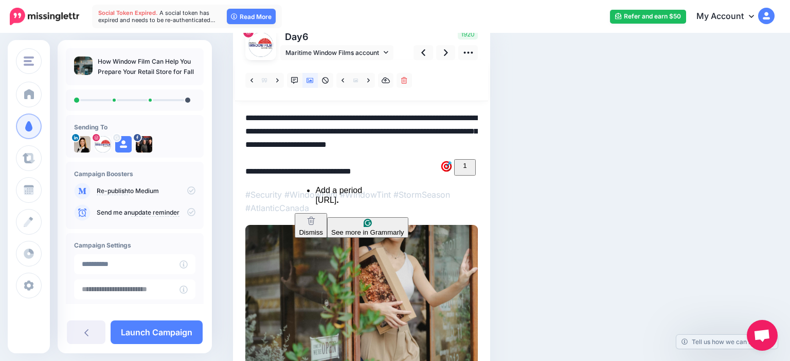
drag, startPoint x: 392, startPoint y: 169, endPoint x: 303, endPoint y: 180, distance: 89.1
click at [303, 178] on textarea "**********" at bounding box center [361, 145] width 232 height 66
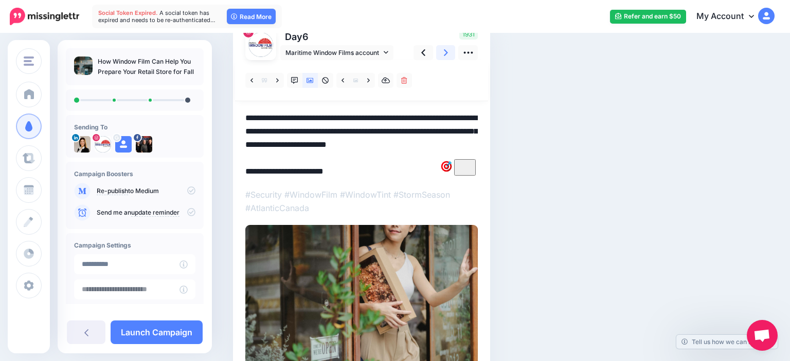
click at [448, 49] on link at bounding box center [446, 52] width 20 height 15
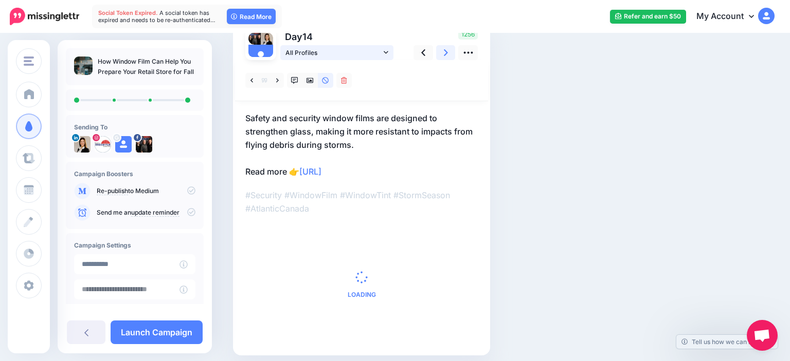
scroll to position [49, 0]
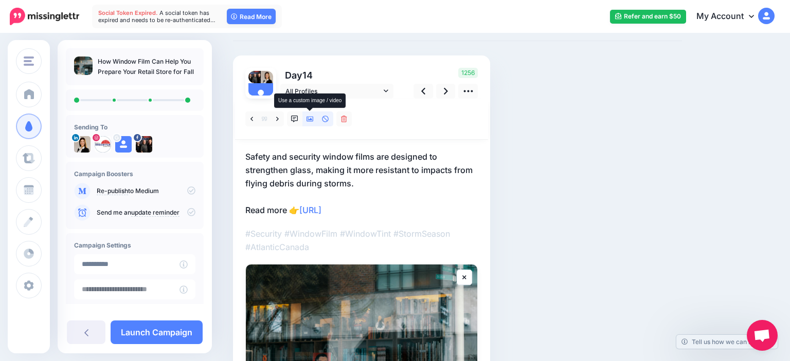
click at [310, 118] on icon at bounding box center [309, 119] width 7 height 7
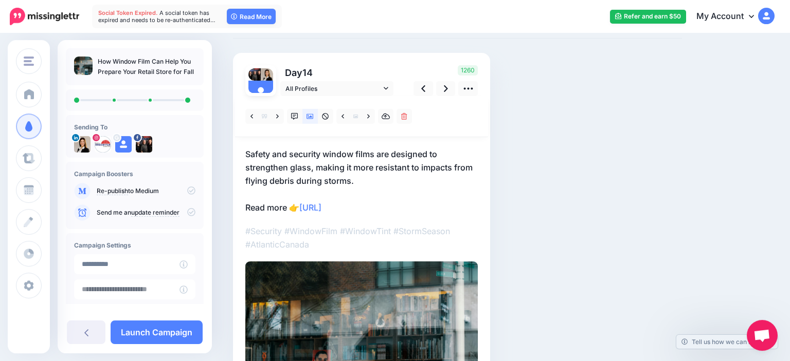
scroll to position [55, 0]
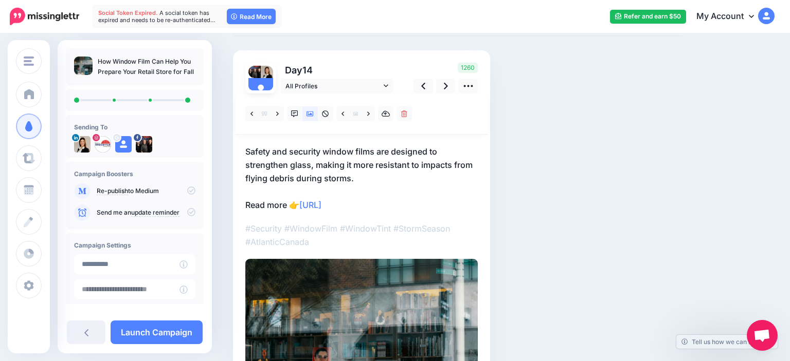
click at [405, 176] on p "Safety and security window films are designed to strengthen glass, making it mo…" at bounding box center [361, 178] width 232 height 67
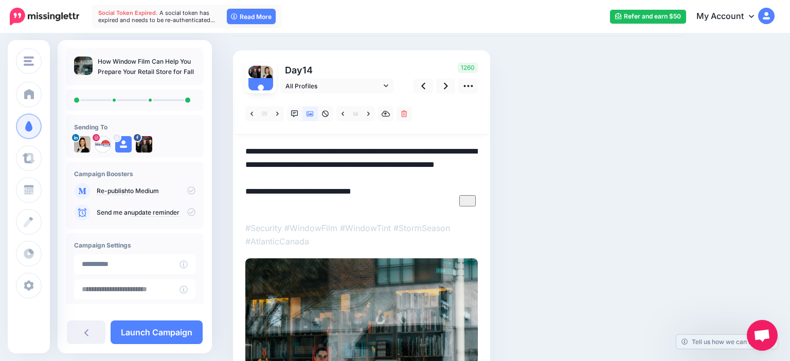
click at [374, 180] on textarea "**********" at bounding box center [361, 178] width 232 height 66
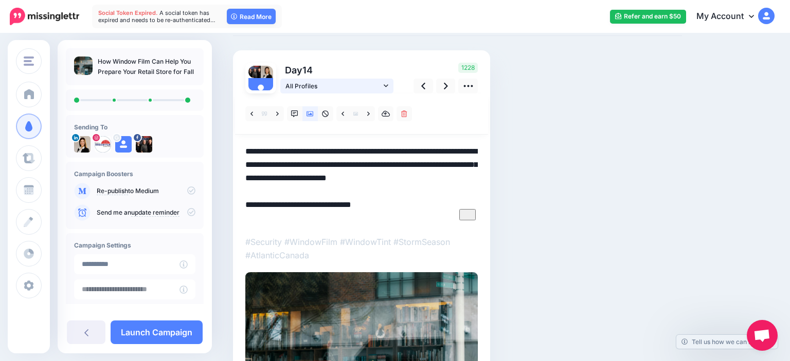
click at [332, 84] on span "All Profiles" at bounding box center [333, 86] width 96 height 11
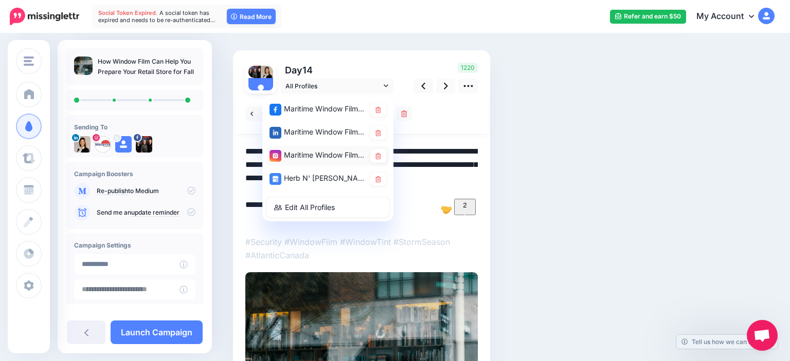
click at [325, 155] on div "Maritime Window Films account" at bounding box center [317, 155] width 96 height 13
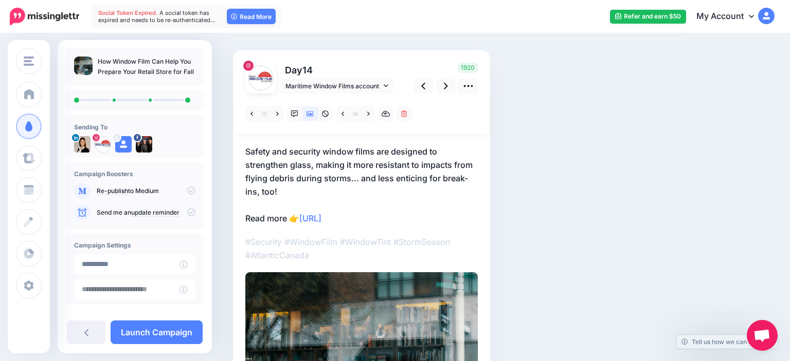
click at [414, 196] on p "Safety and security window films are designed to strengthen glass, making it mo…" at bounding box center [361, 185] width 232 height 80
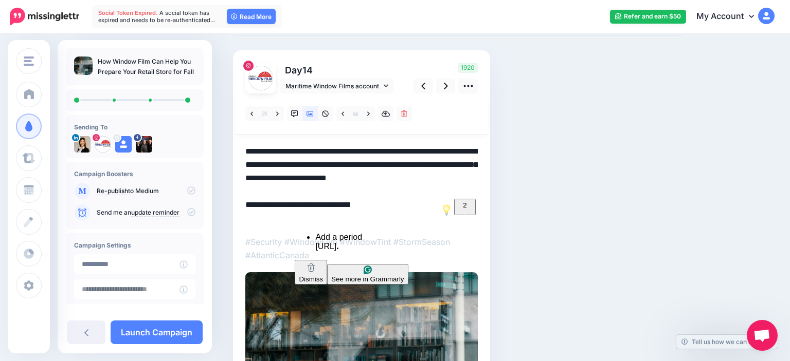
drag, startPoint x: 392, startPoint y: 222, endPoint x: 305, endPoint y: 219, distance: 87.5
click at [305, 219] on textarea "**********" at bounding box center [361, 185] width 232 height 80
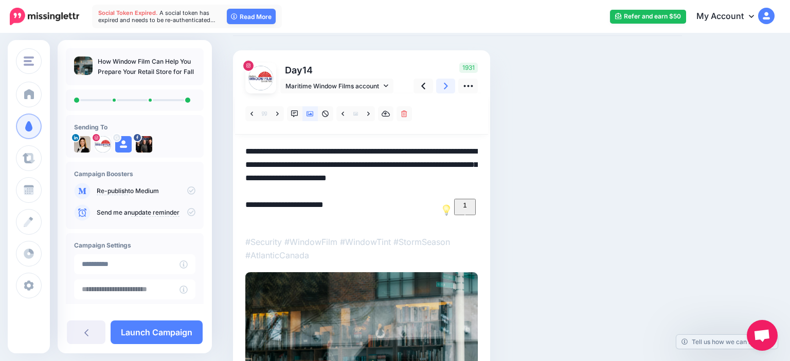
type textarea "**********"
drag, startPoint x: 444, startPoint y: 86, endPoint x: 428, endPoint y: 96, distance: 18.3
click at [444, 85] on icon at bounding box center [446, 86] width 4 height 11
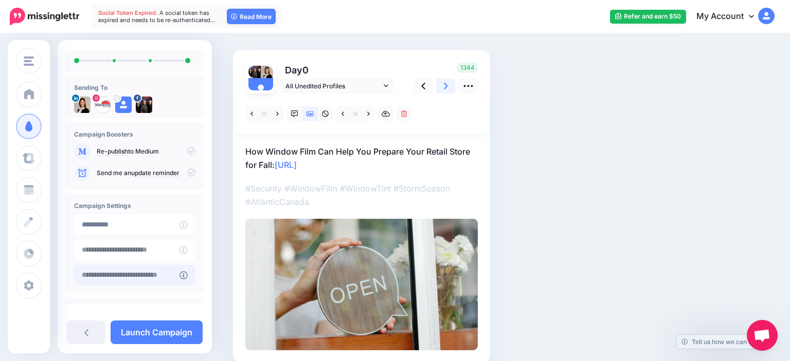
scroll to position [78, 0]
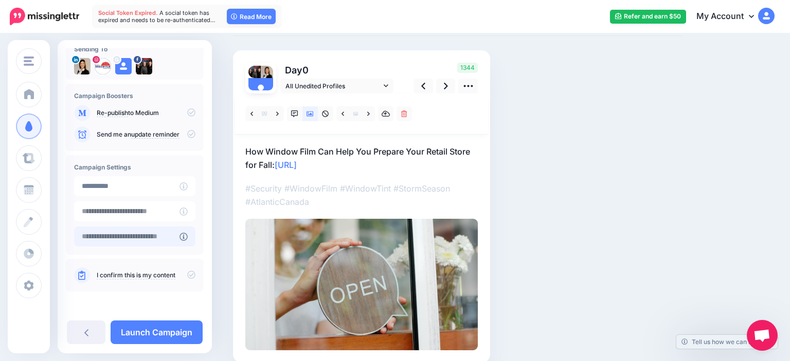
click at [135, 235] on input "text" at bounding box center [126, 237] width 105 height 20
click at [191, 275] on icon at bounding box center [191, 275] width 8 height 8
click at [127, 246] on input "text" at bounding box center [126, 237] width 105 height 20
type input "**********"
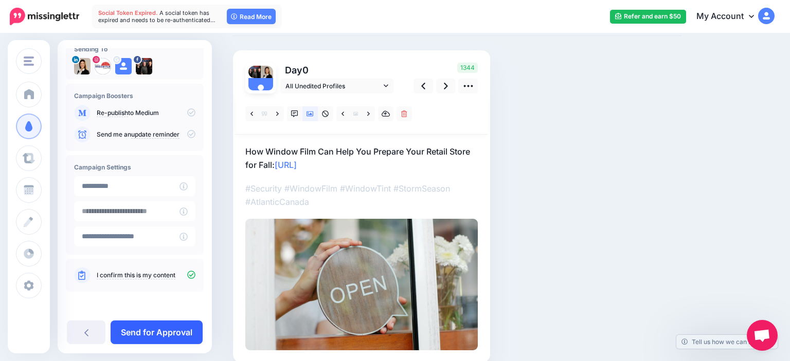
click at [149, 332] on link "Send for Approval" at bounding box center [157, 333] width 92 height 24
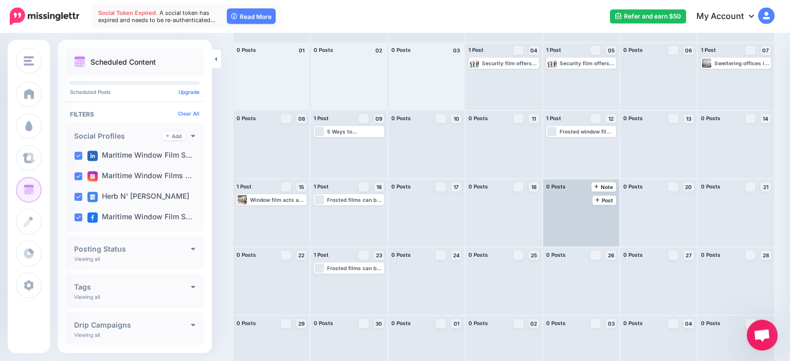
scroll to position [90, 0]
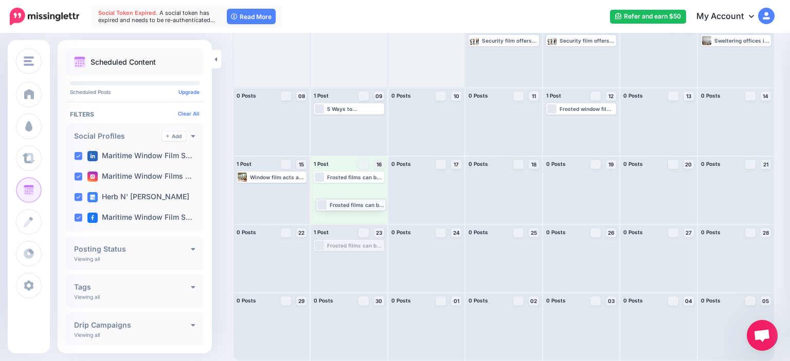
drag, startPoint x: 359, startPoint y: 250, endPoint x: 361, endPoint y: 209, distance: 41.2
click at [361, 209] on body "Social Token Expired. A social token has expired and needs to be re-authenticat…" at bounding box center [395, 90] width 790 height 361
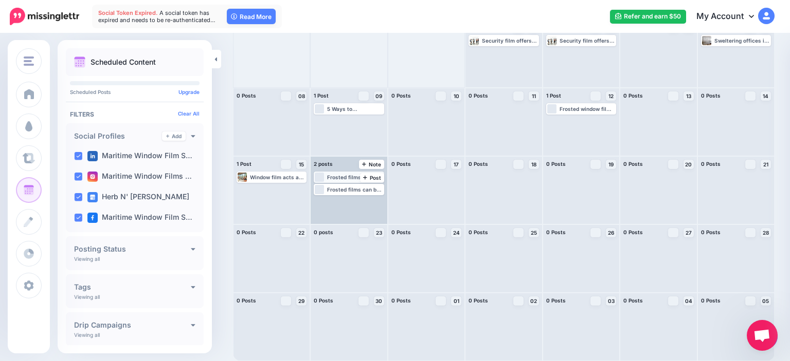
click at [345, 177] on div "Frosted films can be installed anywhere where privacy is preferable! Your glass…" at bounding box center [355, 177] width 56 height 6
click at [343, 203] on div "Frosted films can be applied to glass walls in conference rooms to prevent dist…" at bounding box center [355, 202] width 56 height 6
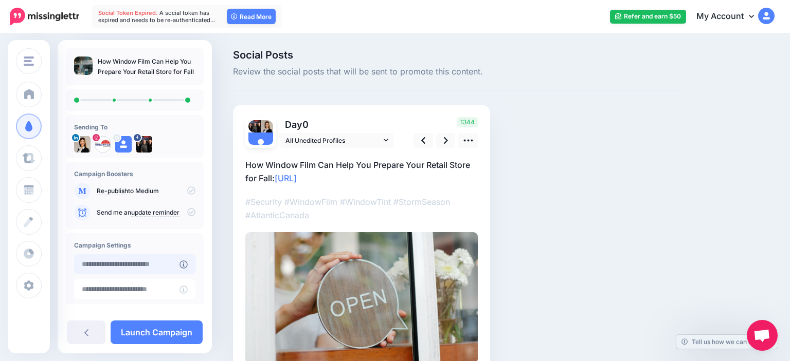
type input "**********"
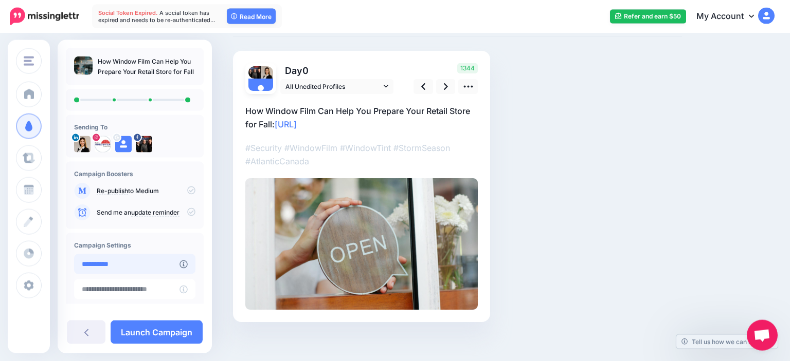
click at [131, 266] on input "**********" at bounding box center [126, 265] width 105 height 20
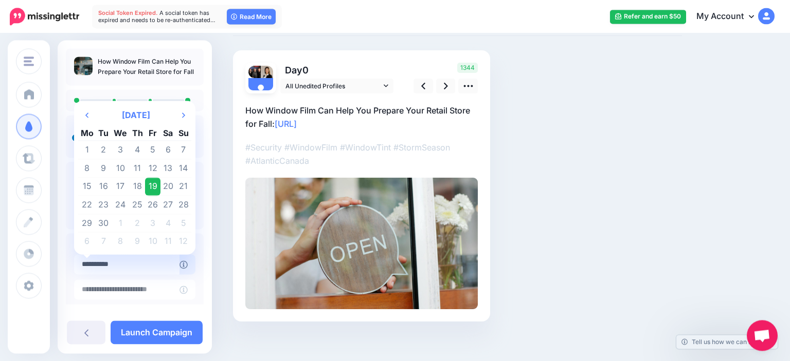
click at [151, 185] on td "19" at bounding box center [152, 186] width 15 height 19
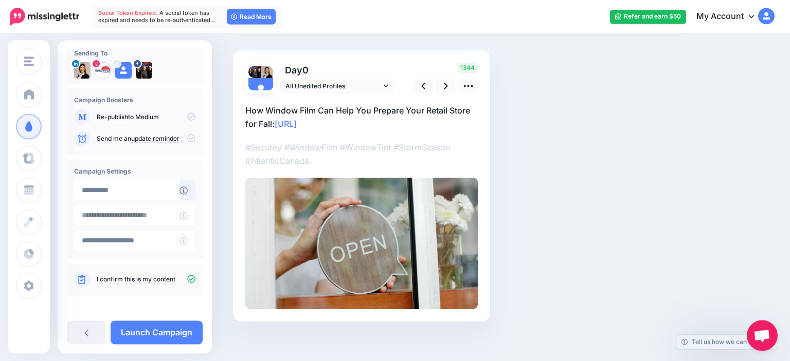
scroll to position [78, 0]
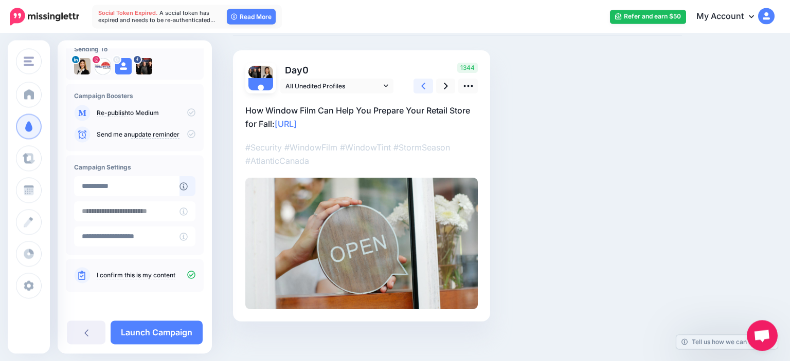
click at [426, 87] on link at bounding box center [423, 86] width 20 height 15
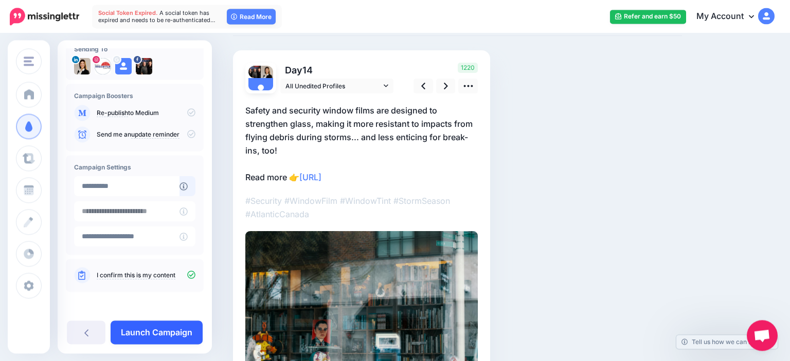
click at [162, 325] on link "Launch Campaign" at bounding box center [157, 333] width 92 height 24
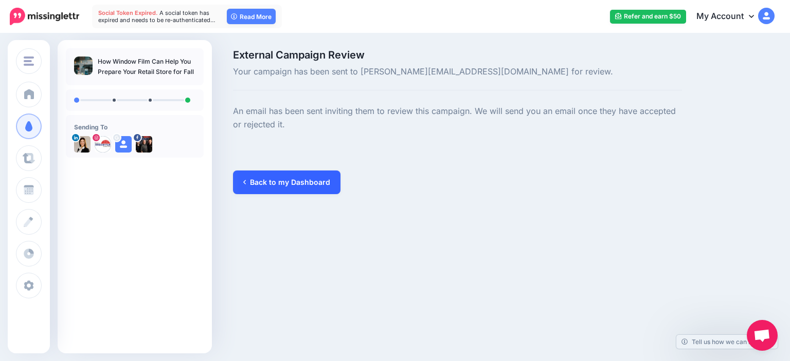
click at [288, 187] on link "Back to my Dashboard" at bounding box center [286, 183] width 107 height 24
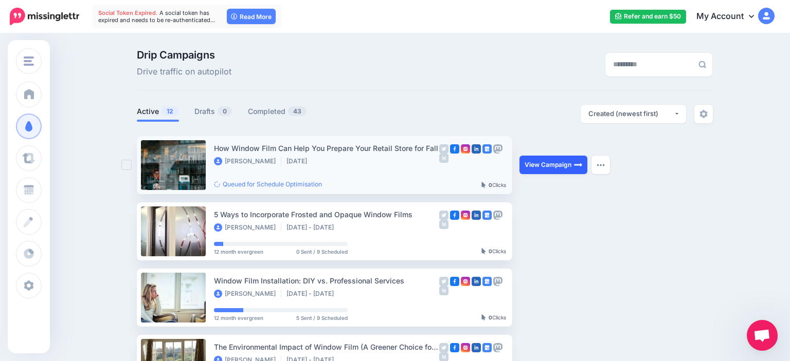
click at [567, 162] on link "View Campaign" at bounding box center [553, 165] width 68 height 19
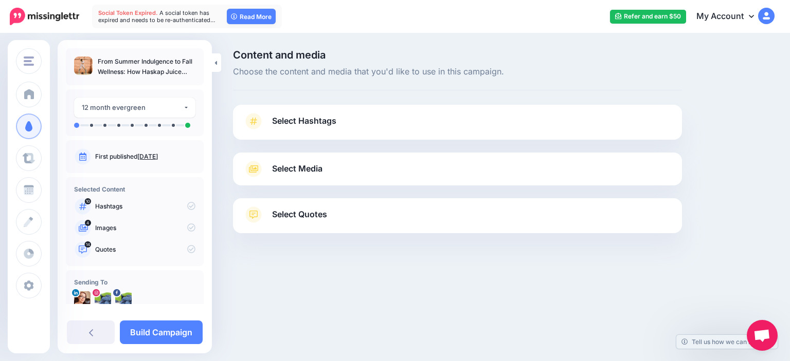
click at [307, 129] on link "Select Hashtags" at bounding box center [457, 126] width 428 height 27
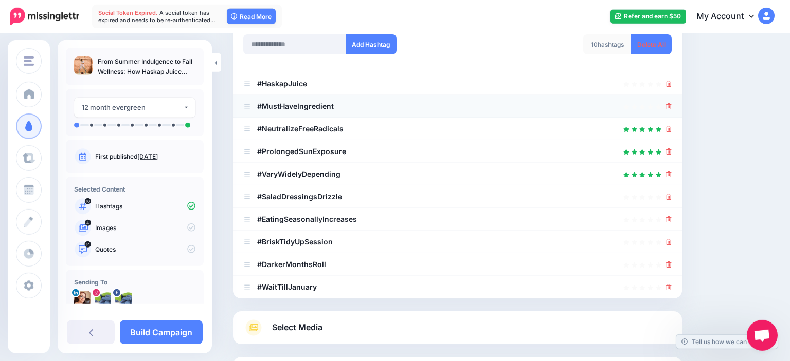
scroll to position [162, 0]
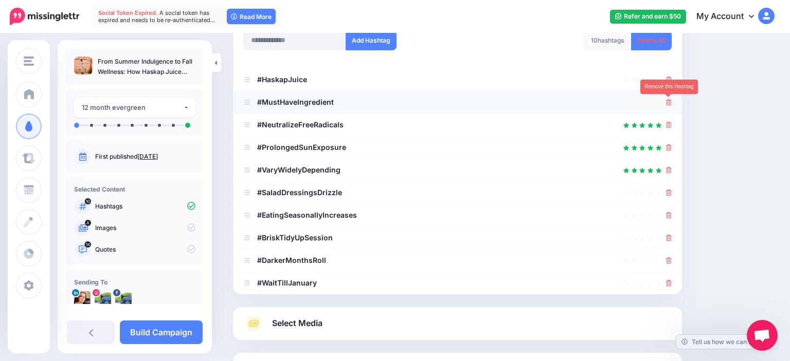
click at [669, 102] on icon at bounding box center [669, 102] width 6 height 6
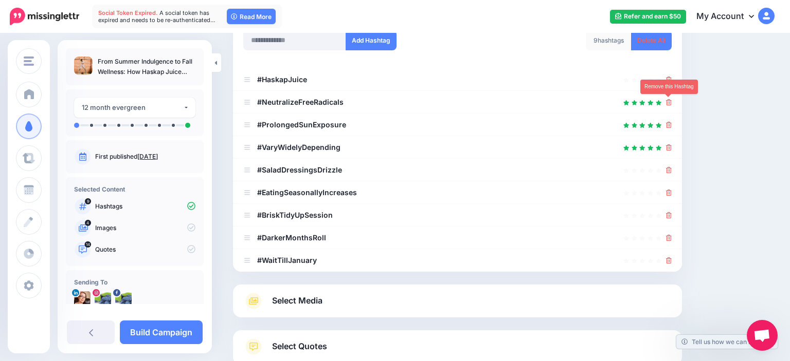
click at [669, 102] on icon at bounding box center [669, 102] width 6 height 6
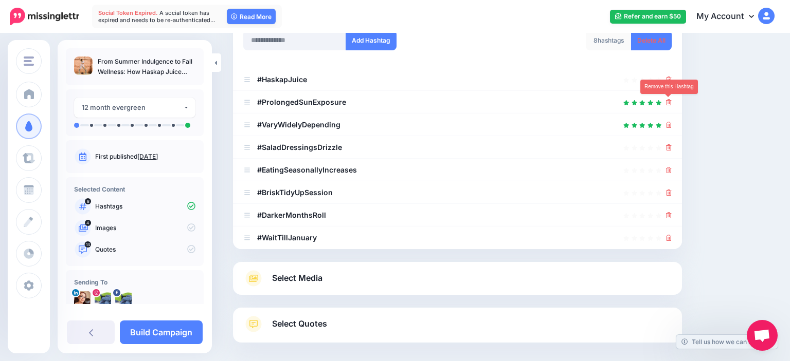
click at [669, 102] on icon at bounding box center [669, 102] width 6 height 6
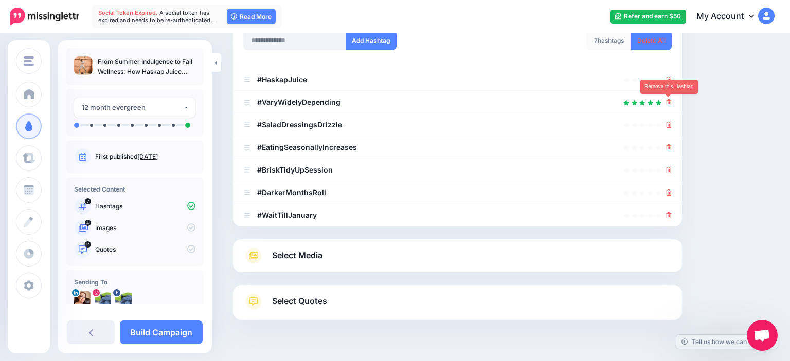
click at [669, 102] on icon at bounding box center [669, 102] width 6 height 6
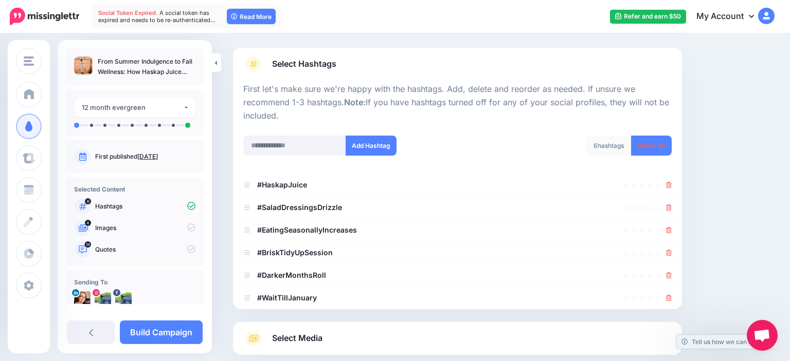
scroll to position [54, 0]
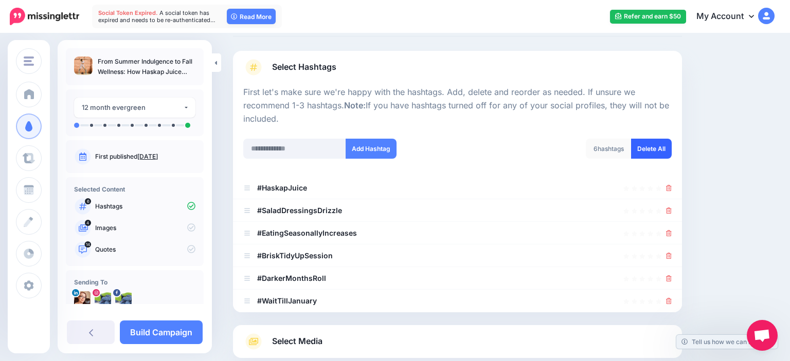
click at [650, 141] on link "Delete All" at bounding box center [651, 149] width 41 height 20
click at [283, 149] on input "text" at bounding box center [294, 149] width 103 height 20
click at [322, 149] on input "******" at bounding box center [294, 149] width 103 height 20
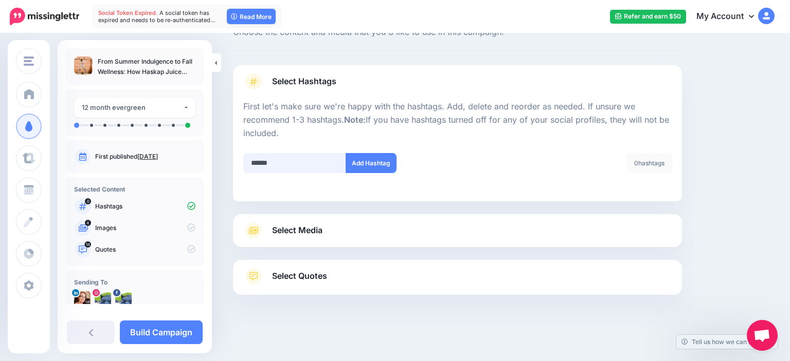
type input "******"
click at [398, 176] on div "****** Add Hashtag" at bounding box center [346, 169] width 222 height 33
click at [370, 157] on button "Add Hashtag" at bounding box center [371, 163] width 51 height 20
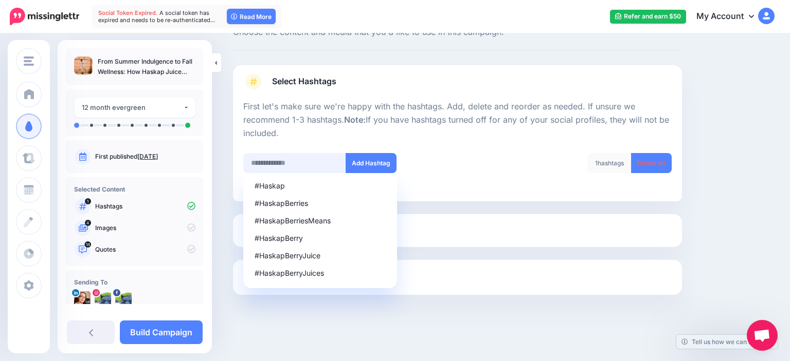
click at [299, 164] on input "text" at bounding box center [294, 163] width 103 height 20
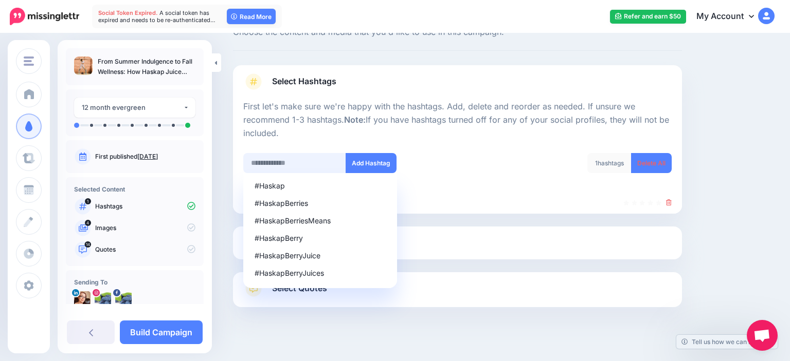
scroll to position [52, 0]
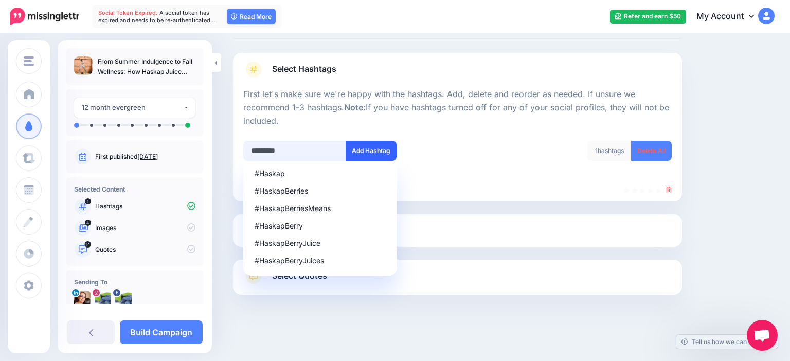
type input "*********"
drag, startPoint x: 359, startPoint y: 147, endPoint x: 334, endPoint y: 136, distance: 27.1
click at [353, 147] on button "Add Hashtag" at bounding box center [371, 151] width 51 height 20
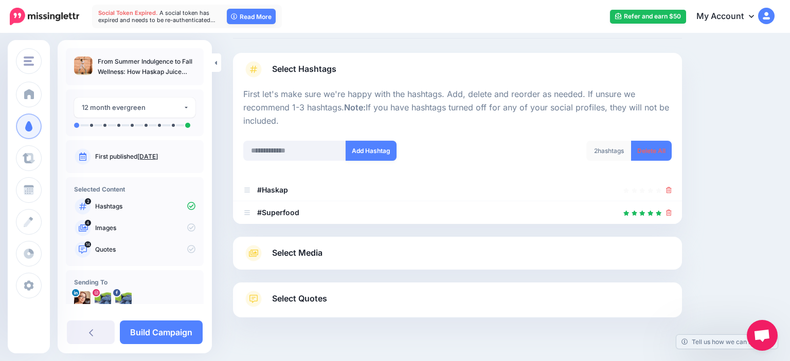
scroll to position [75, 0]
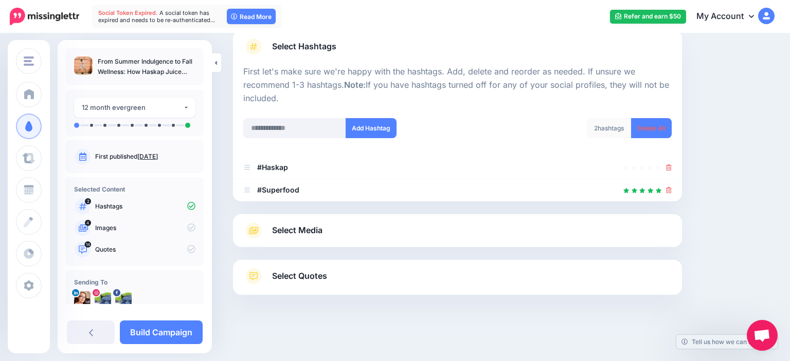
click at [308, 151] on div at bounding box center [457, 153] width 428 height 5
click at [312, 122] on input "text" at bounding box center [294, 128] width 103 height 20
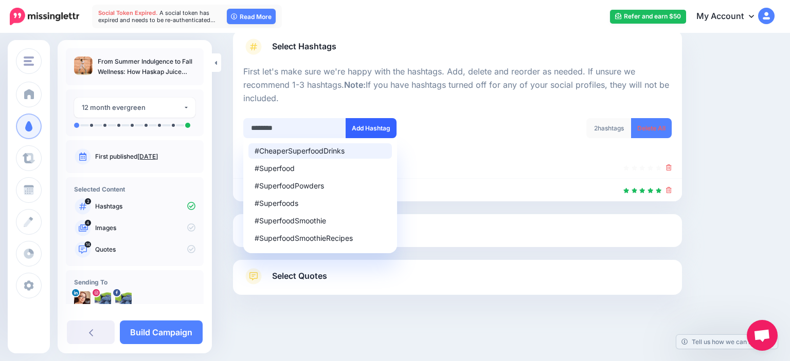
type input "********"
click at [379, 126] on button "Add Hashtag" at bounding box center [371, 128] width 51 height 20
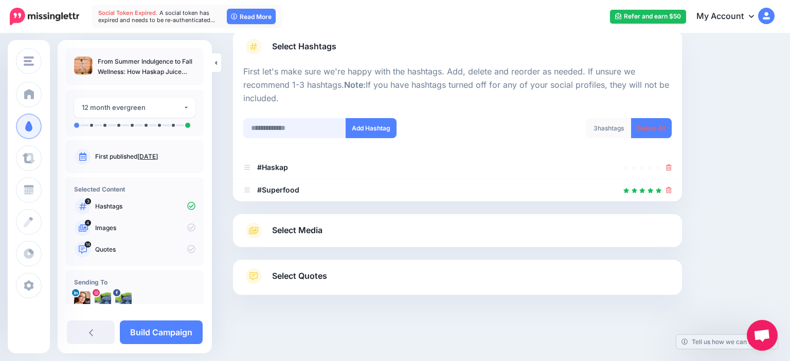
click at [292, 128] on input "text" at bounding box center [294, 128] width 103 height 20
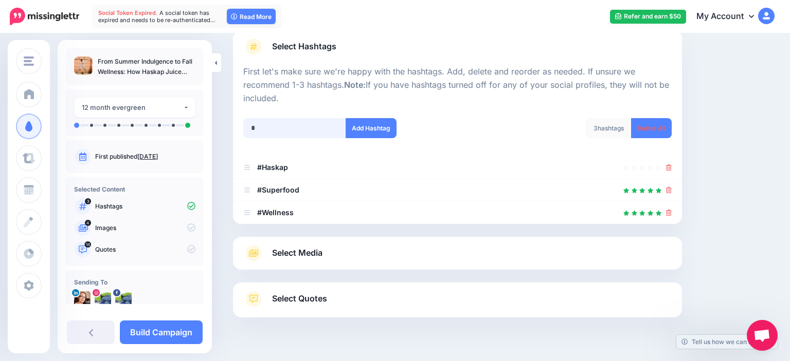
scroll to position [97, 0]
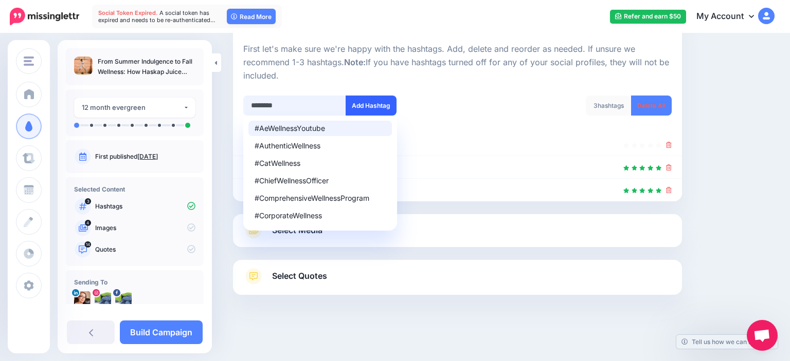
type input "********"
click at [380, 100] on button "Add Hashtag" at bounding box center [371, 106] width 51 height 20
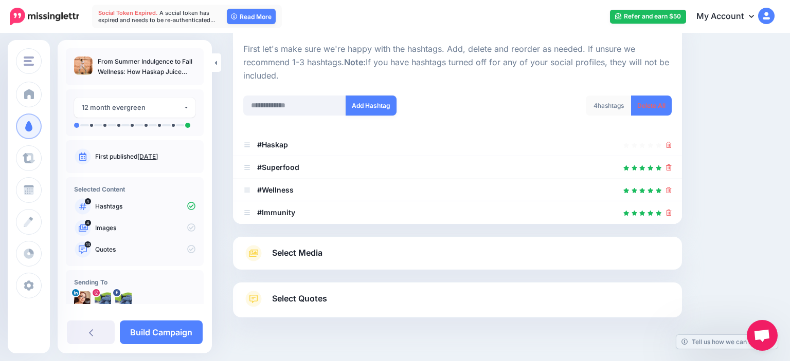
scroll to position [120, 0]
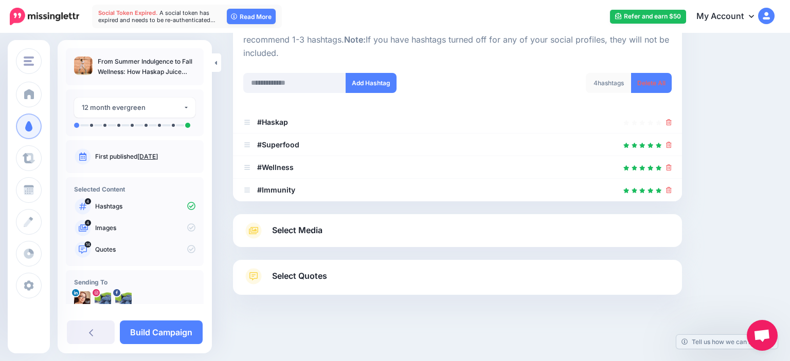
click at [282, 107] on div at bounding box center [457, 108] width 428 height 5
click at [299, 82] on input "text" at bounding box center [294, 83] width 103 height 20
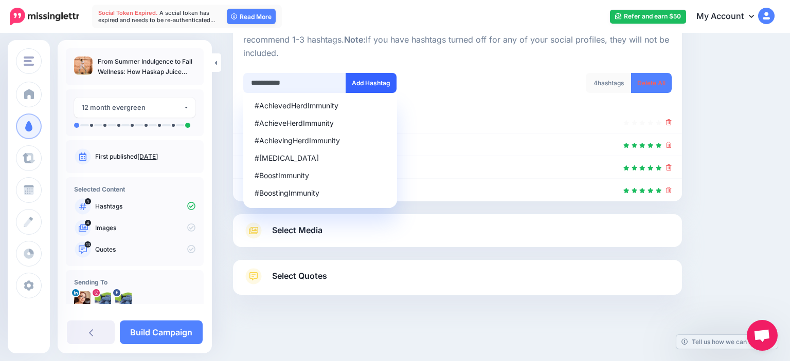
type input "**********"
click at [395, 83] on button "Add Hashtag" at bounding box center [371, 83] width 51 height 20
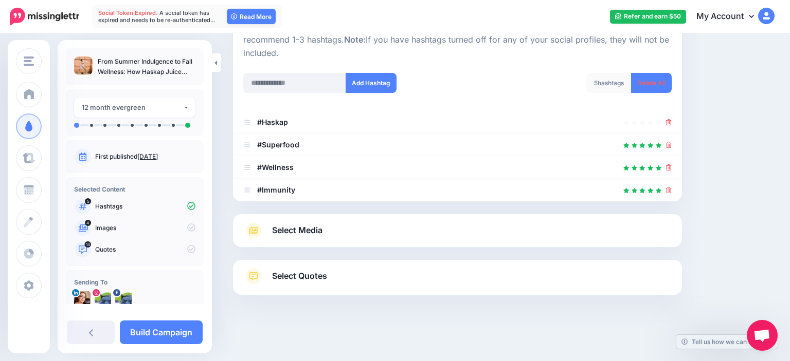
click at [393, 239] on div "Select Media Next, let's make sure we have the best media for this campaign. De…" at bounding box center [457, 230] width 449 height 33
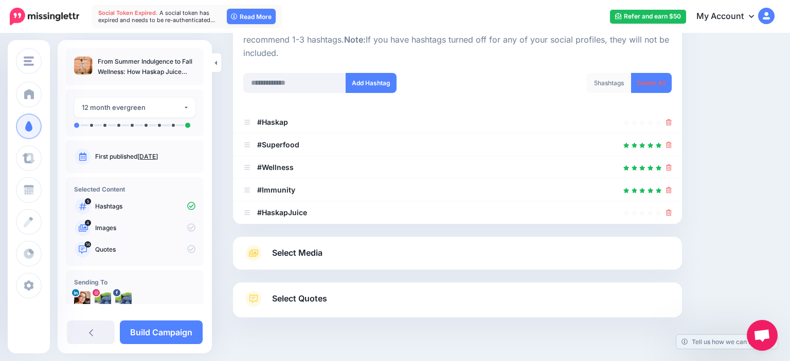
scroll to position [142, 0]
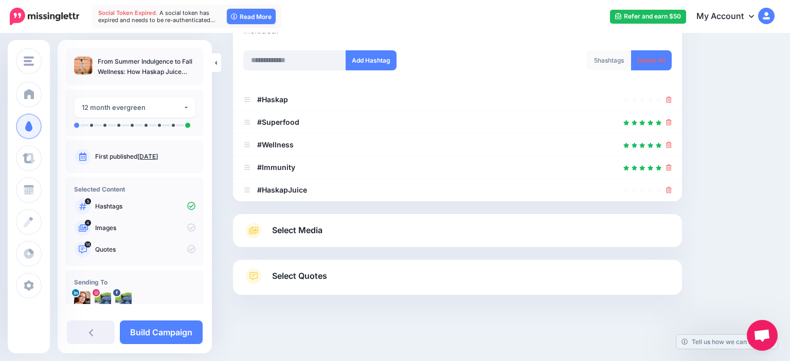
click at [307, 230] on span "Select Media" at bounding box center [297, 231] width 50 height 14
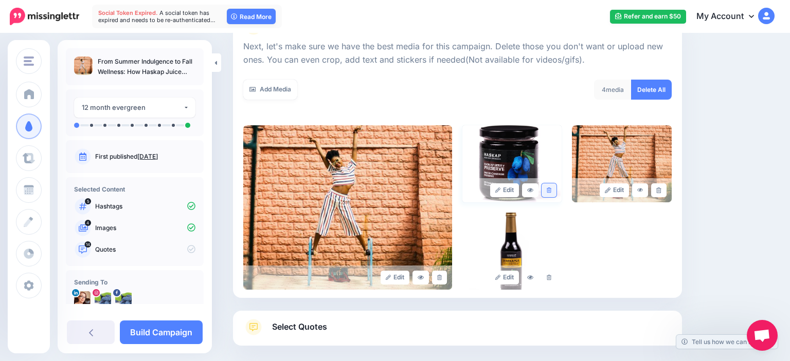
click at [547, 192] on link at bounding box center [548, 191] width 15 height 14
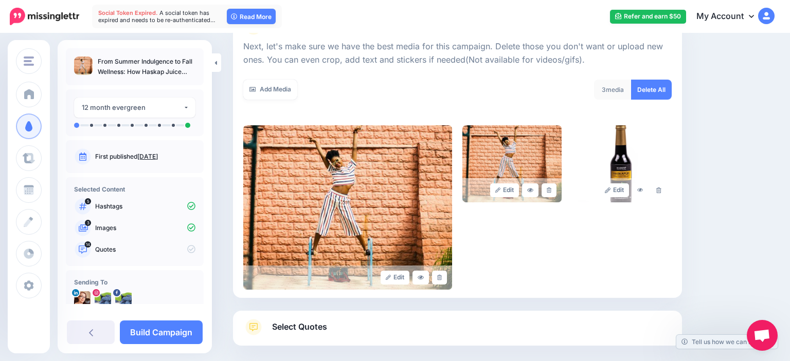
click at [547, 192] on link at bounding box center [548, 191] width 15 height 14
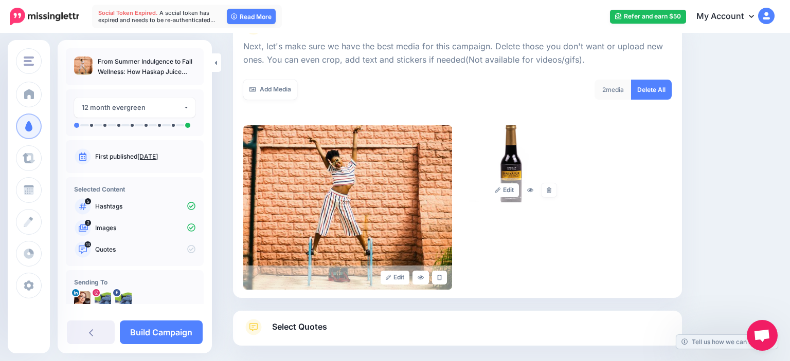
click at [547, 192] on link at bounding box center [548, 191] width 15 height 14
click at [289, 90] on link "Add Media" at bounding box center [270, 90] width 54 height 20
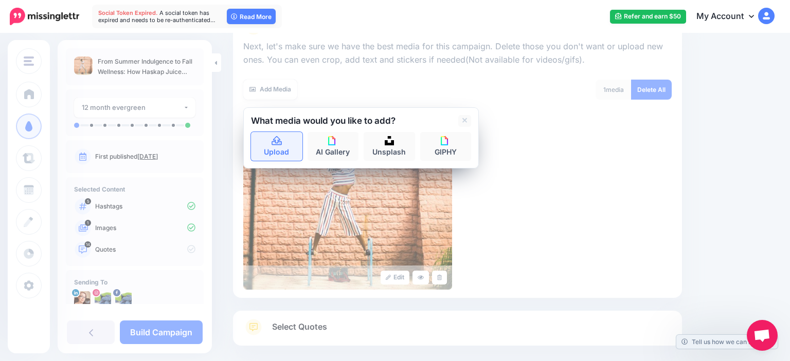
click at [263, 149] on link "Upload" at bounding box center [276, 146] width 51 height 29
click at [275, 141] on icon at bounding box center [277, 141] width 12 height 9
click at [142, 109] on div "12 month evergreen" at bounding box center [132, 108] width 101 height 12
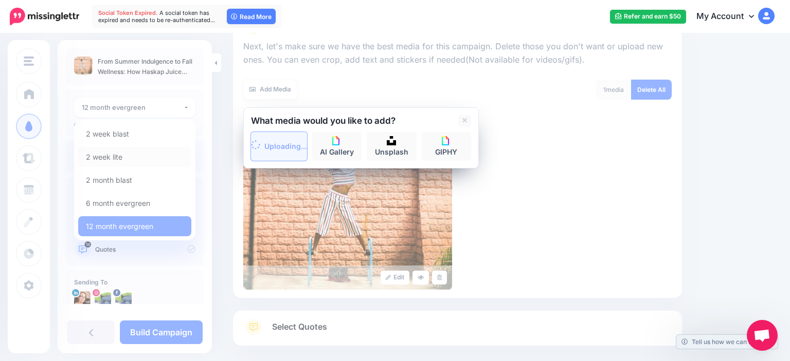
click at [111, 163] on span "2 week lite" at bounding box center [104, 157] width 37 height 12
select select "******"
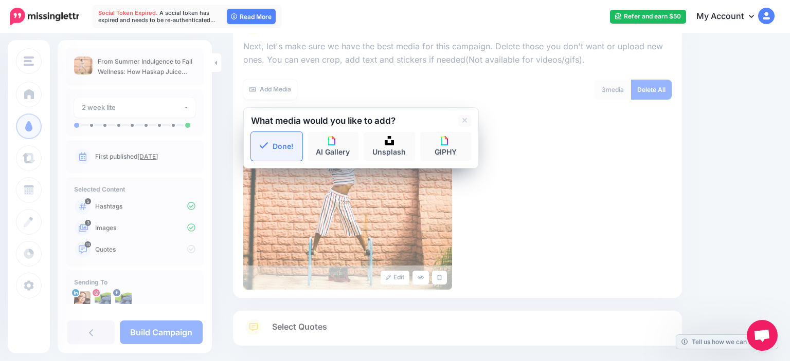
click at [544, 55] on p "Next, let's make sure we have the best media for this campaign. Delete those yo…" at bounding box center [457, 53] width 428 height 27
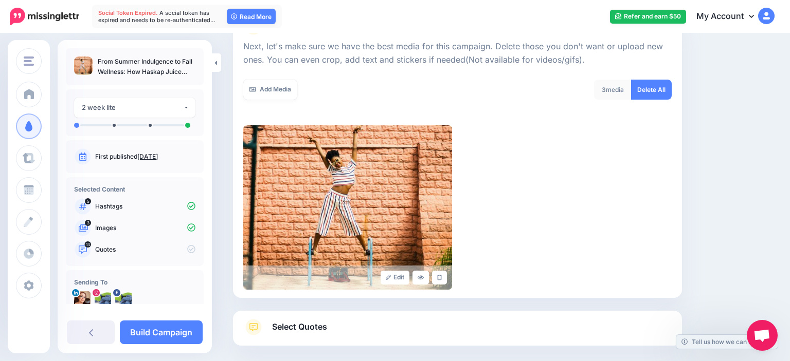
scroll to position [193, 0]
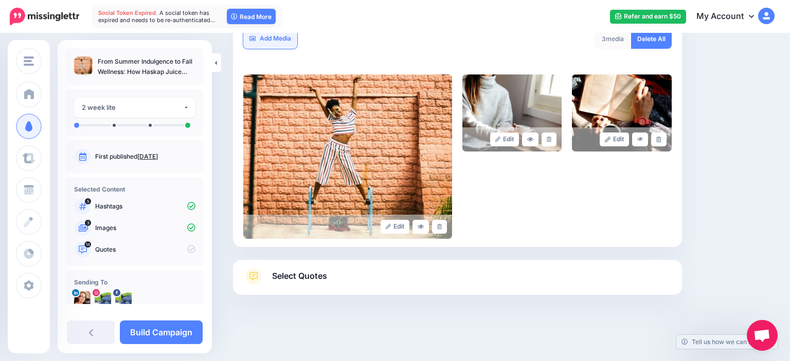
click at [268, 36] on link "Add Media" at bounding box center [270, 39] width 54 height 20
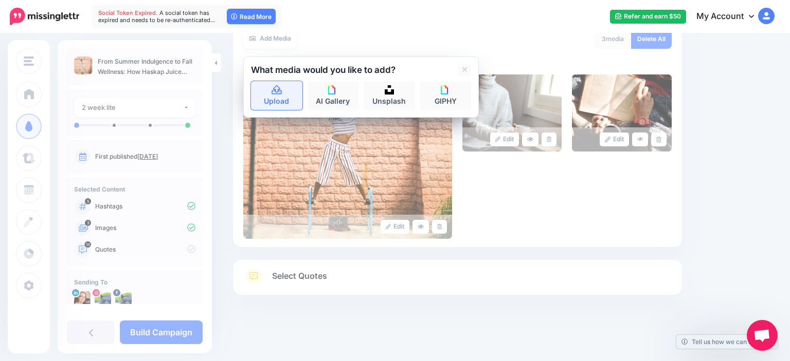
click at [264, 91] on link "Upload" at bounding box center [276, 95] width 51 height 29
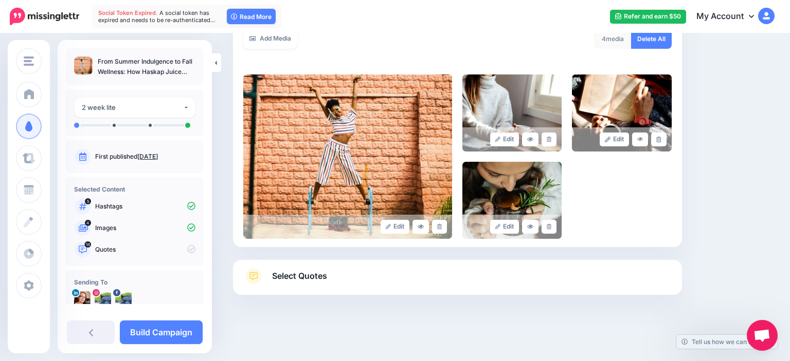
drag, startPoint x: 181, startPoint y: 332, endPoint x: 210, endPoint y: 319, distance: 31.7
click at [181, 332] on link "Build Campaign" at bounding box center [161, 333] width 83 height 24
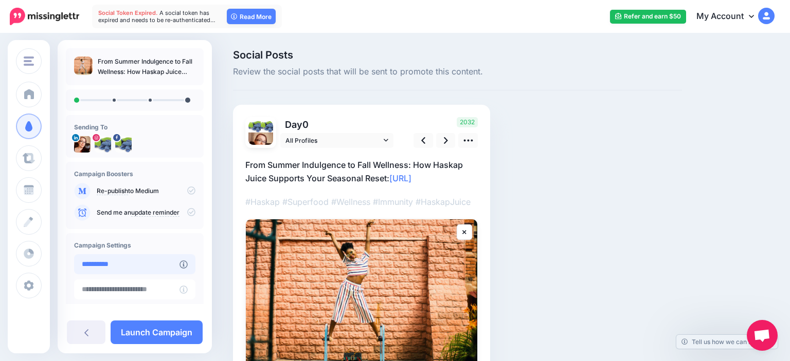
click at [122, 266] on input "**********" at bounding box center [126, 265] width 105 height 20
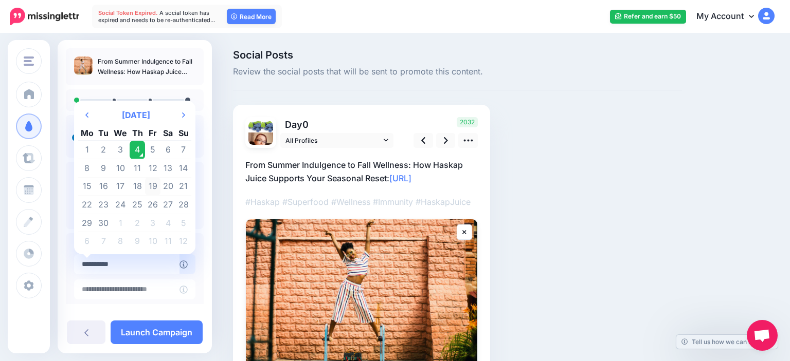
click at [152, 188] on td "19" at bounding box center [152, 186] width 15 height 19
type input "**********"
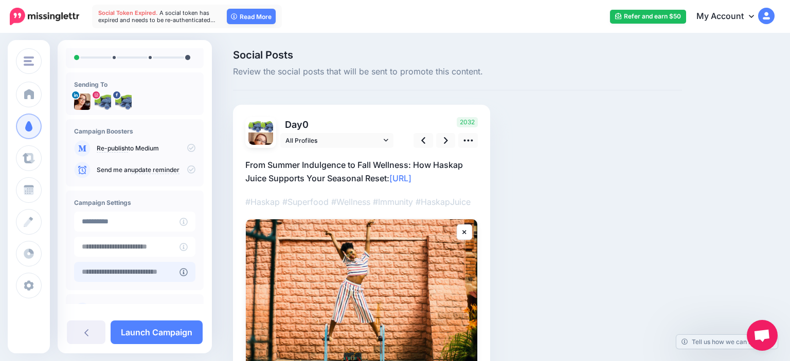
scroll to position [78, 0]
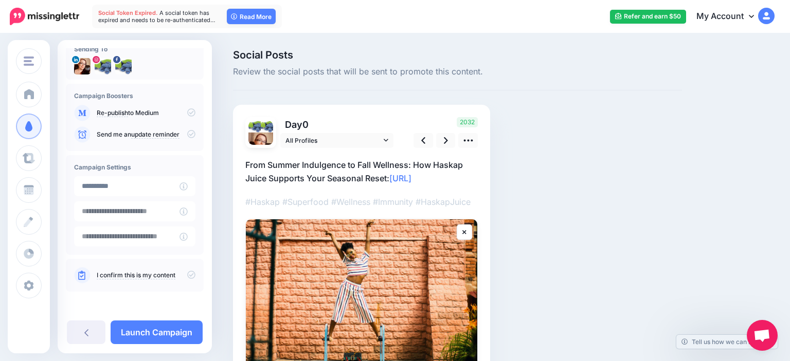
click at [190, 276] on icon at bounding box center [191, 275] width 8 height 8
click at [464, 142] on icon at bounding box center [468, 140] width 11 height 11
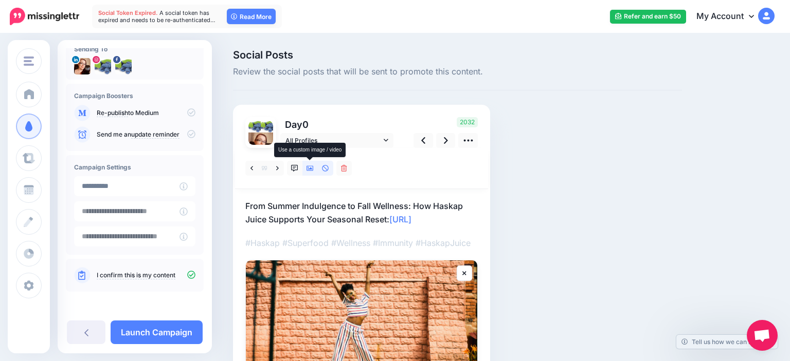
click at [310, 172] on link at bounding box center [309, 168] width 15 height 15
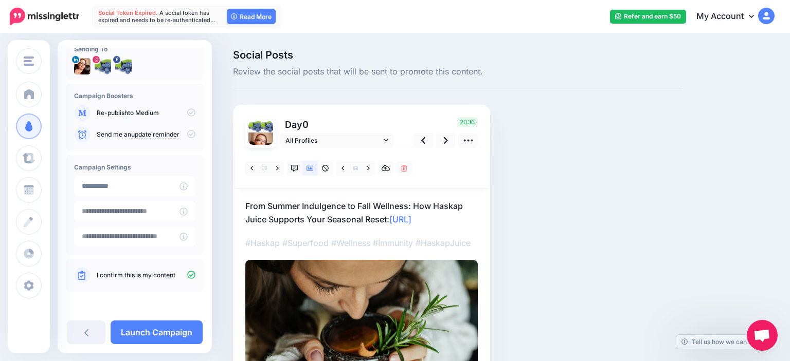
click at [612, 198] on div "Social Posts Review the social posts that will be sent to promote this content.…" at bounding box center [457, 254] width 464 height 408
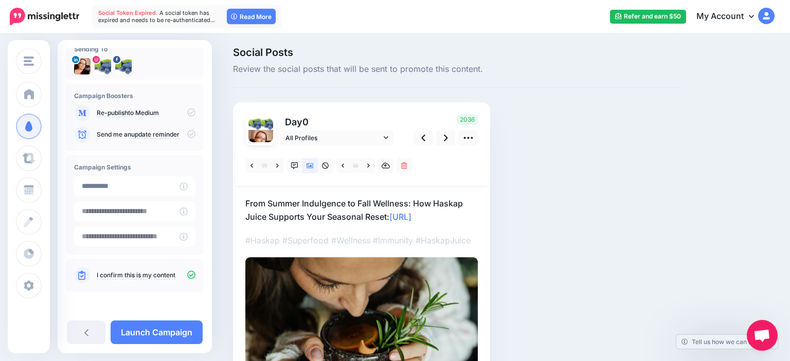
scroll to position [0, 0]
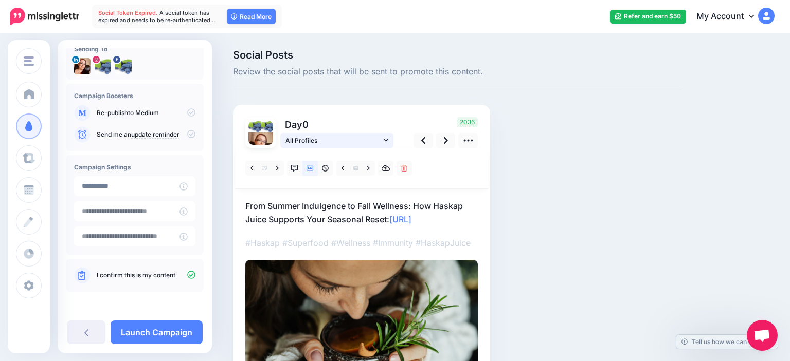
click at [356, 141] on span "All Profiles" at bounding box center [333, 140] width 96 height 11
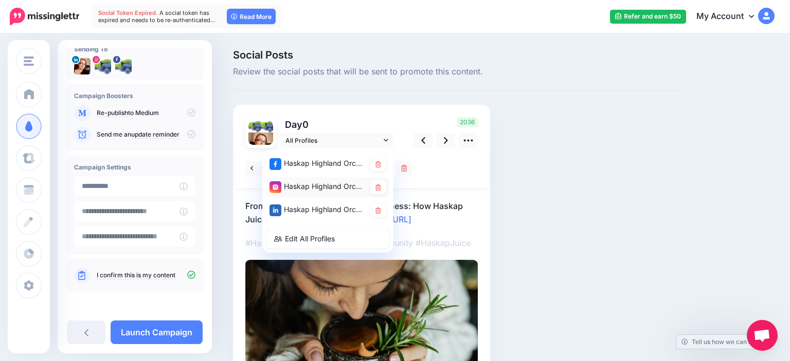
click at [330, 190] on div "Haskap Highland Orchards account" at bounding box center [317, 186] width 96 height 13
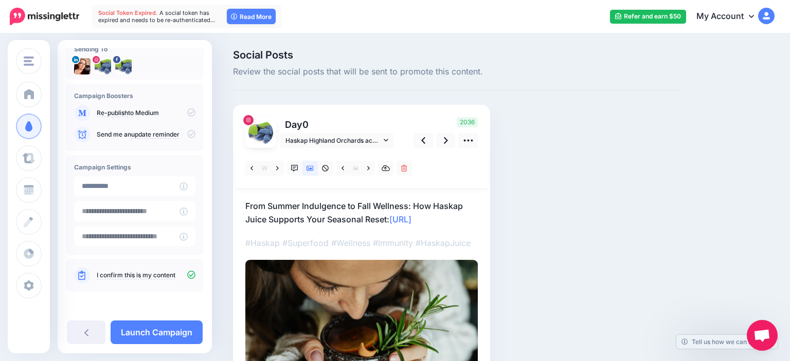
click at [468, 229] on div at bounding box center [361, 281] width 232 height 267
click at [474, 217] on p "From Summer Indulgence to Fall Wellness: How Haskap Juice Supports Your Seasona…" at bounding box center [361, 212] width 232 height 27
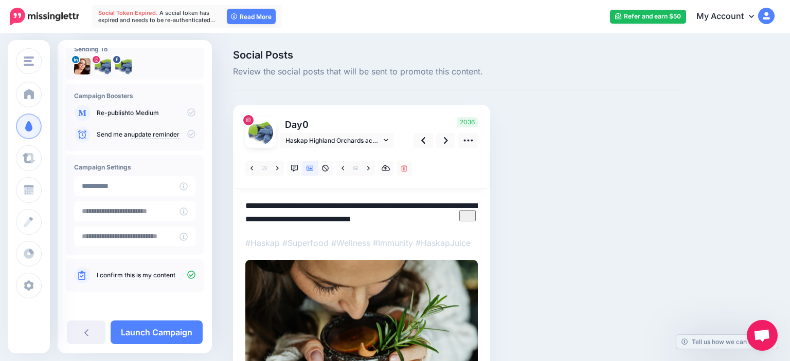
drag, startPoint x: 475, startPoint y: 220, endPoint x: 394, endPoint y: 225, distance: 81.4
click at [392, 225] on textarea "**********" at bounding box center [361, 212] width 232 height 27
click at [443, 140] on link at bounding box center [446, 140] width 20 height 15
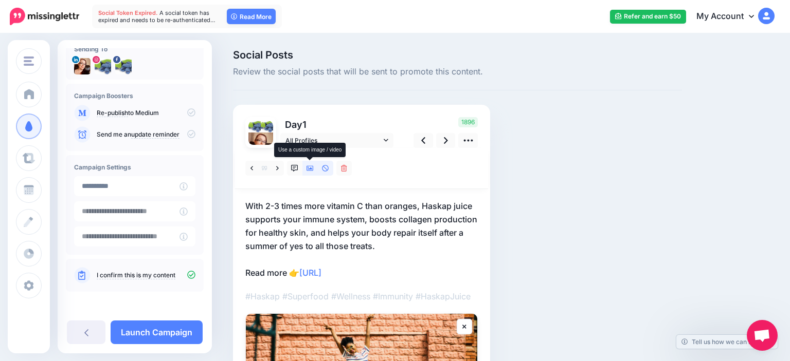
drag, startPoint x: 305, startPoint y: 167, endPoint x: 315, endPoint y: 168, distance: 9.3
click at [306, 167] on link at bounding box center [309, 168] width 15 height 15
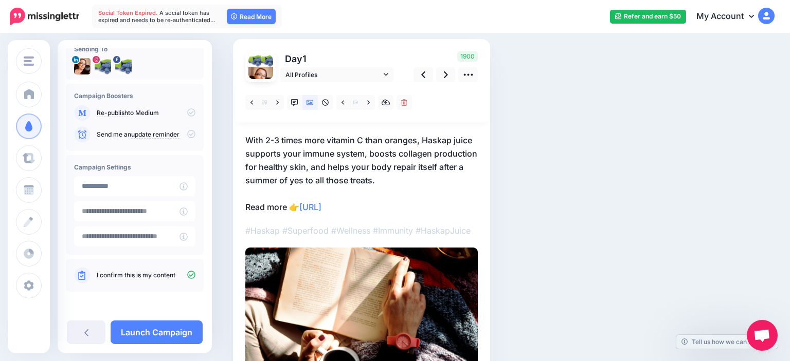
scroll to position [55, 0]
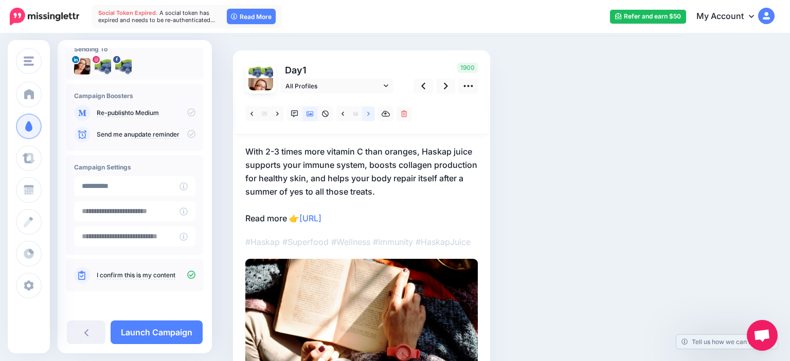
click at [369, 112] on icon at bounding box center [368, 114] width 3 height 7
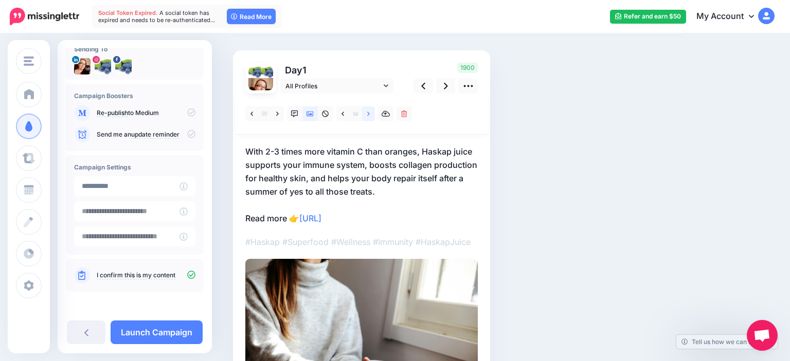
click at [367, 112] on link at bounding box center [368, 113] width 13 height 15
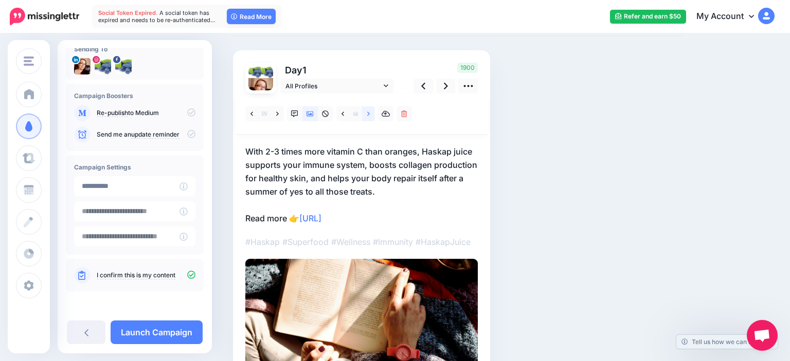
click at [365, 113] on link at bounding box center [368, 113] width 13 height 15
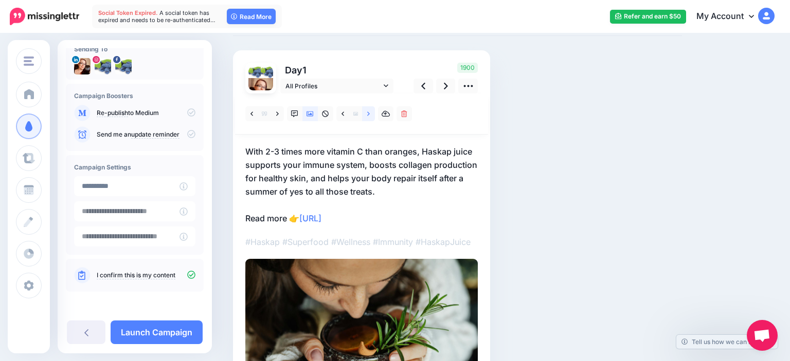
click at [365, 113] on link at bounding box center [368, 113] width 13 height 15
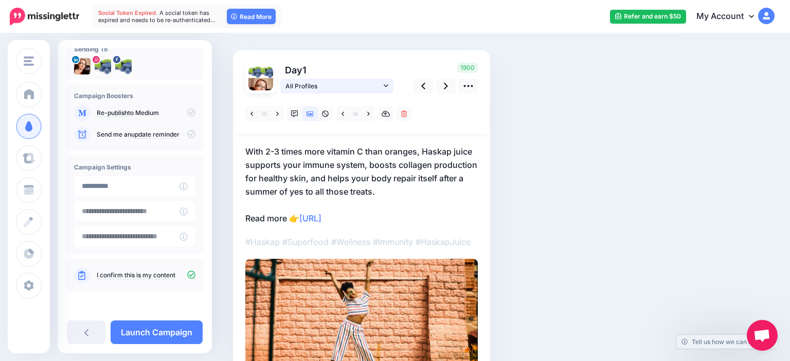
drag, startPoint x: 377, startPoint y: 84, endPoint x: 358, endPoint y: 106, distance: 29.9
click at [377, 84] on span "All Profiles" at bounding box center [333, 86] width 96 height 11
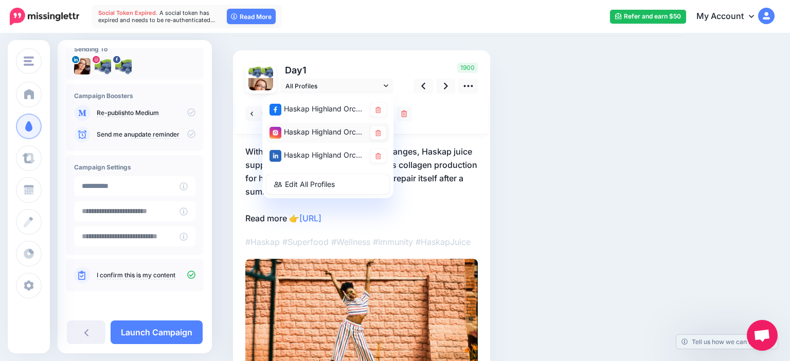
click at [334, 130] on div "Haskap Highland Orchards account" at bounding box center [317, 132] width 96 height 13
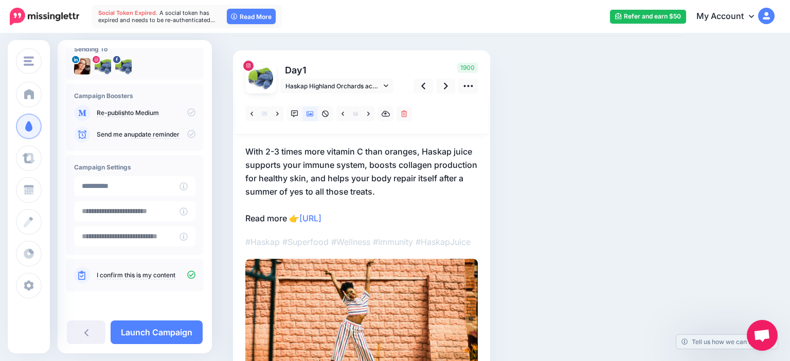
click at [392, 217] on p "With 2-3 times more vitamin C than oranges, Haskap juice supports your immune s…" at bounding box center [361, 185] width 232 height 80
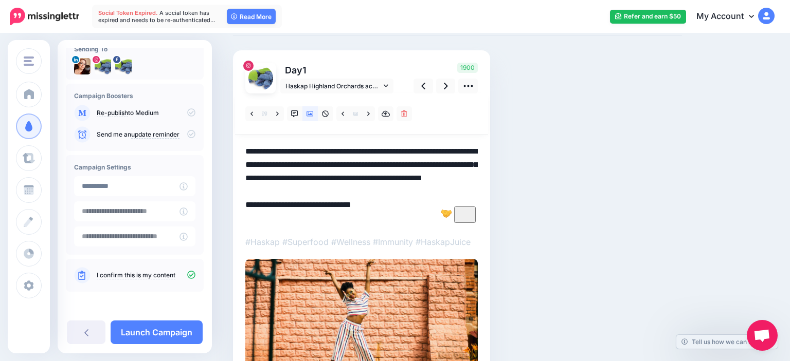
drag, startPoint x: 386, startPoint y: 217, endPoint x: 303, endPoint y: 222, distance: 82.4
click at [303, 222] on textarea "**********" at bounding box center [361, 185] width 232 height 80
drag, startPoint x: 446, startPoint y: 89, endPoint x: 322, endPoint y: 170, distance: 147.6
click at [445, 89] on icon at bounding box center [446, 86] width 4 height 11
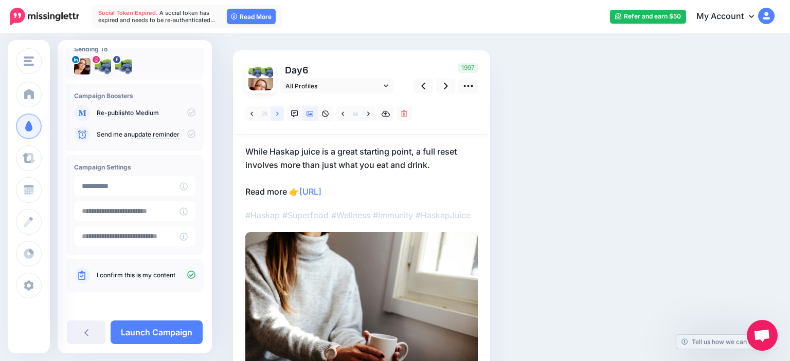
click at [279, 112] on link at bounding box center [277, 113] width 13 height 15
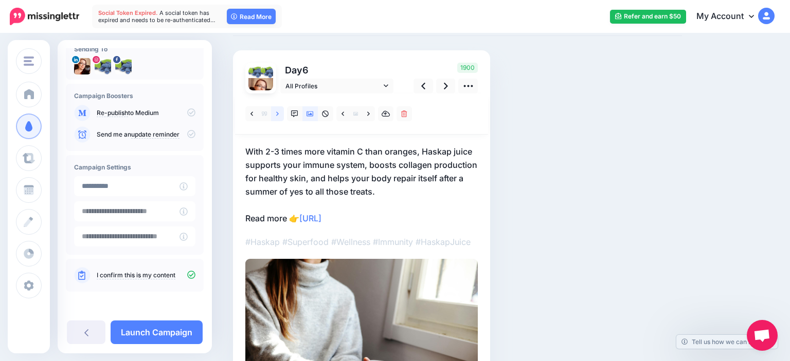
click at [280, 112] on link at bounding box center [277, 113] width 13 height 15
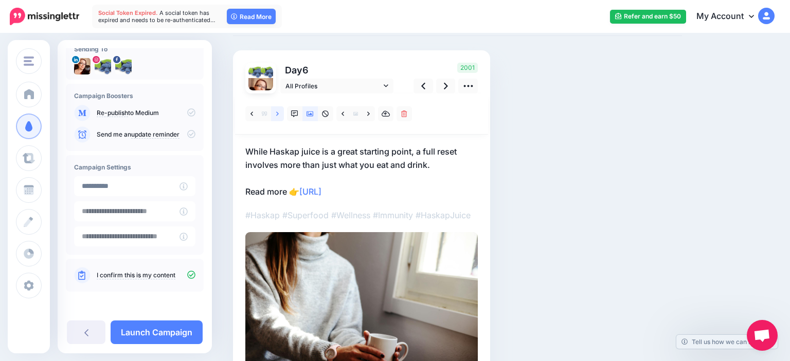
click at [280, 112] on link at bounding box center [277, 113] width 13 height 15
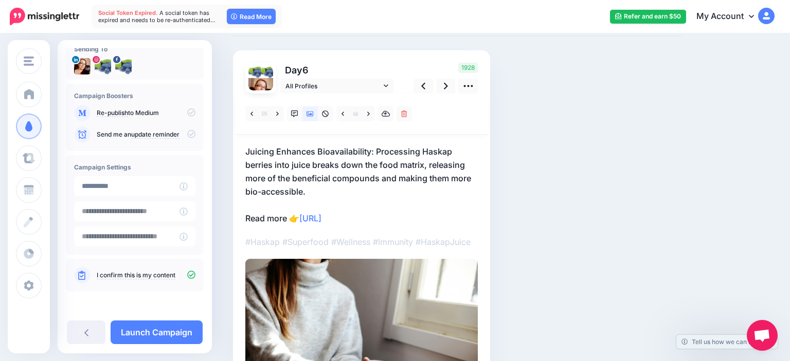
click at [410, 173] on p "Juicing Enhances Bioavailability: Processing Haskap berries into juice breaks d…" at bounding box center [361, 185] width 232 height 80
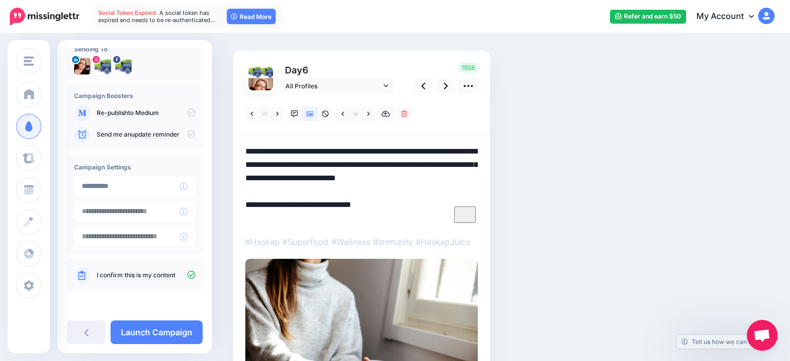
drag, startPoint x: 375, startPoint y: 153, endPoint x: 243, endPoint y: 156, distance: 132.7
click at [245, 156] on textarea "**********" at bounding box center [361, 185] width 232 height 80
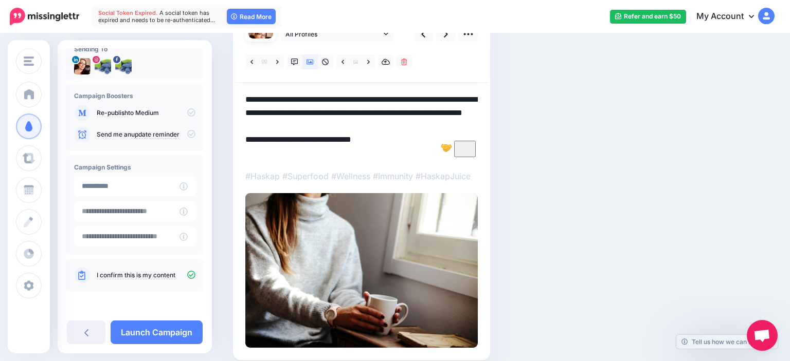
scroll to position [109, 0]
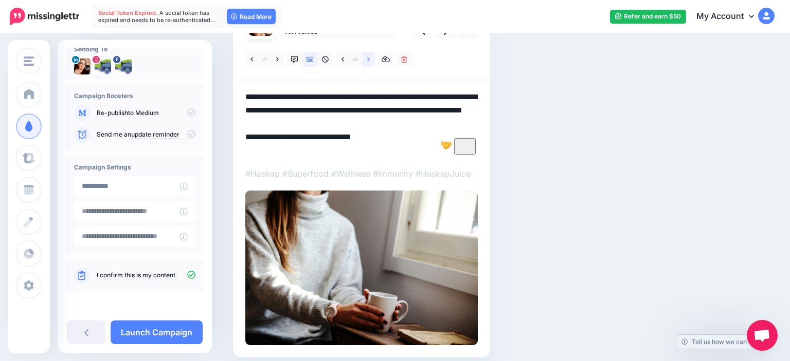
click at [367, 60] on link at bounding box center [368, 59] width 13 height 15
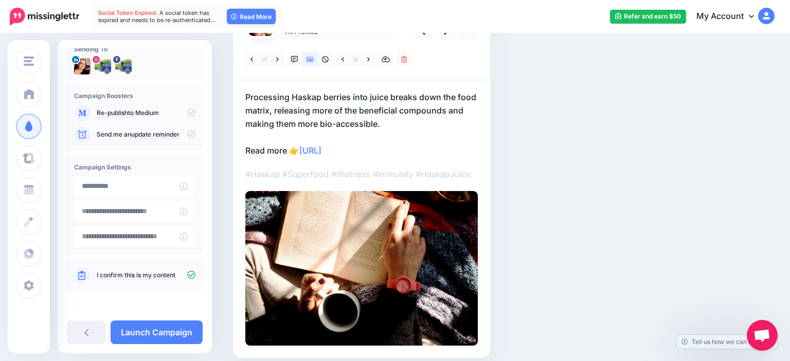
click at [390, 124] on p "Processing Haskap berries into juice breaks down the food matrix, releasing mor…" at bounding box center [361, 123] width 232 height 67
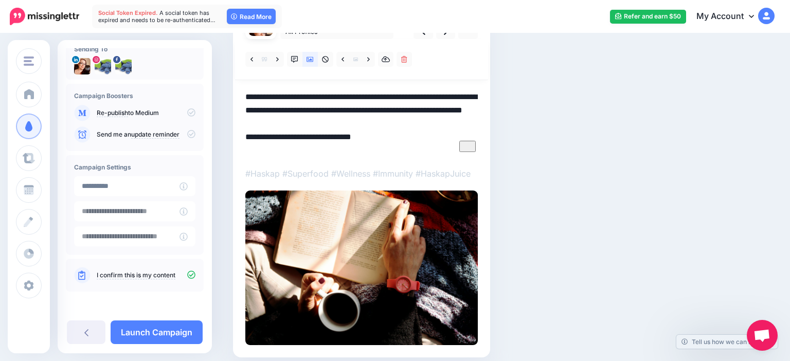
click at [390, 117] on textarea "**********" at bounding box center [361, 123] width 232 height 66
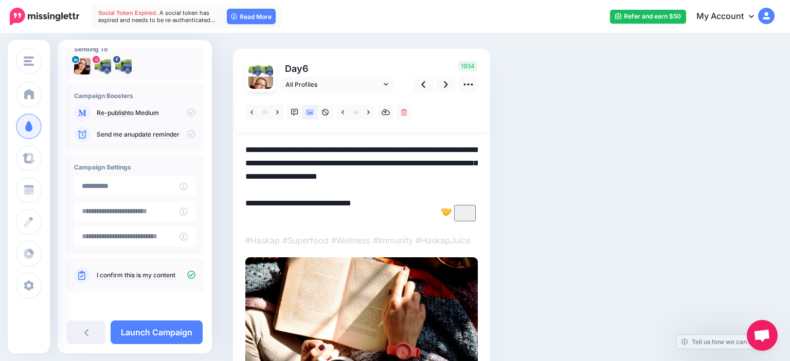
scroll to position [55, 0]
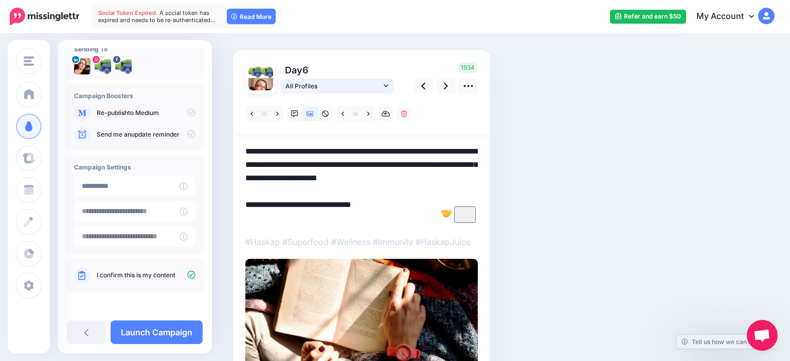
click at [354, 87] on span "All Profiles" at bounding box center [333, 86] width 96 height 11
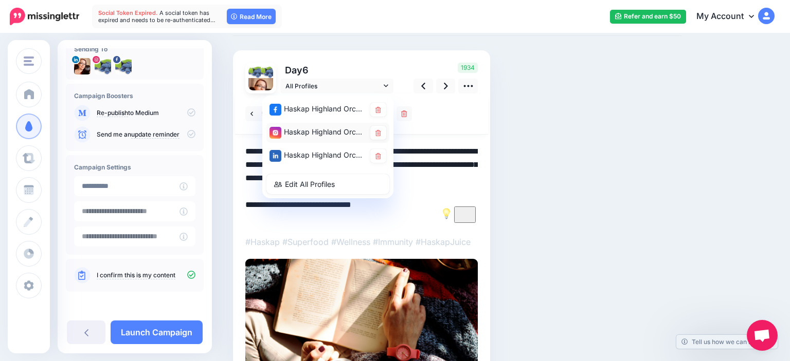
click at [320, 136] on div "Haskap Highland Orchards account" at bounding box center [317, 132] width 96 height 13
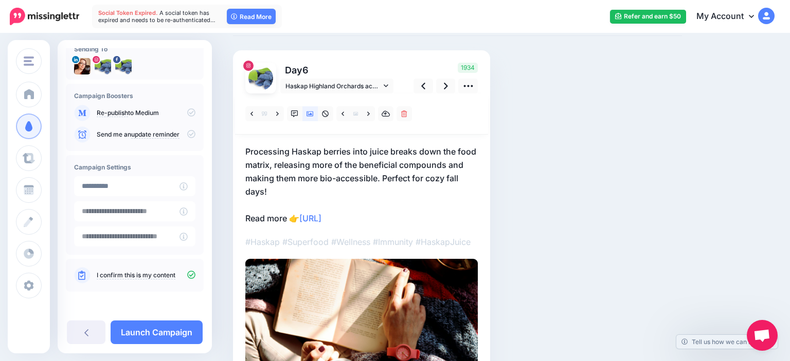
drag, startPoint x: 422, startPoint y: 215, endPoint x: 400, endPoint y: 221, distance: 22.8
click at [421, 216] on p "Processing Haskap berries into juice breaks down the food matrix, releasing mor…" at bounding box center [361, 185] width 232 height 80
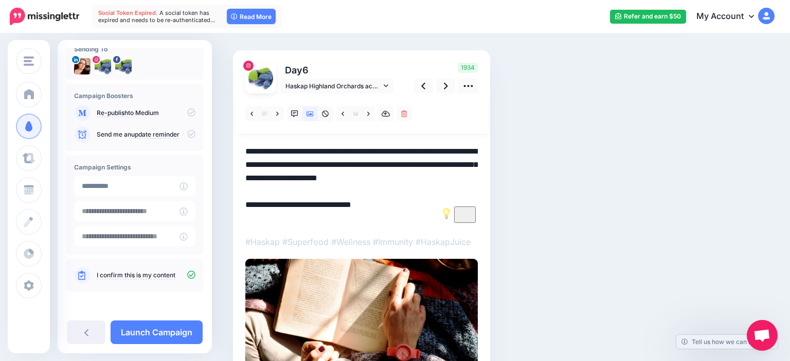
drag, startPoint x: 398, startPoint y: 222, endPoint x: 304, endPoint y: 225, distance: 94.7
click at [304, 225] on textarea "**********" at bounding box center [361, 185] width 232 height 80
click at [440, 85] on link at bounding box center [446, 86] width 20 height 15
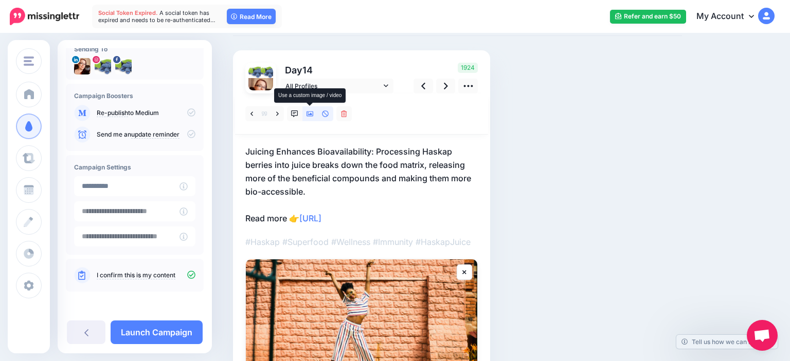
click at [310, 116] on icon at bounding box center [309, 114] width 7 height 7
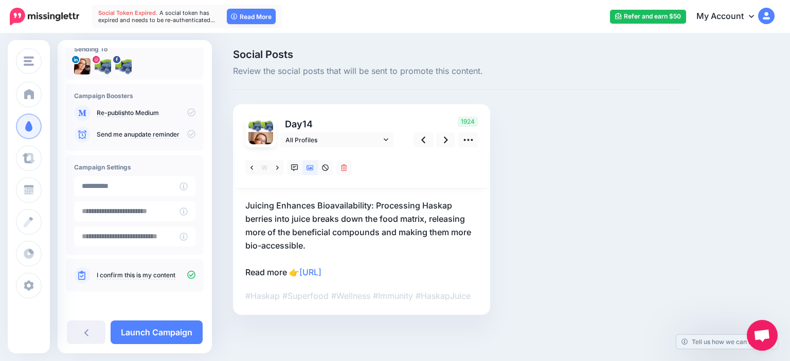
scroll to position [0, 0]
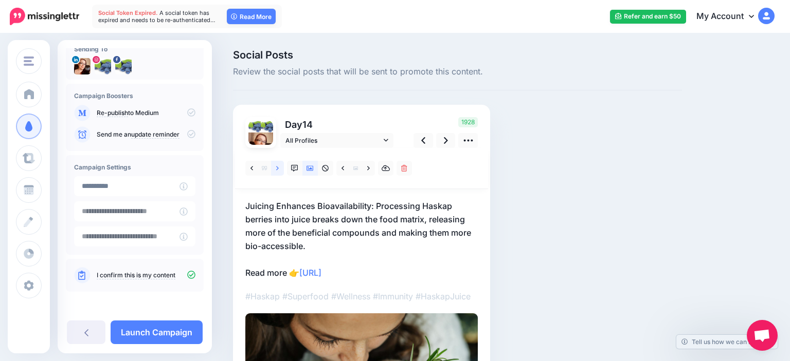
click at [275, 170] on link at bounding box center [277, 168] width 13 height 15
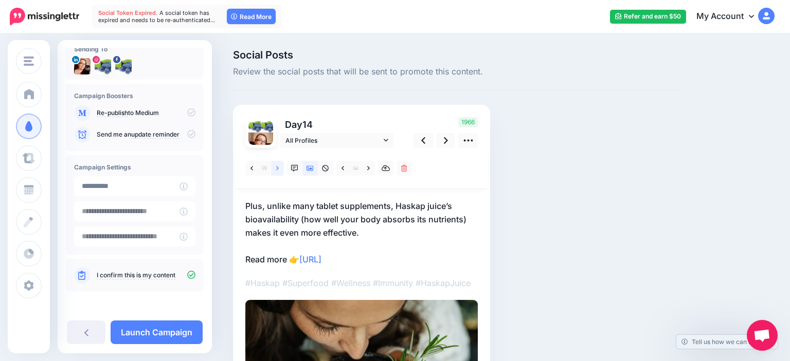
click at [271, 172] on link at bounding box center [277, 168] width 13 height 15
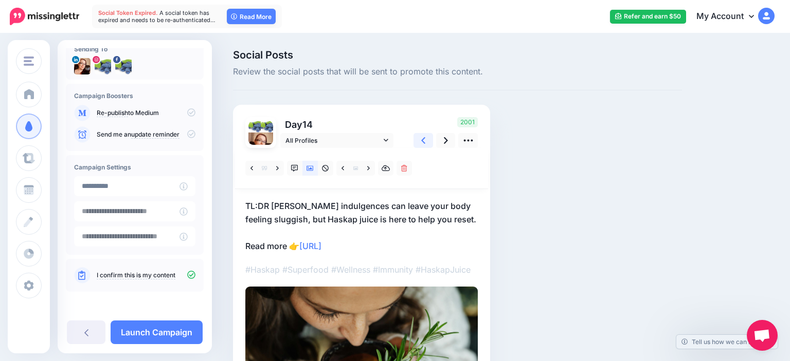
click at [421, 137] on link at bounding box center [423, 140] width 20 height 15
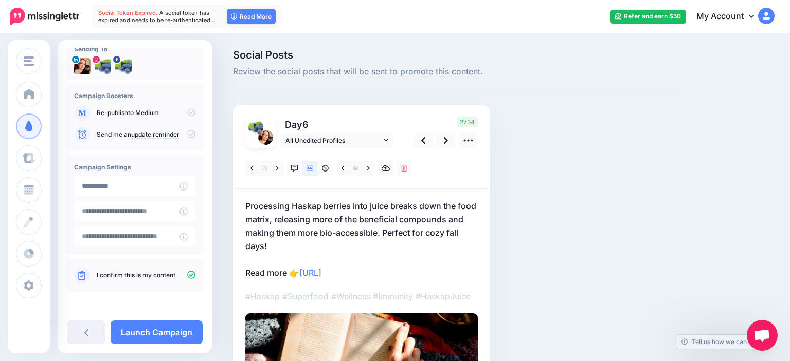
click at [370, 231] on p "Processing Haskap berries into juice breaks down the food matrix, releasing mor…" at bounding box center [361, 239] width 232 height 80
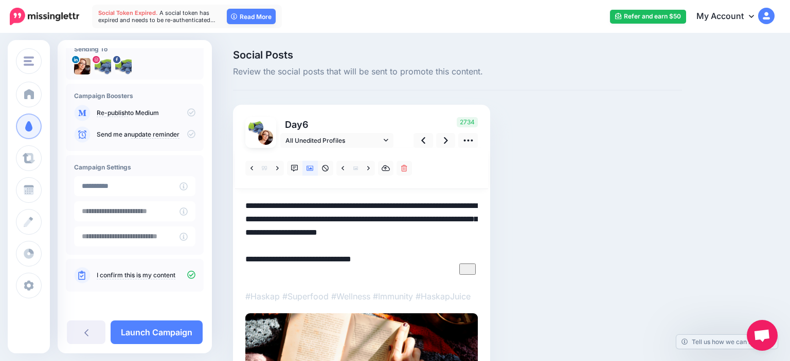
click at [262, 248] on textarea "**********" at bounding box center [361, 239] width 232 height 80
click at [377, 234] on textarea "**********" at bounding box center [361, 239] width 232 height 80
click at [310, 144] on span "All Unedited Profiles" at bounding box center [333, 140] width 96 height 11
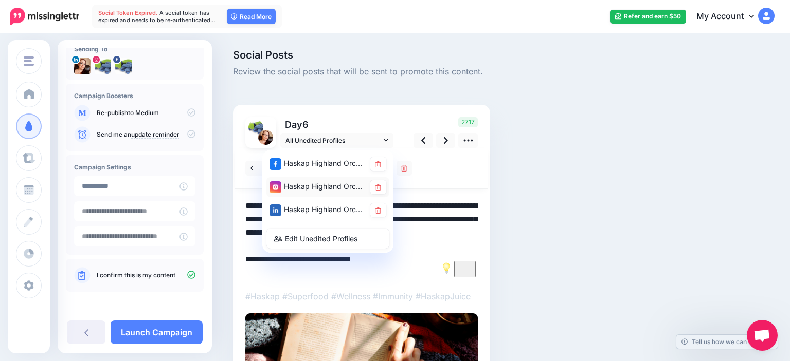
click at [312, 189] on div "Haskap Highland Orchards account" at bounding box center [317, 186] width 96 height 13
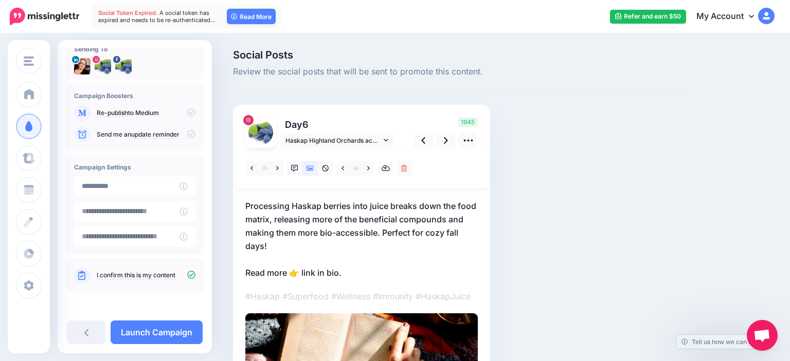
click at [378, 238] on p "Processing Haskap berries into juice breaks down the food matrix, releasing mor…" at bounding box center [361, 239] width 232 height 80
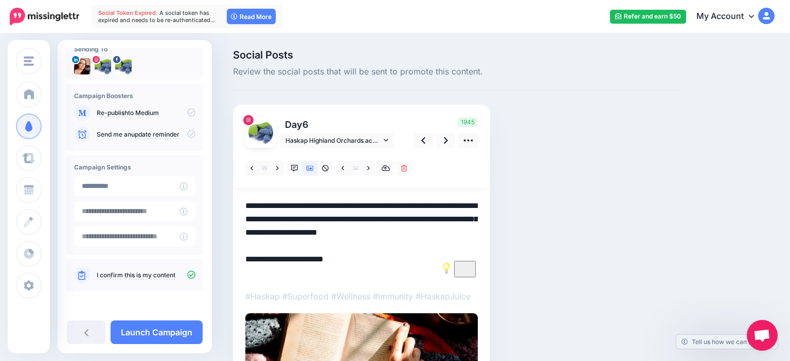
click at [377, 230] on textarea "**********" at bounding box center [361, 239] width 232 height 80
click at [448, 139] on link at bounding box center [446, 140] width 20 height 15
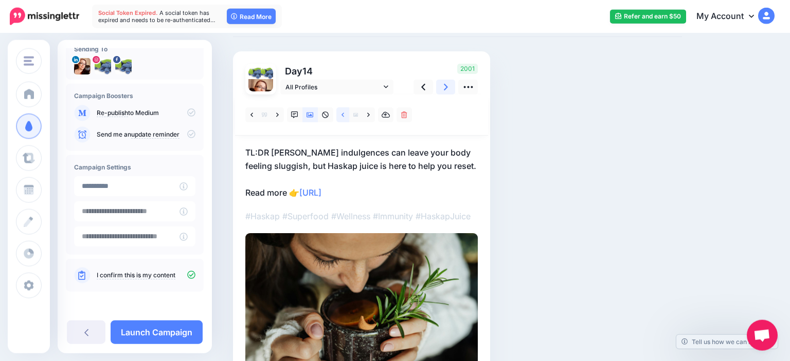
scroll to position [55, 0]
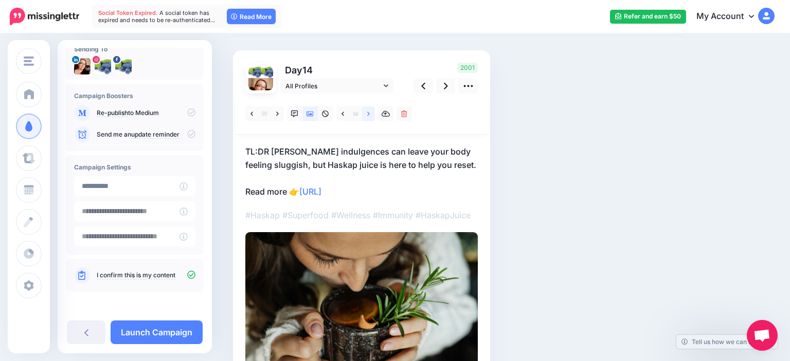
click at [367, 115] on icon at bounding box center [368, 114] width 3 height 7
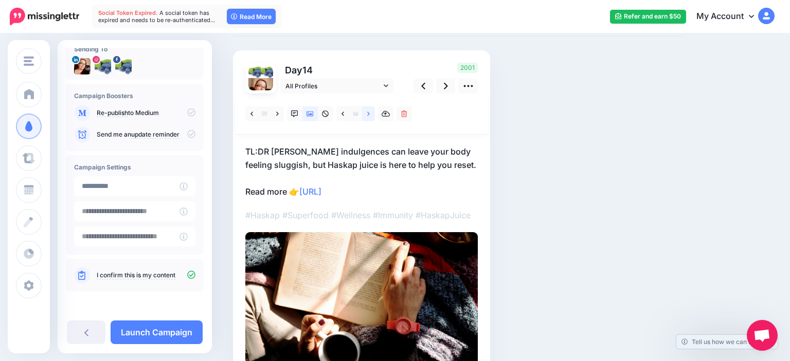
click at [367, 115] on icon at bounding box center [368, 114] width 3 height 7
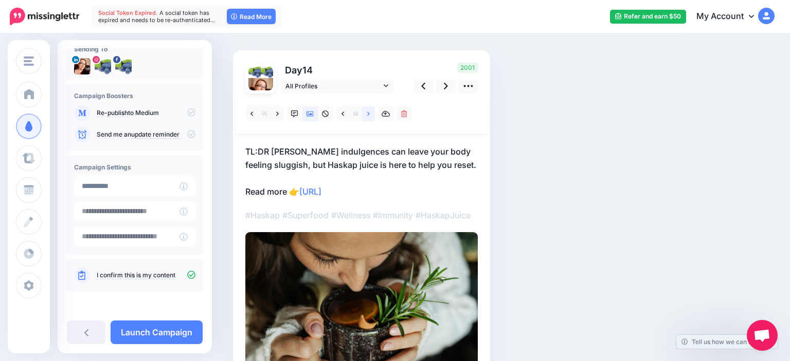
click at [367, 115] on icon at bounding box center [368, 114] width 3 height 7
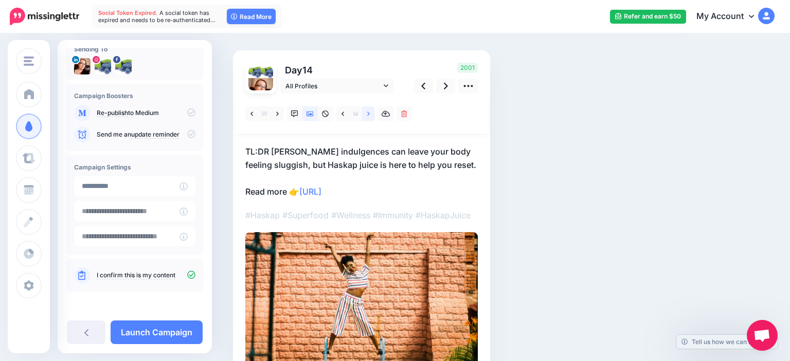
click at [367, 115] on icon at bounding box center [368, 114] width 3 height 7
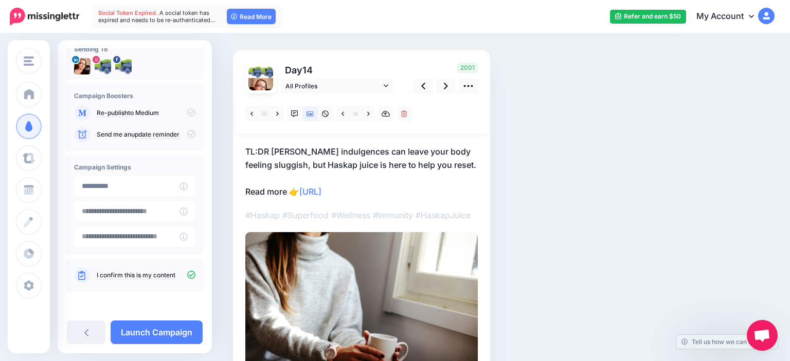
drag, startPoint x: 365, startPoint y: 149, endPoint x: 305, endPoint y: 147, distance: 59.7
click at [365, 149] on p "TL:DR Summer indulgences can leave your body feeling sluggish, but Haskap juice…" at bounding box center [361, 171] width 232 height 53
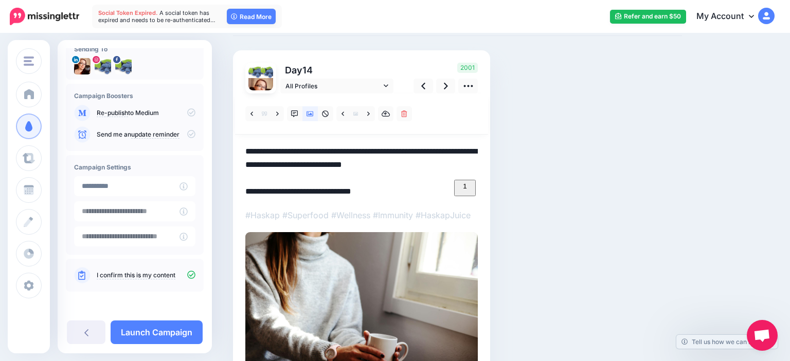
drag, startPoint x: 271, startPoint y: 149, endPoint x: 233, endPoint y: 147, distance: 37.6
click at [245, 147] on textarea "**********" at bounding box center [361, 171] width 232 height 53
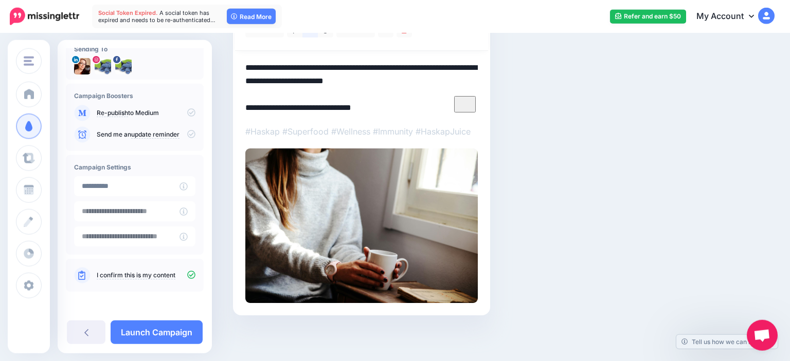
scroll to position [139, 0]
click at [433, 82] on textarea "**********" at bounding box center [361, 87] width 232 height 53
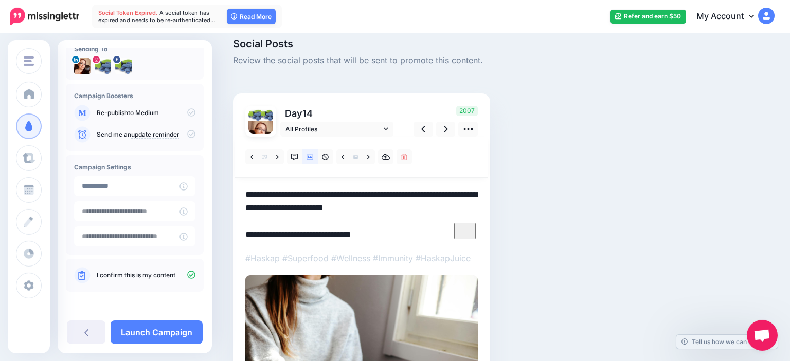
scroll to position [0, 0]
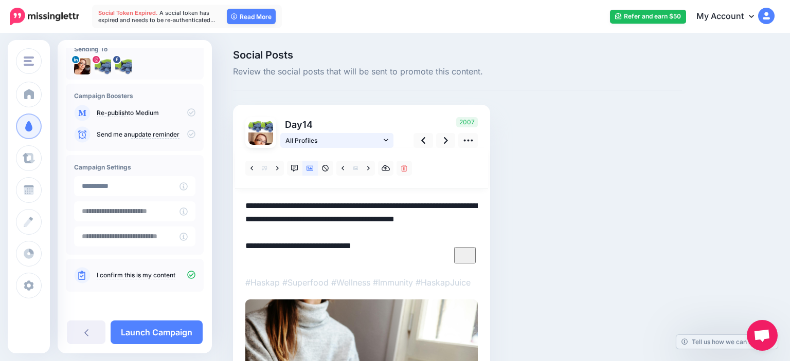
click at [348, 144] on span "All Profiles" at bounding box center [333, 140] width 96 height 11
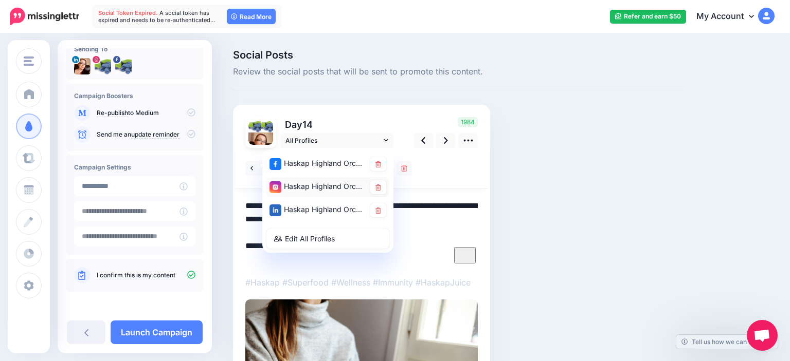
click at [324, 186] on div "Haskap Highland Orchards account" at bounding box center [317, 186] width 96 height 13
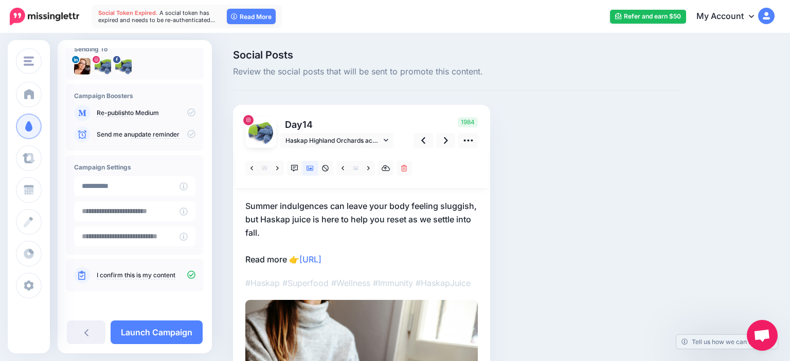
click at [405, 263] on p "Summer indulgences can leave your body feeling sluggish, but Haskap juice is he…" at bounding box center [361, 232] width 232 height 67
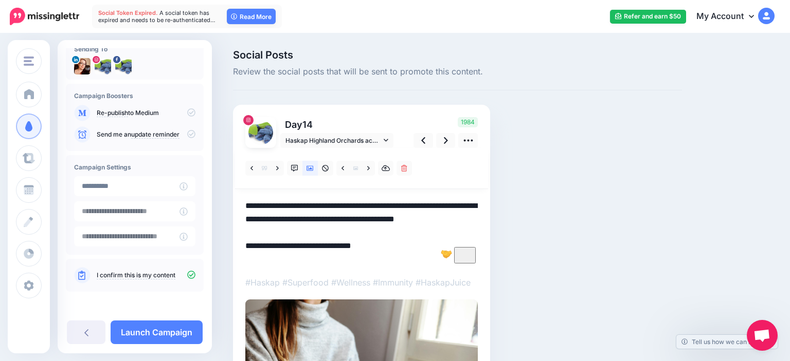
drag, startPoint x: 396, startPoint y: 260, endPoint x: 372, endPoint y: 257, distance: 24.4
click at [303, 264] on textarea "**********" at bounding box center [361, 232] width 232 height 66
type textarea "**********"
drag, startPoint x: 447, startPoint y: 144, endPoint x: 583, endPoint y: 145, distance: 135.7
click at [446, 144] on icon at bounding box center [446, 140] width 4 height 11
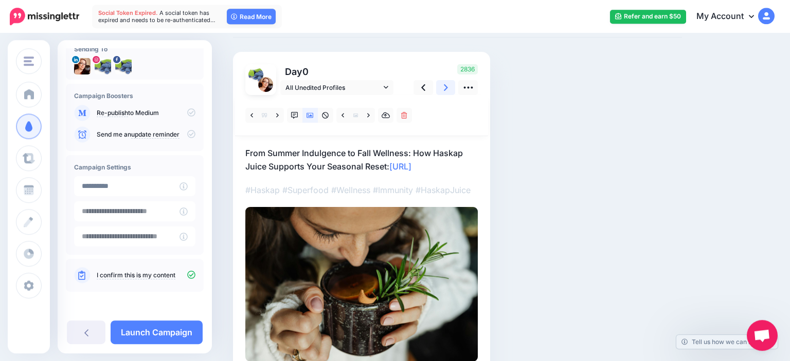
scroll to position [54, 0]
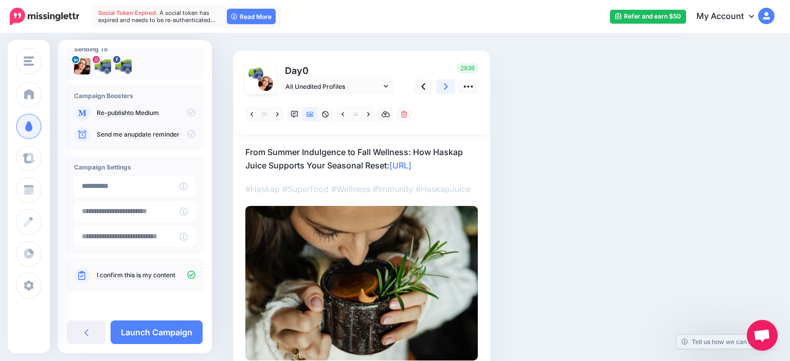
click at [449, 82] on link at bounding box center [446, 86] width 20 height 15
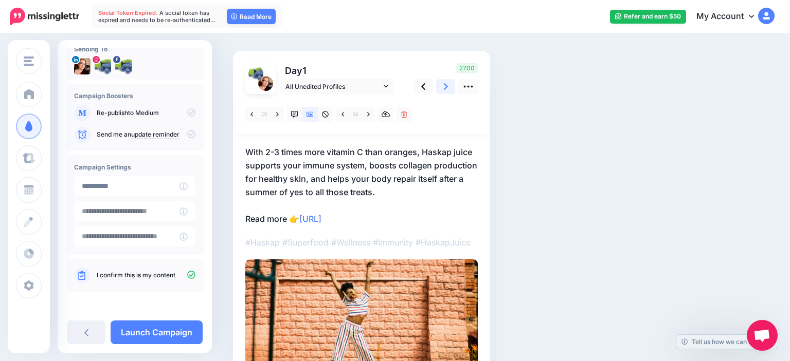
click at [449, 83] on link at bounding box center [446, 86] width 20 height 15
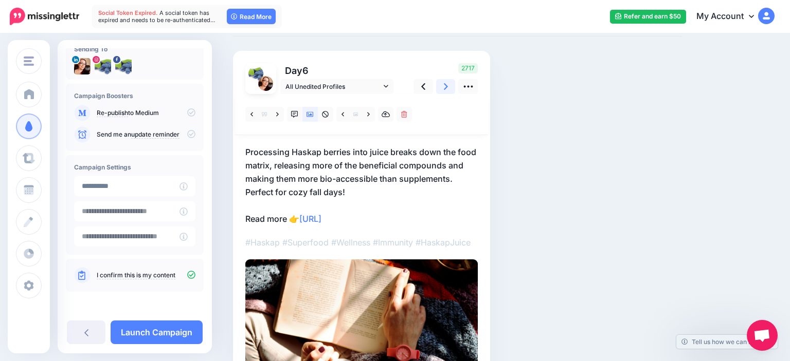
click at [449, 83] on link at bounding box center [446, 86] width 20 height 15
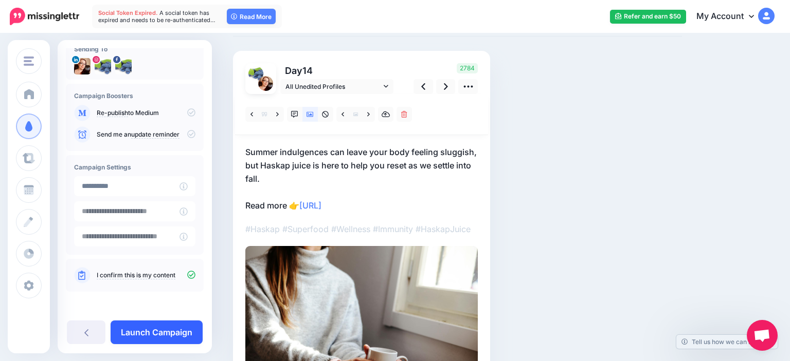
click at [188, 342] on link "Launch Campaign" at bounding box center [157, 333] width 92 height 24
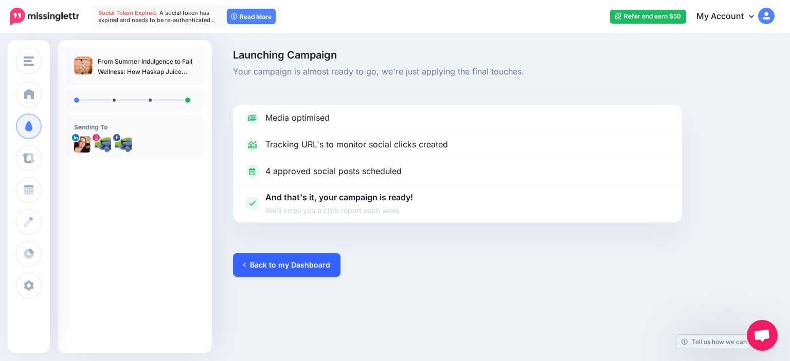
click at [278, 262] on link "Back to my Dashboard" at bounding box center [286, 265] width 107 height 24
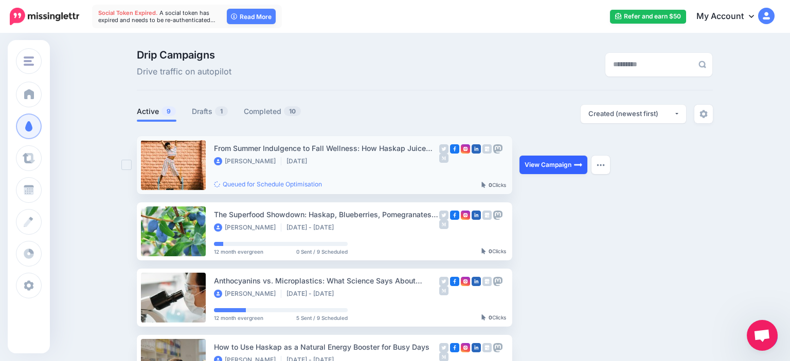
click at [561, 164] on link "View Campaign" at bounding box center [553, 165] width 68 height 19
